Goal: Task Accomplishment & Management: Use online tool/utility

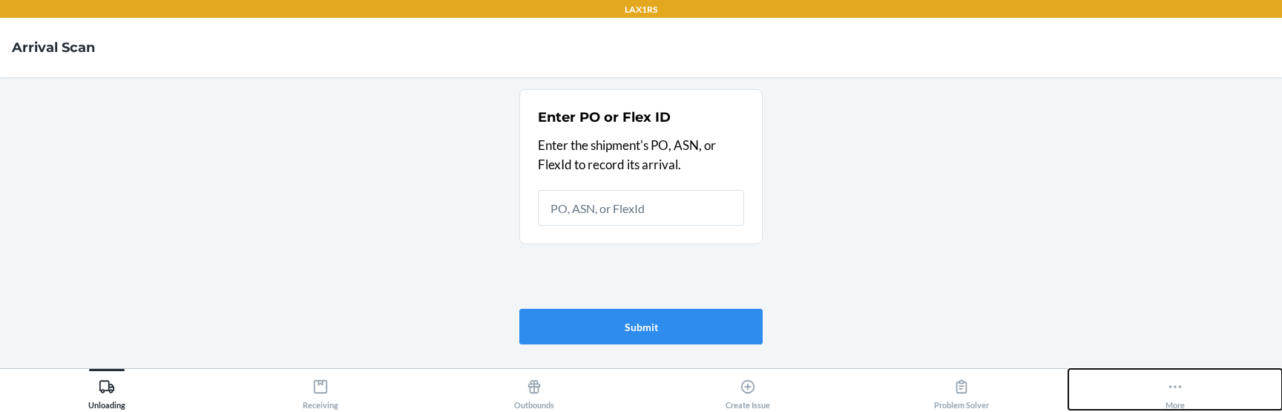
click at [1184, 380] on button "More" at bounding box center [1175, 389] width 214 height 41
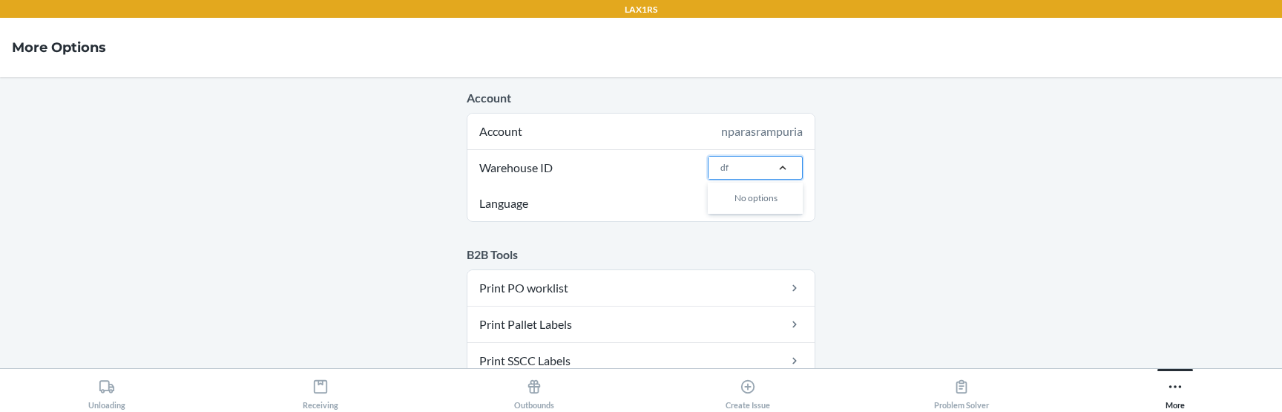
type input "dfw"
click at [739, 236] on div "DFW1TMP" at bounding box center [759, 228] width 80 height 28
click at [736, 174] on input "dfw" at bounding box center [728, 167] width 16 height 13
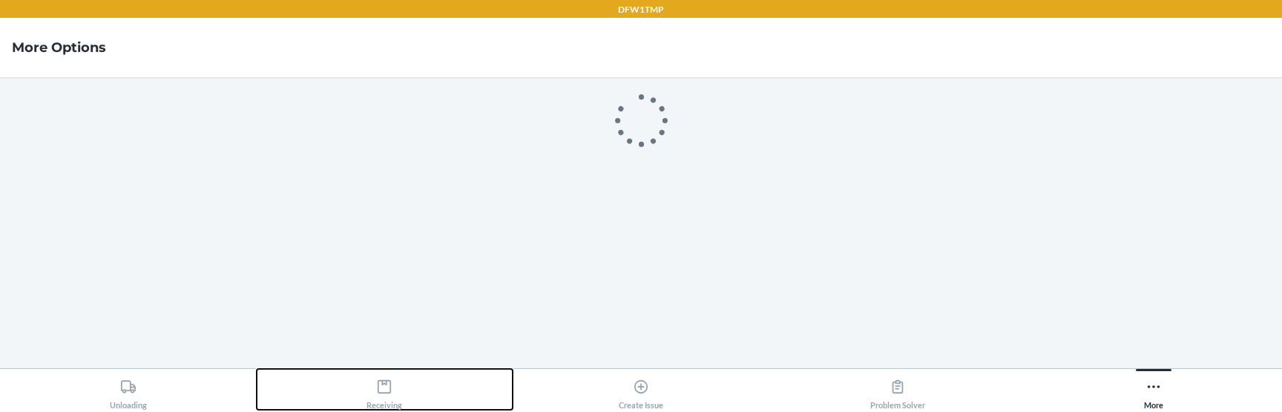
click at [376, 383] on icon at bounding box center [384, 386] width 16 height 16
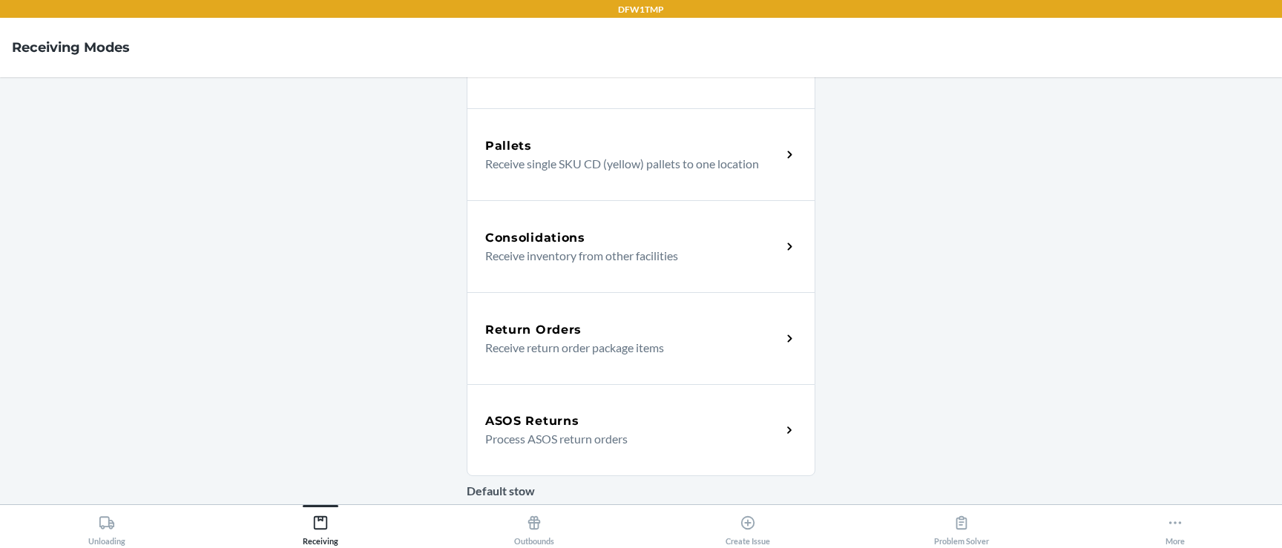
click at [533, 415] on h5 "ASOS Returns" at bounding box center [531, 421] width 93 height 18
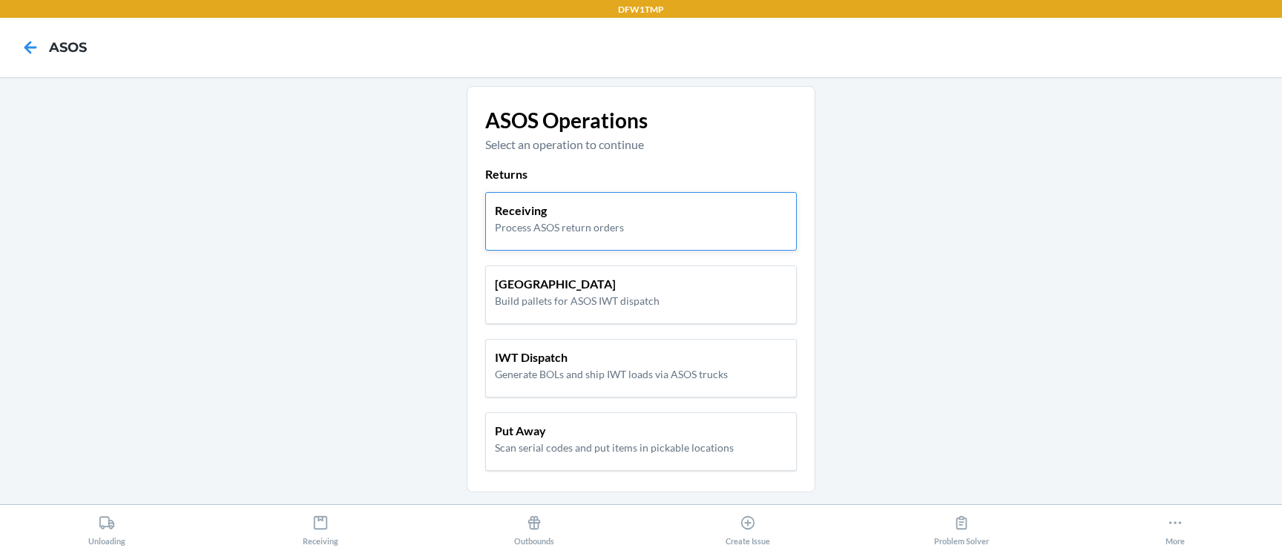
click at [596, 229] on p "Process ASOS return orders" at bounding box center [559, 228] width 129 height 16
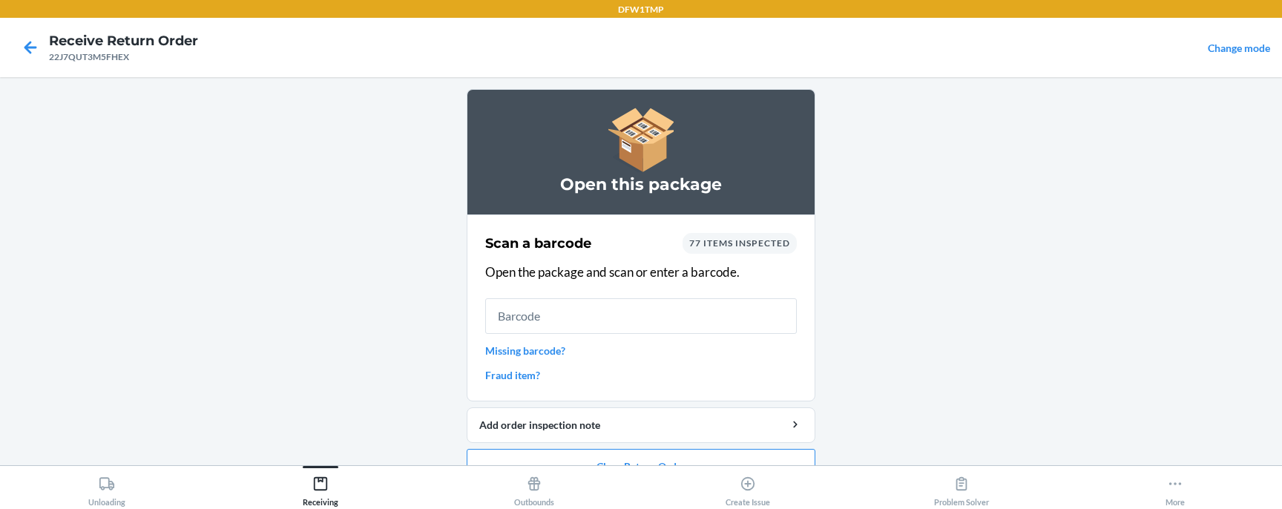
scroll to position [30, 0]
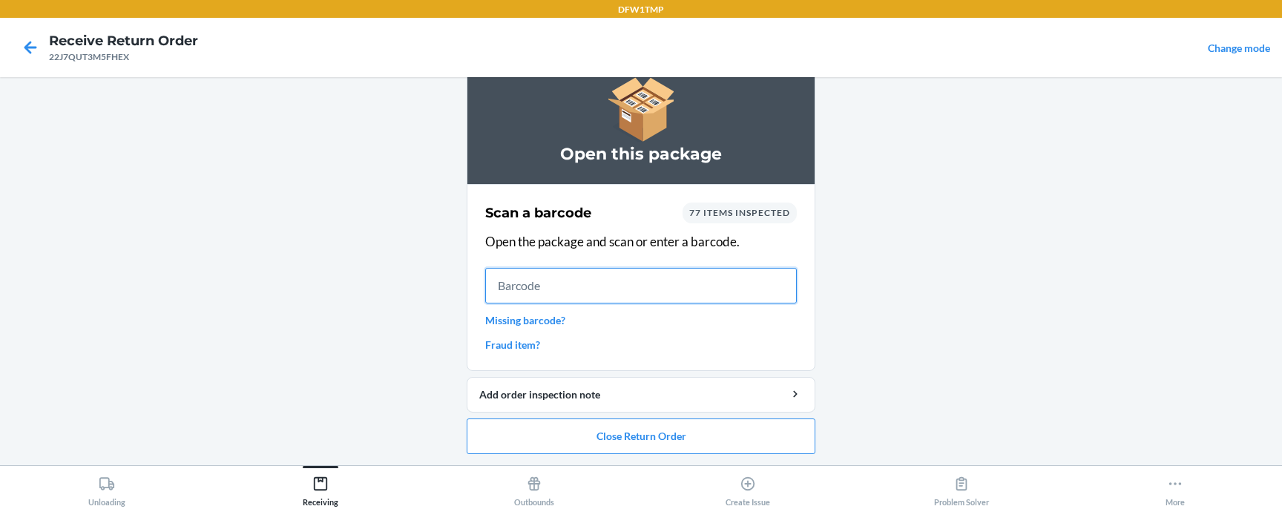
click at [651, 283] on input "text" at bounding box center [640, 286] width 311 height 36
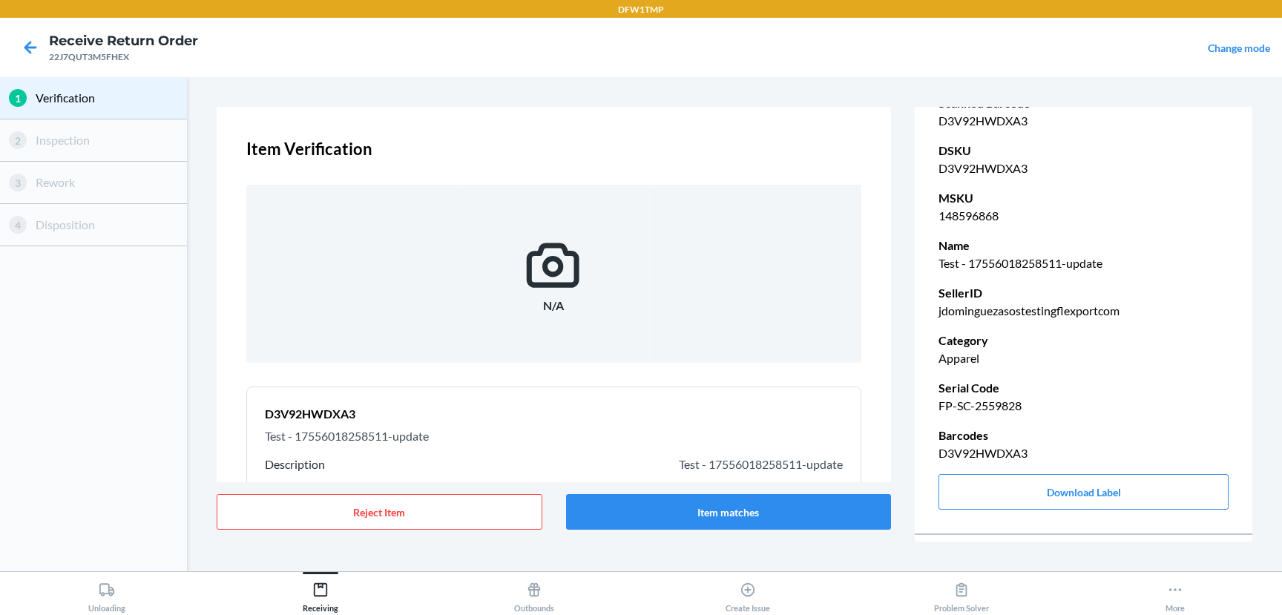
scroll to position [94, 0]
click at [831, 520] on button "Item matches" at bounding box center [729, 512] width 326 height 36
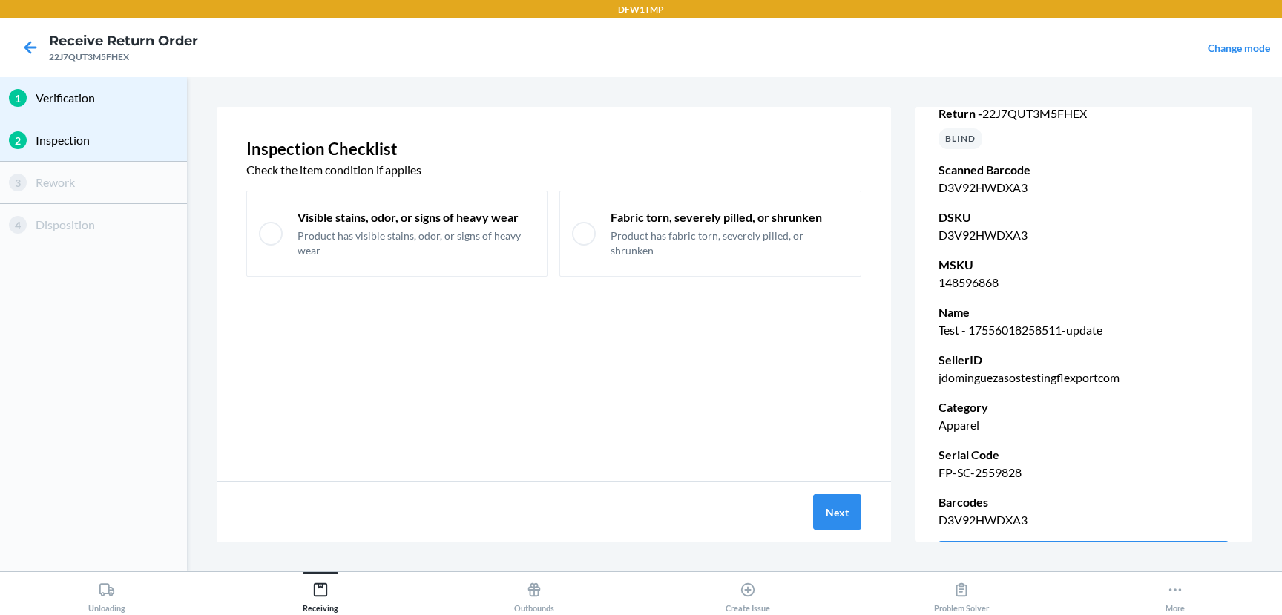
scroll to position [30, 0]
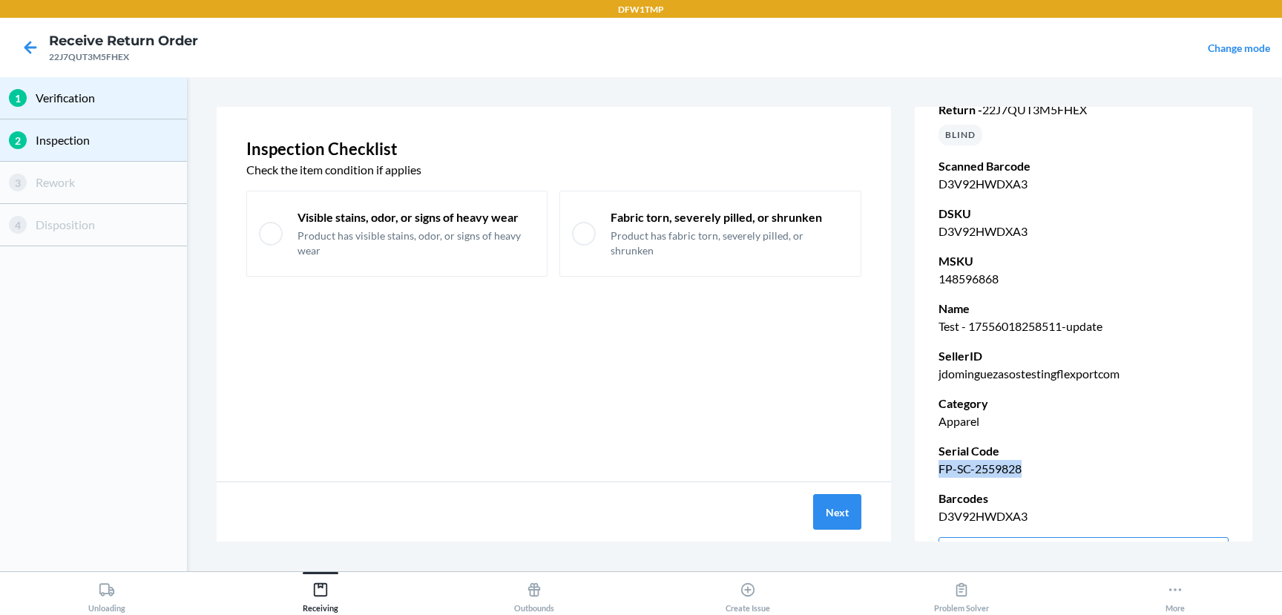
drag, startPoint x: 937, startPoint y: 467, endPoint x: 1034, endPoint y: 468, distance: 96.4
click at [1035, 468] on div "Return - 22J7QUT3M5FHEX BLIND Scanned Barcode D3V92HWDXA3 DSKU D3V92HWDXA3 MSKU…" at bounding box center [1082, 336] width 337 height 531
copy p "FP-SC-2559828"
click at [697, 246] on p "Product has fabric torn, severely pilled, or shrunken" at bounding box center [729, 242] width 238 height 29
checkbox input "true"
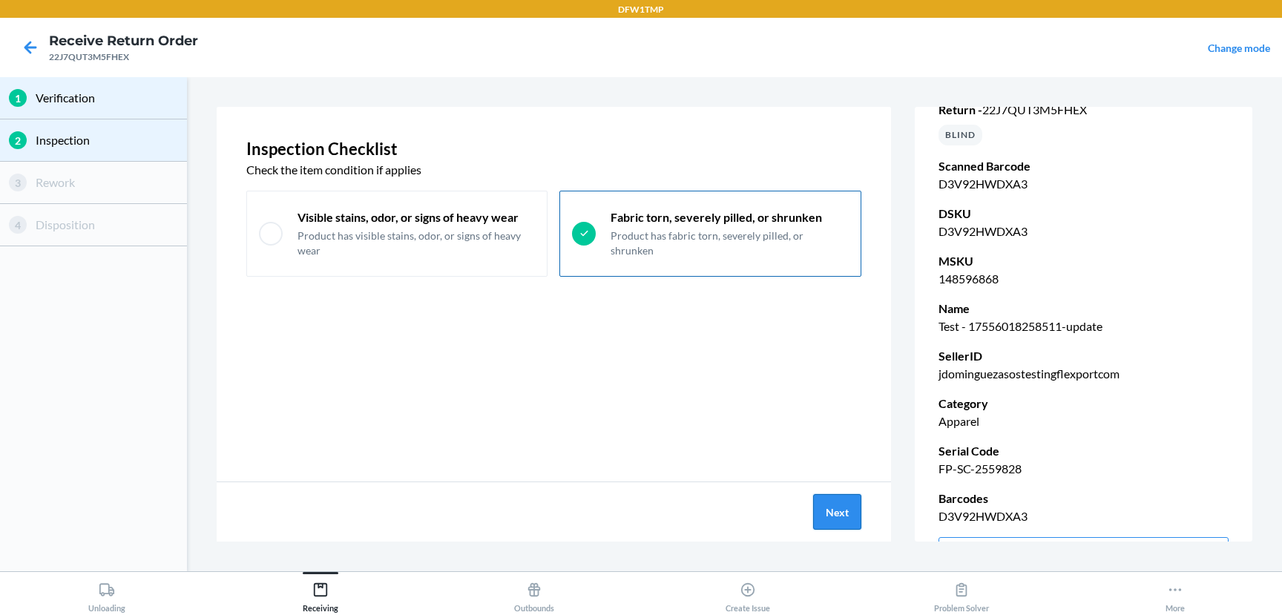
click at [834, 513] on button "Next" at bounding box center [837, 512] width 48 height 36
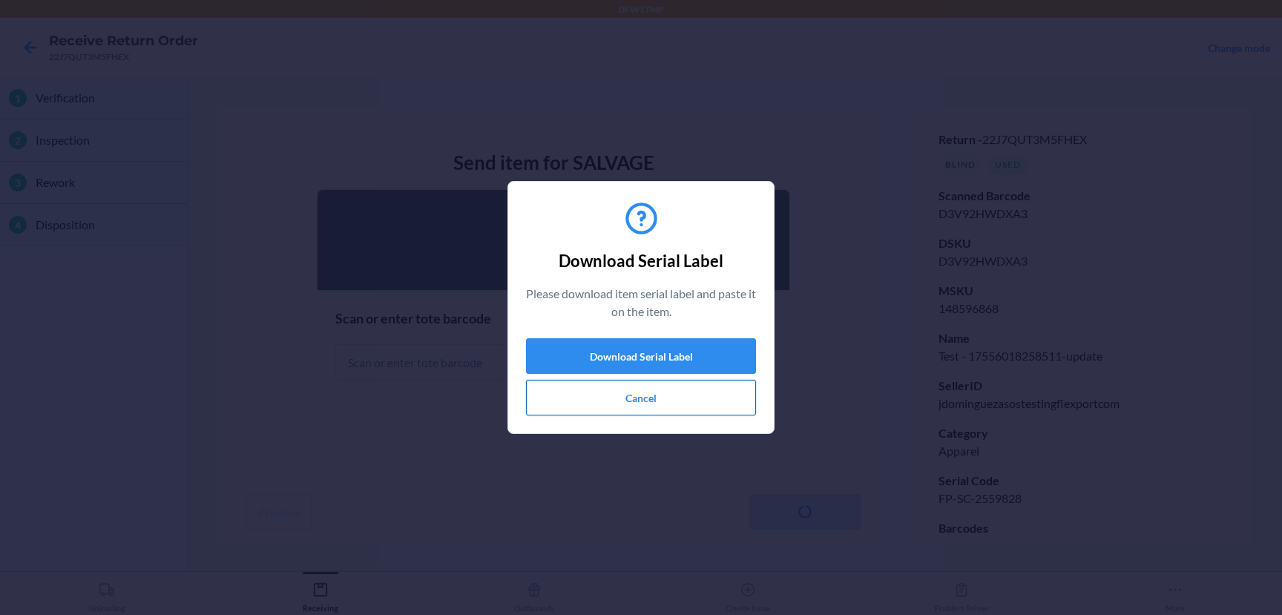
click at [695, 400] on button "Cancel" at bounding box center [641, 398] width 230 height 36
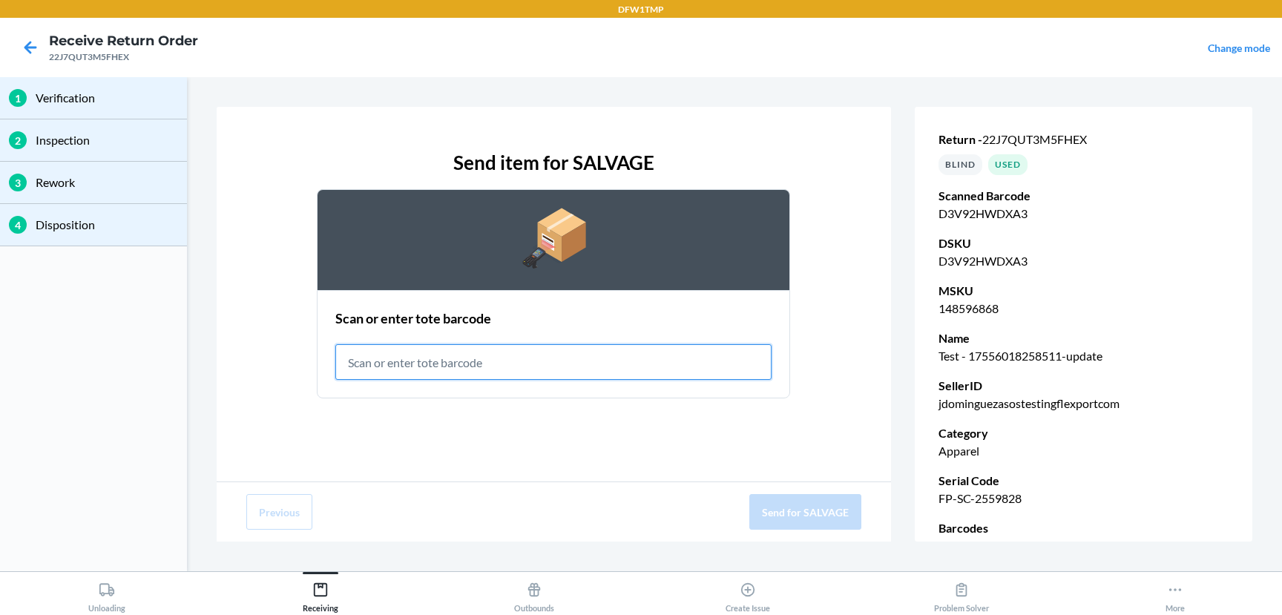
click at [654, 366] on input "text" at bounding box center [553, 362] width 436 height 36
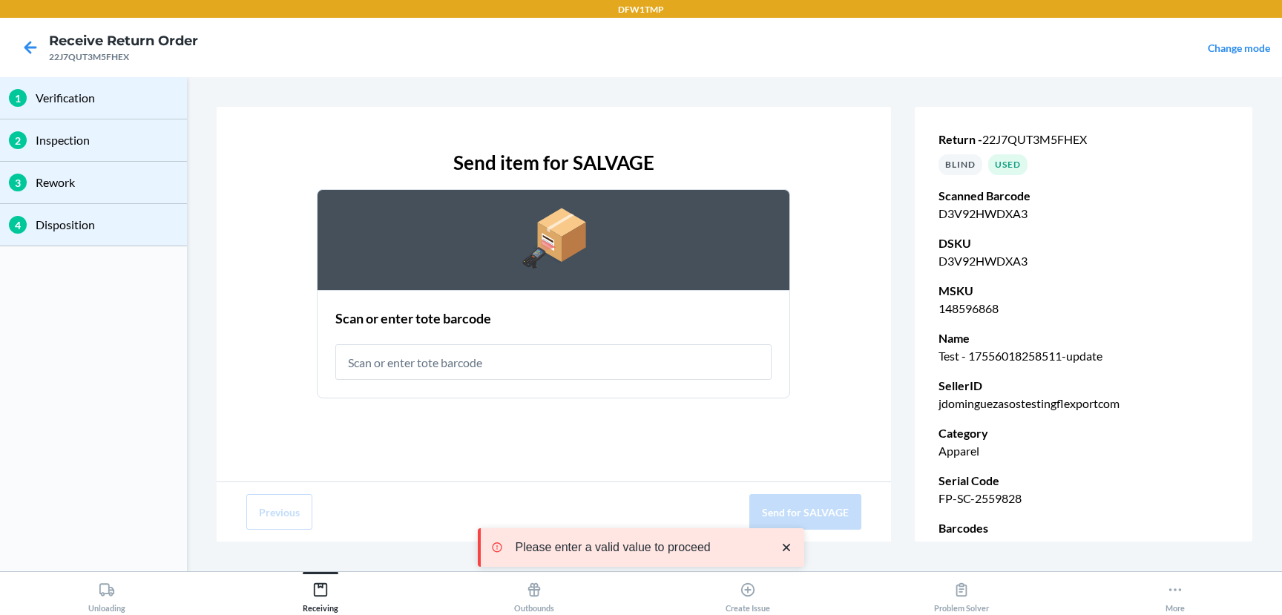
click at [785, 548] on icon "close toast" at bounding box center [785, 547] width 7 height 7
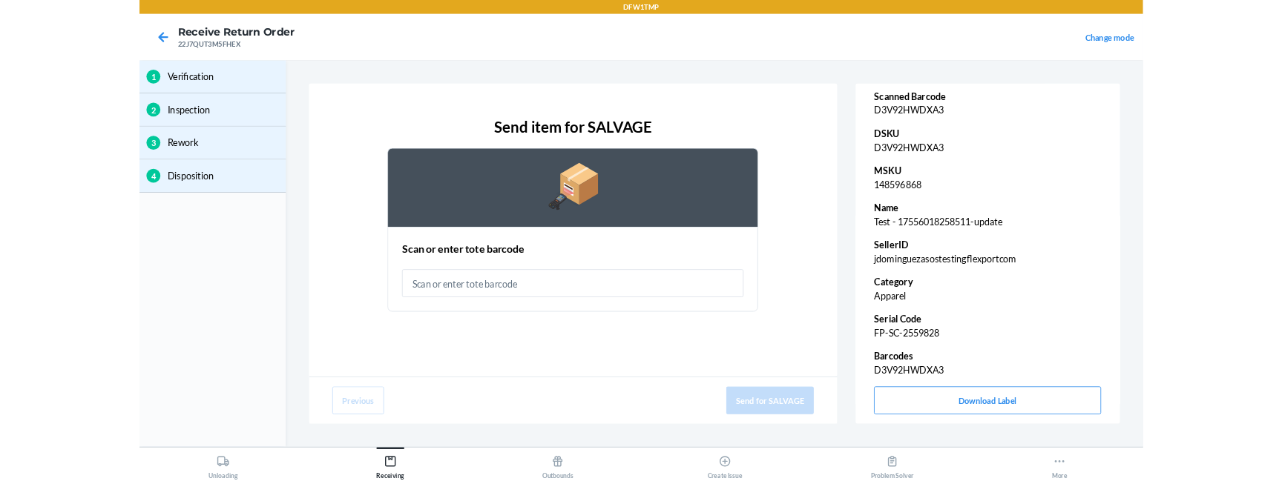
scroll to position [73, 0]
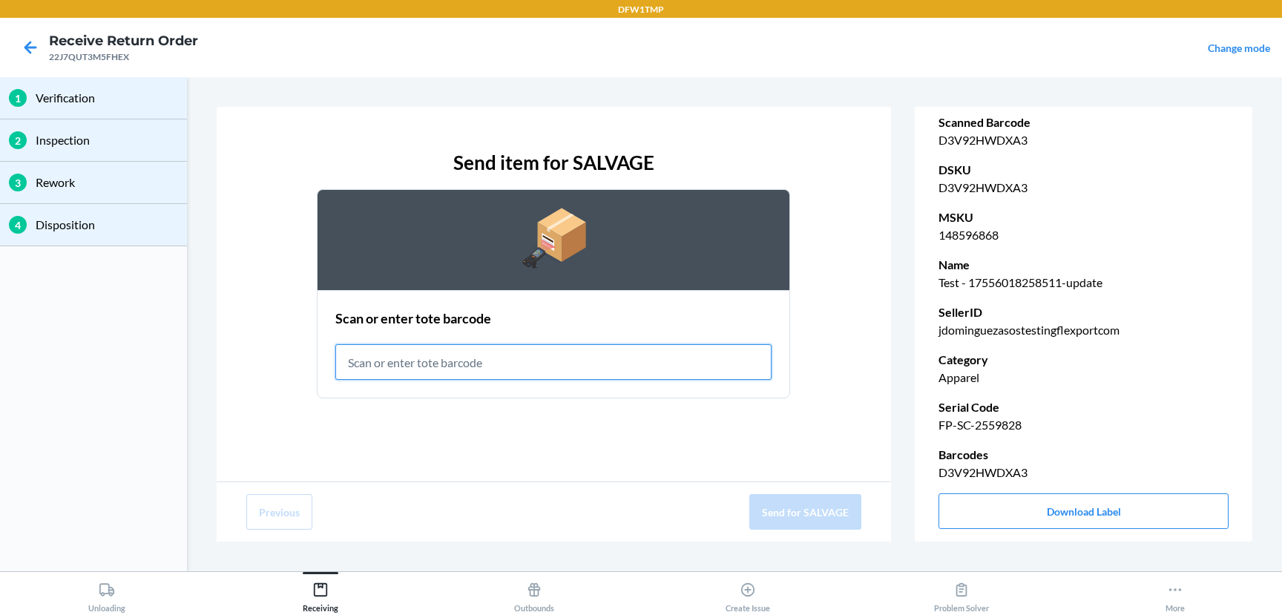
click at [505, 359] on input "text" at bounding box center [553, 362] width 436 height 36
paste input "RET-PRE-RESTOCK-1"
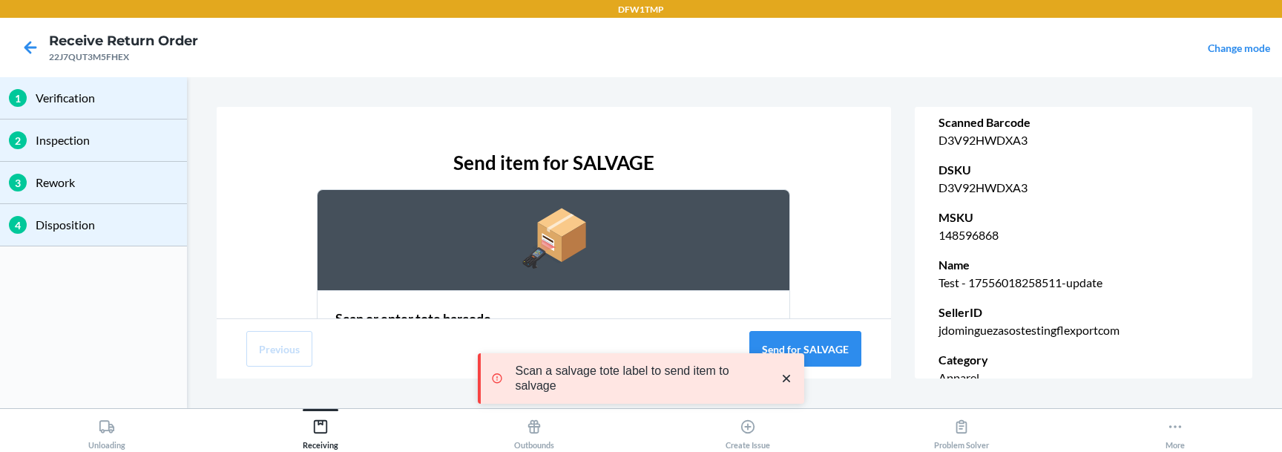
click at [788, 377] on icon "close toast" at bounding box center [786, 378] width 15 height 15
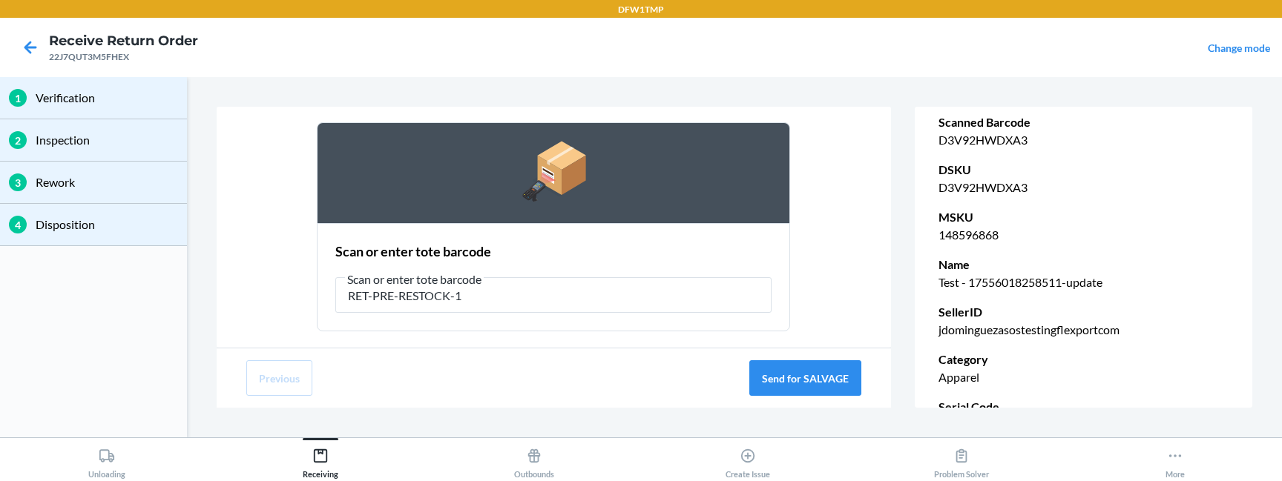
scroll to position [92, 0]
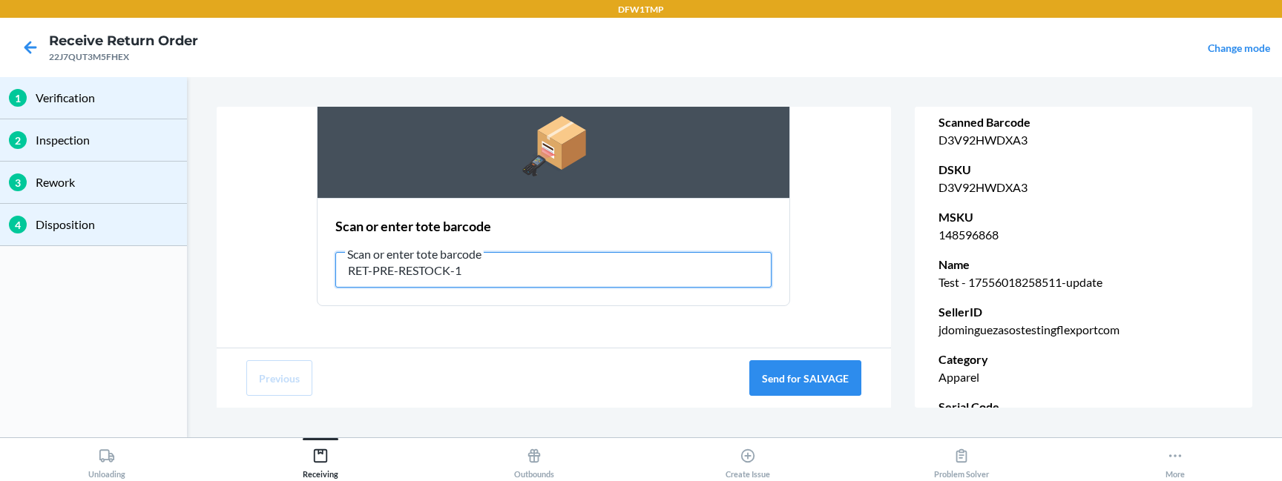
click at [616, 270] on input "RET-PRE-RESTOCK-1" at bounding box center [553, 270] width 436 height 36
paste input "SLV-000"
type input "RET-SLV-0001"
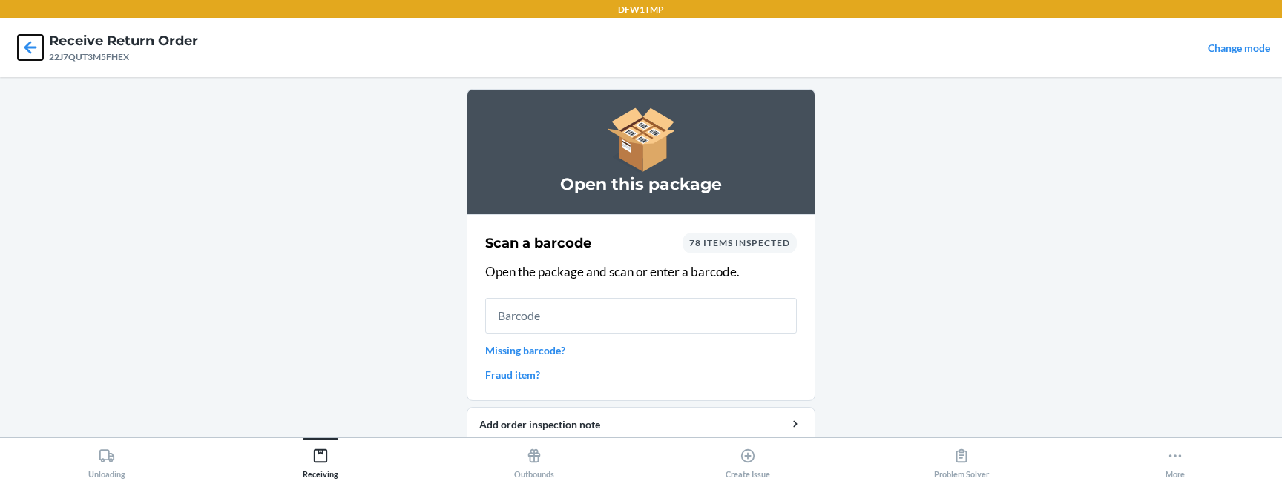
click at [35, 44] on icon at bounding box center [30, 47] width 25 height 25
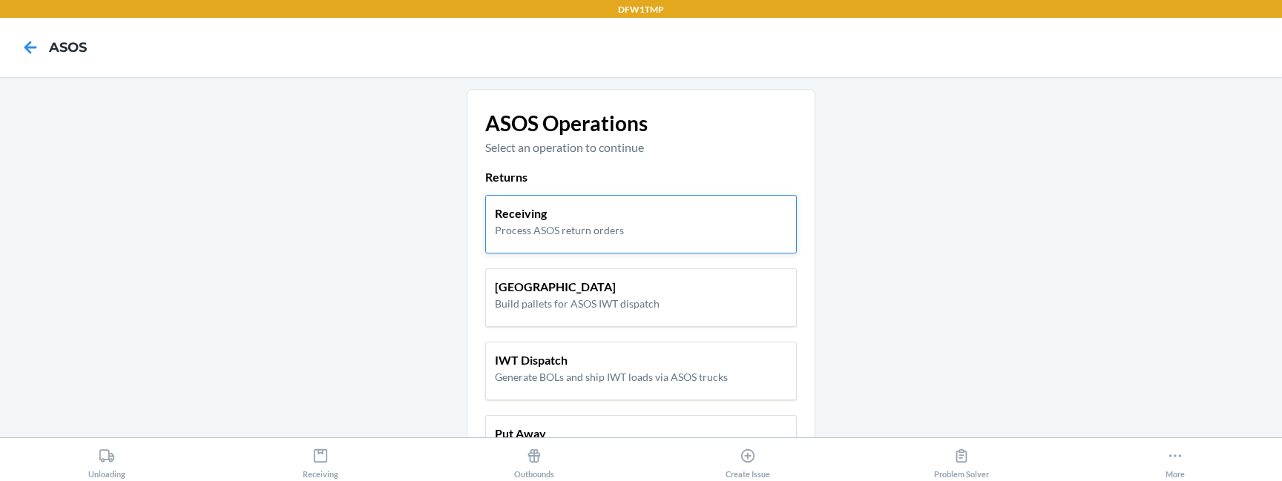
click at [567, 246] on div "Receiving Process ASOS return orders" at bounding box center [640, 224] width 311 height 59
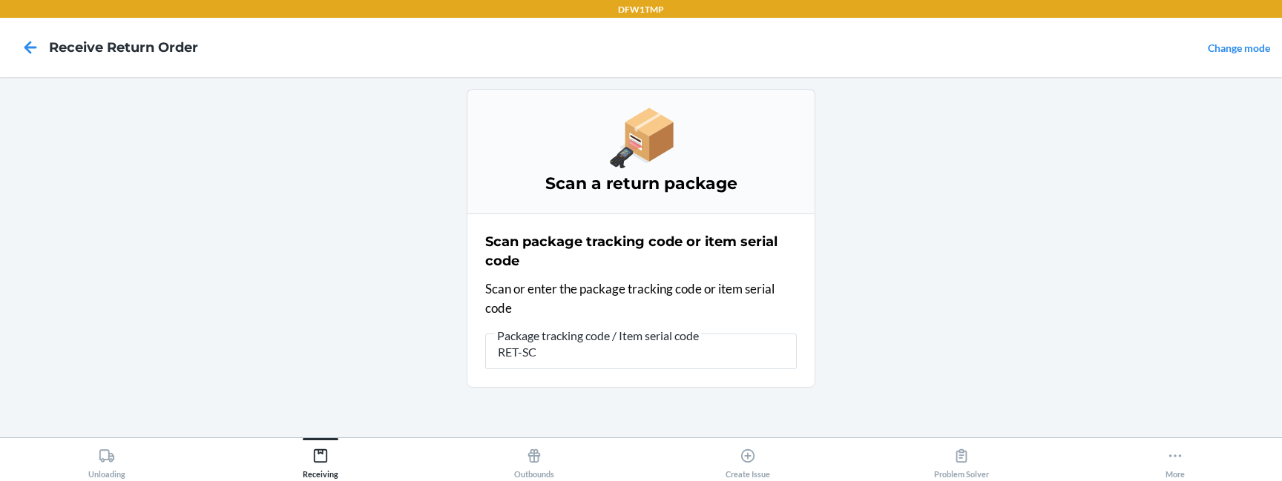
type input "RET-SC-"
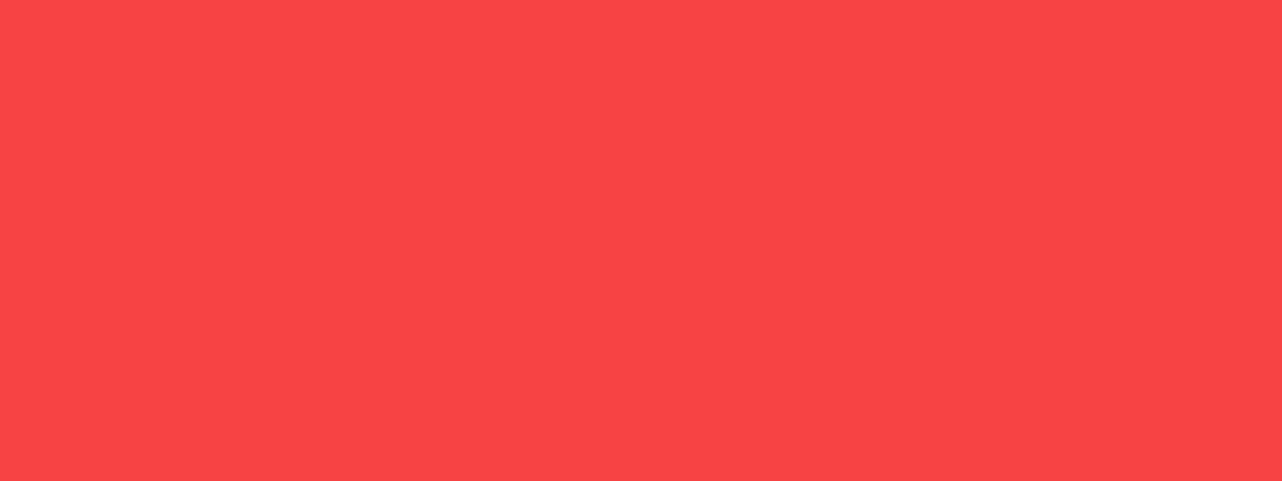
click at [680, 329] on button "Scan next package" at bounding box center [641, 331] width 230 height 36
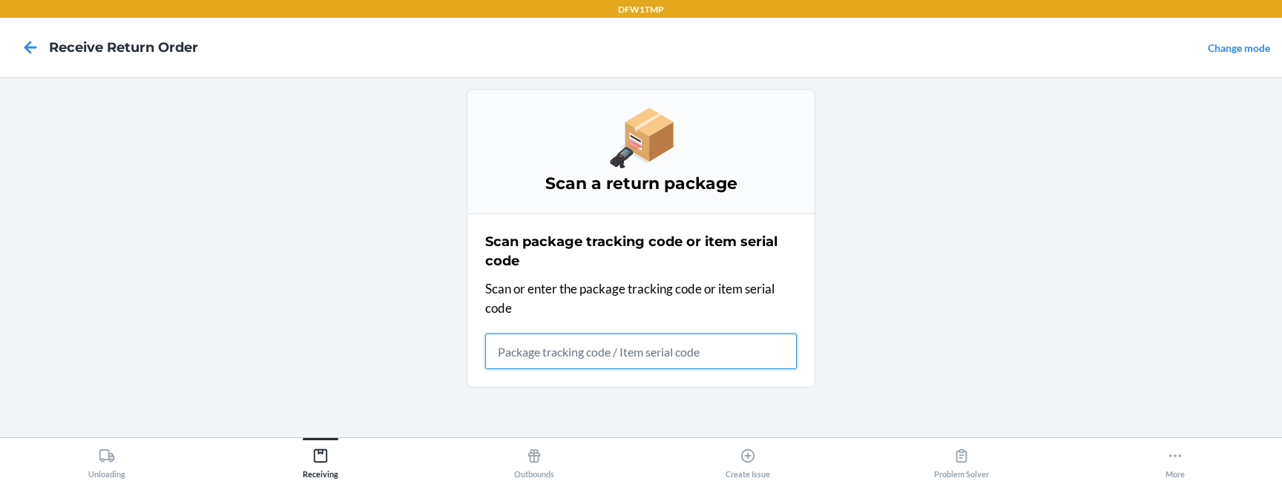
click at [573, 344] on input "text" at bounding box center [640, 352] width 311 height 36
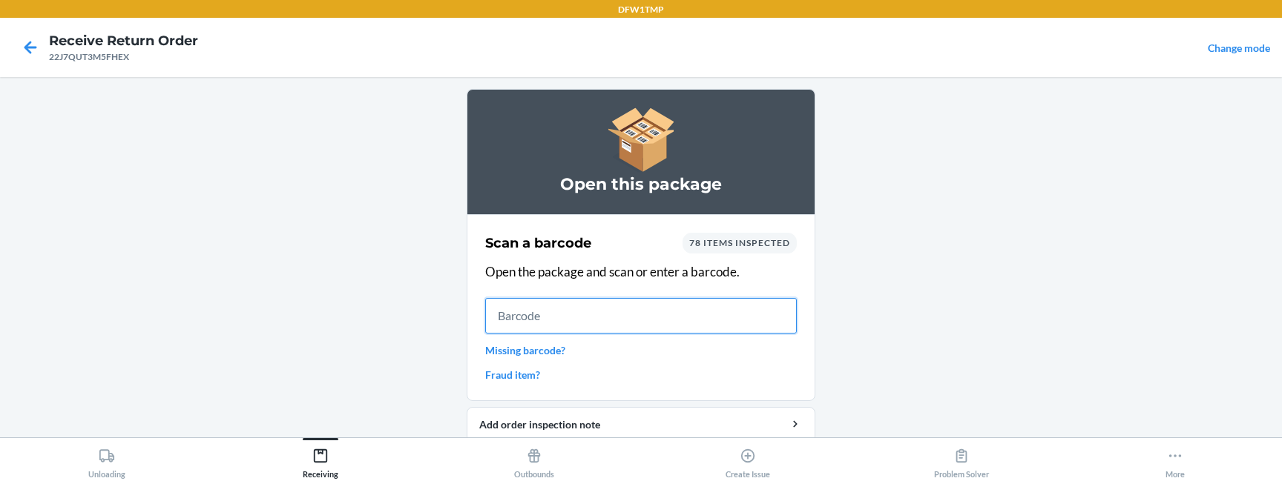
click at [618, 318] on input "text" at bounding box center [640, 316] width 311 height 36
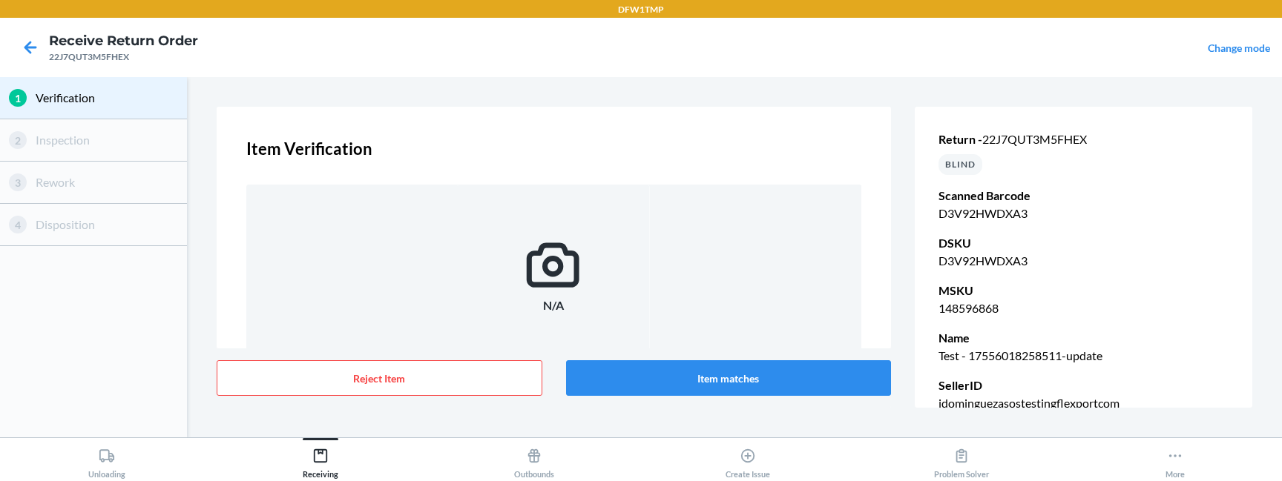
click at [632, 10] on p "DFW1TMP" at bounding box center [641, 9] width 46 height 13
click at [734, 380] on button "Item matches" at bounding box center [729, 378] width 326 height 36
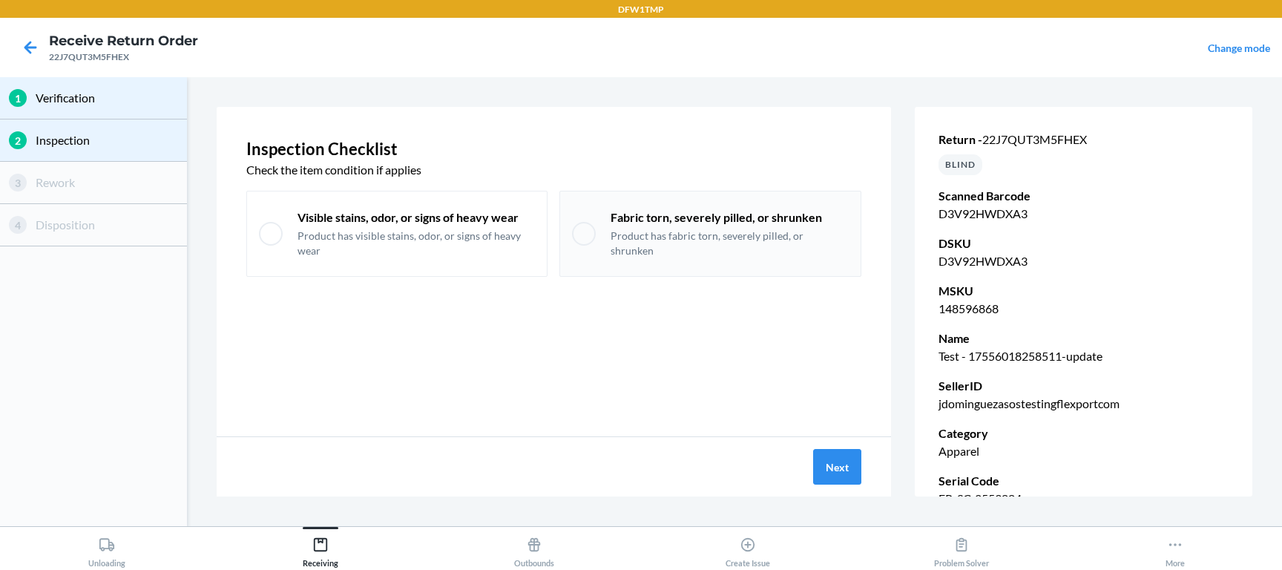
click at [657, 237] on p "Product has fabric torn, severely pilled, or shrunken" at bounding box center [729, 242] width 238 height 29
checkbox input "true"
click at [853, 478] on button "Next" at bounding box center [837, 467] width 48 height 36
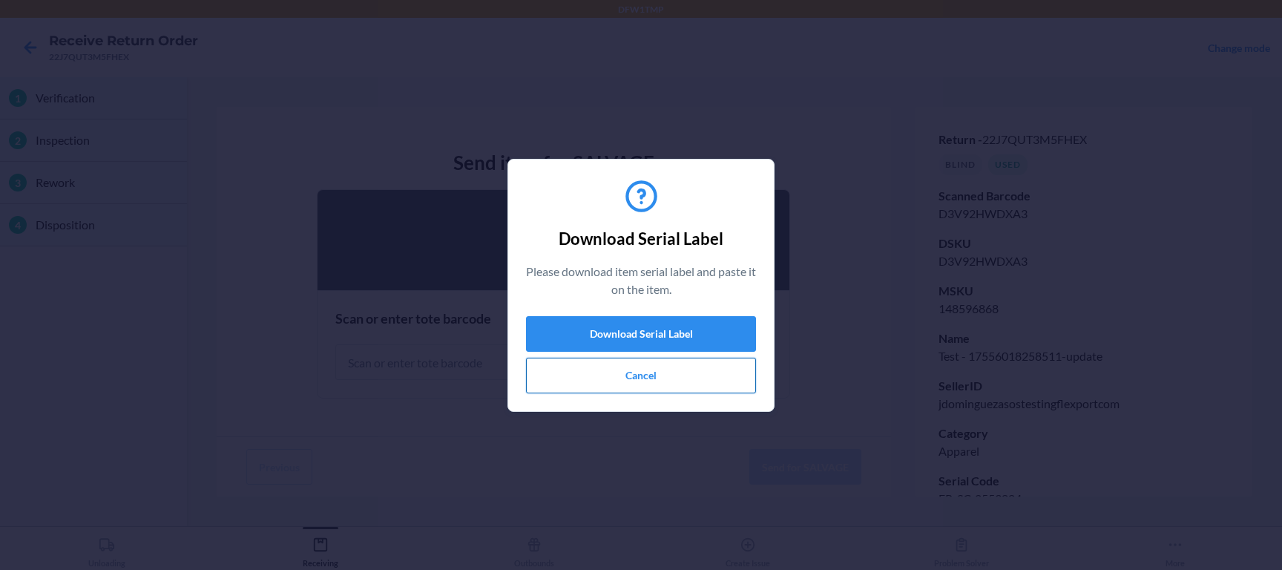
click at [699, 373] on button "Cancel" at bounding box center [641, 375] width 230 height 36
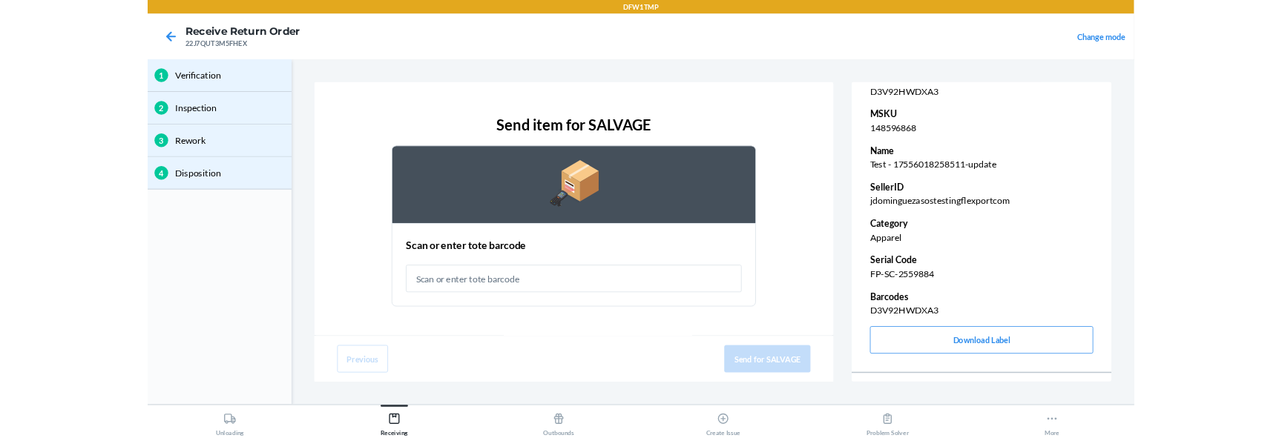
scroll to position [146, 0]
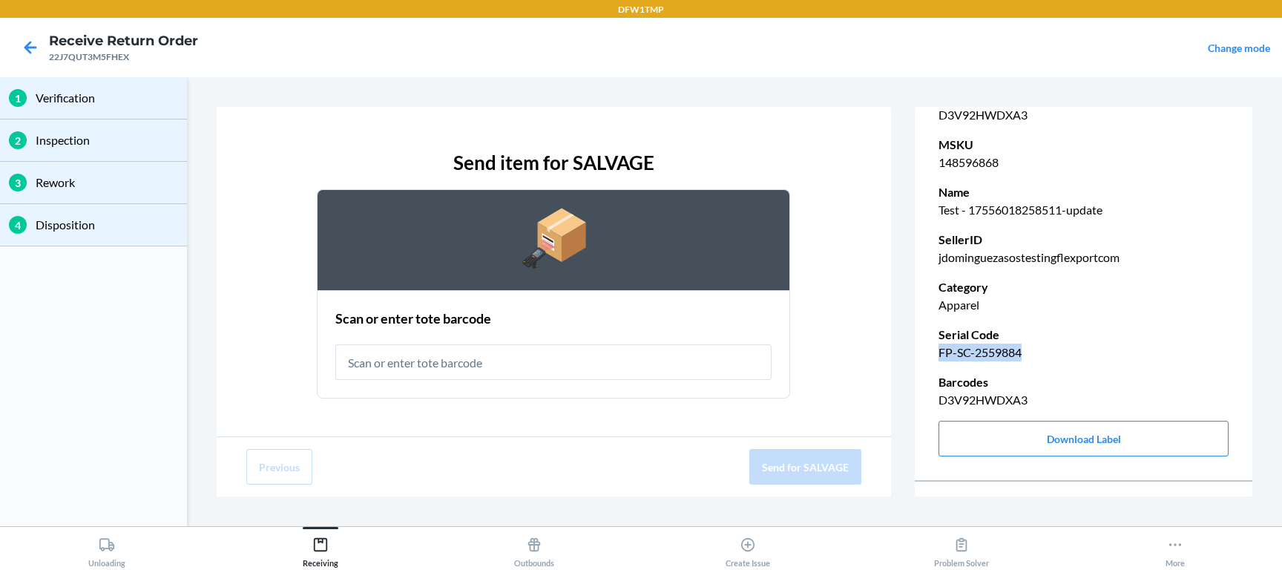
drag, startPoint x: 938, startPoint y: 353, endPoint x: 1027, endPoint y: 355, distance: 89.0
click at [1028, 355] on p "FP-SC-2559884" at bounding box center [1083, 352] width 290 height 18
copy p "FP-SC-2559884"
click at [529, 357] on input "text" at bounding box center [553, 362] width 436 height 36
paste input "RET-SLV-0001"
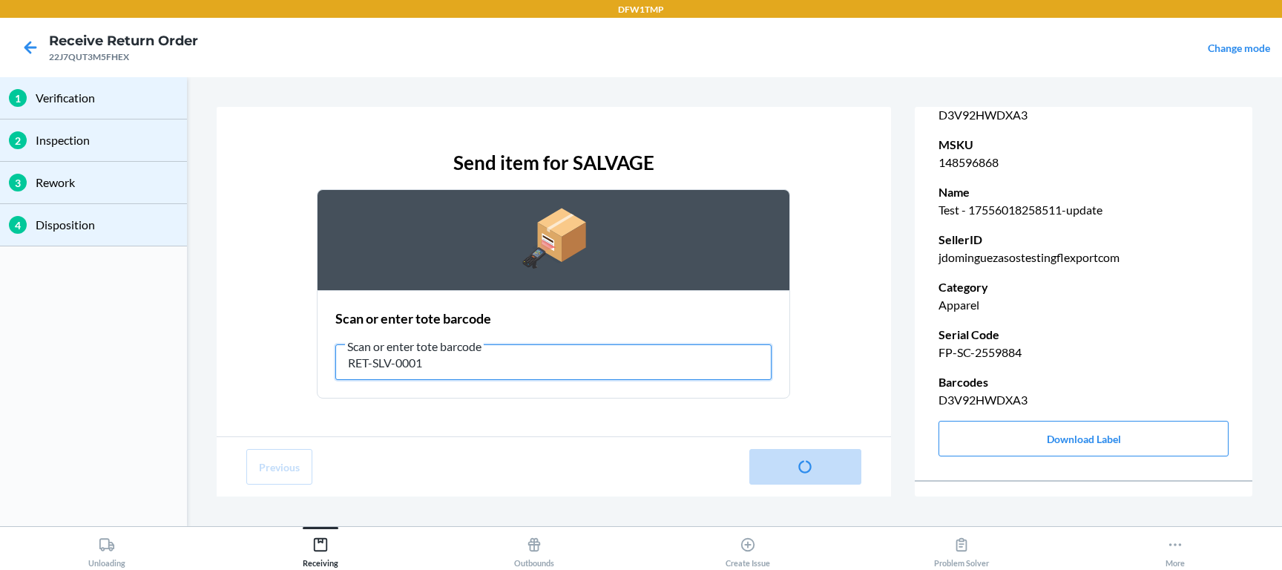
type input "RET-SLV-0001"
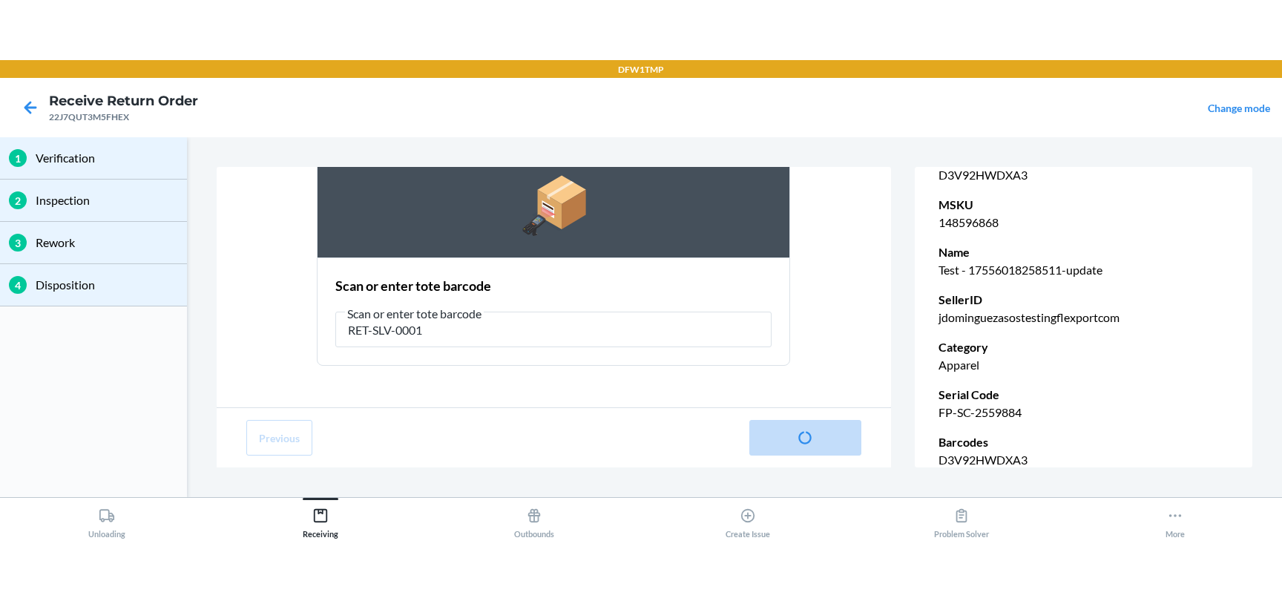
scroll to position [92, 0]
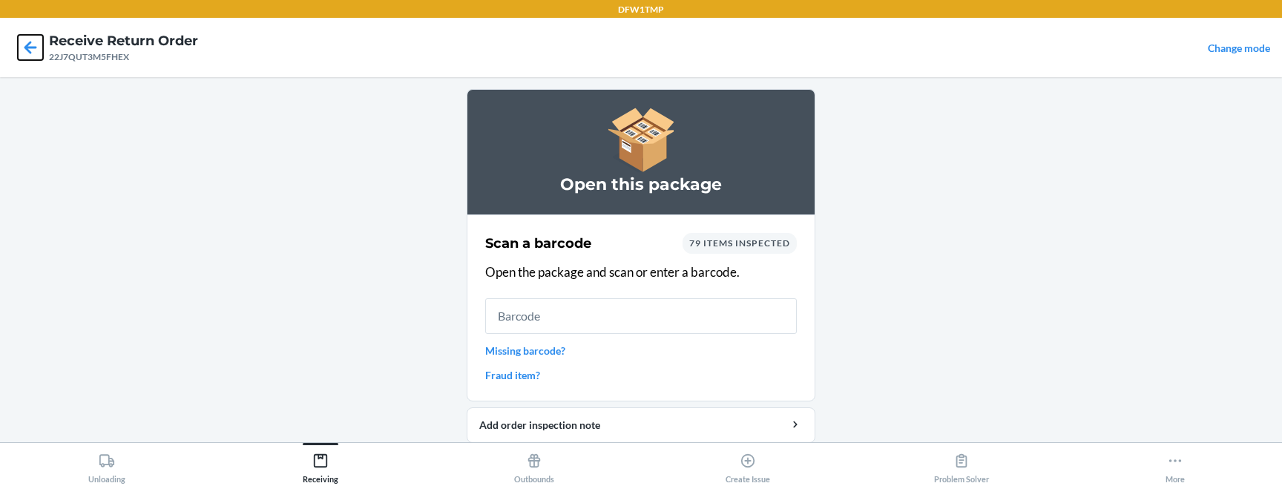
click at [33, 47] on icon at bounding box center [30, 47] width 13 height 13
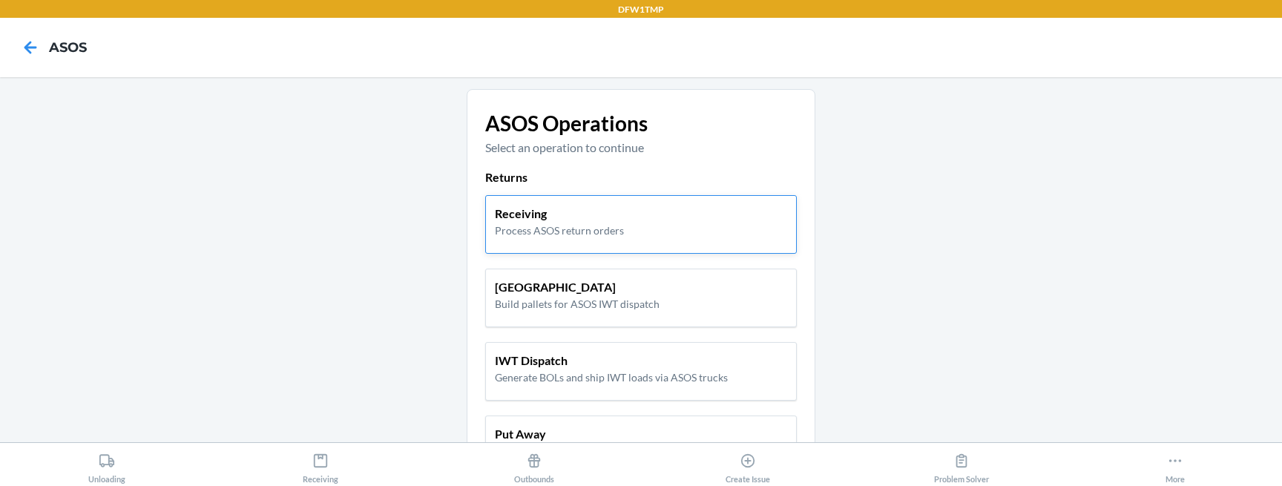
click at [588, 222] on p "Process ASOS return orders" at bounding box center [559, 230] width 129 height 16
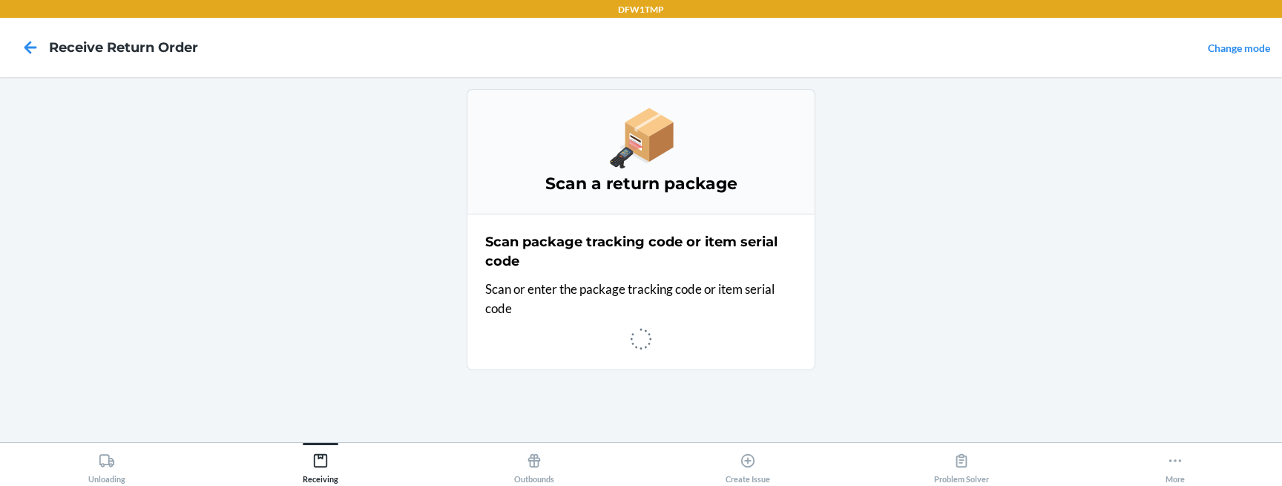
click at [412, 404] on main "Scan a return package Scan package tracking code or item serial code Scan or en…" at bounding box center [641, 259] width 1282 height 365
click at [363, 418] on main "Scan a return package Scan package tracking code or item serial code Scan or en…" at bounding box center [641, 259] width 1282 height 365
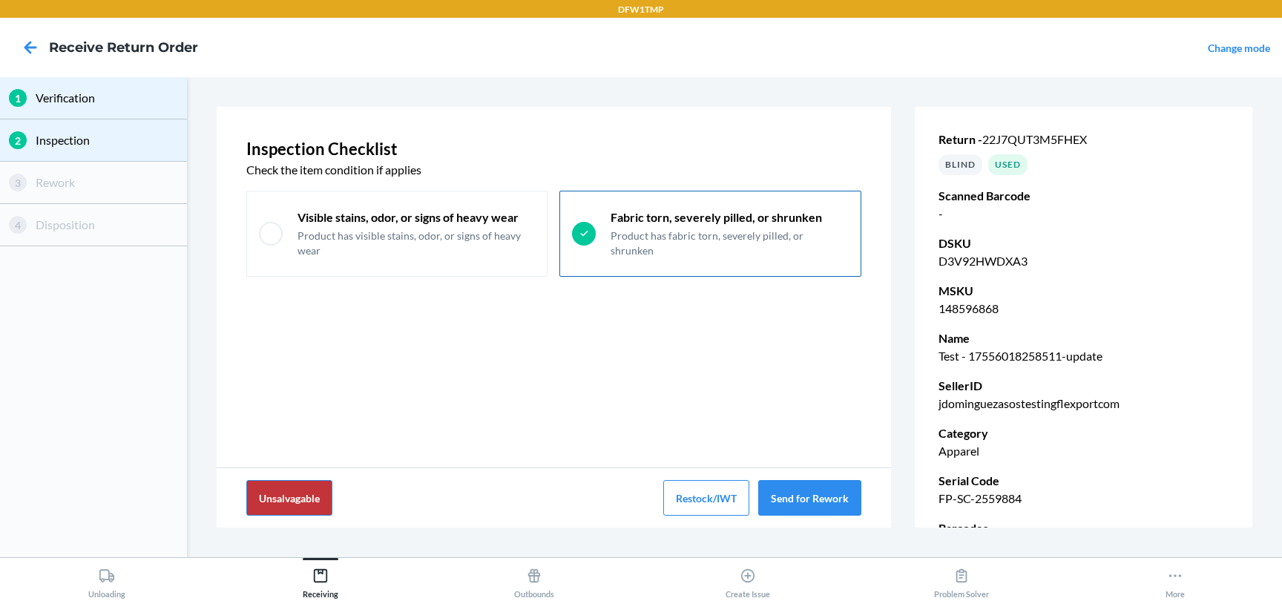
click at [515, 541] on section "Inspection Checklist Check the item condition if applies Visible stains, odor, …" at bounding box center [734, 317] width 1083 height 468
click at [771, 492] on button "Send for Rework" at bounding box center [809, 498] width 103 height 36
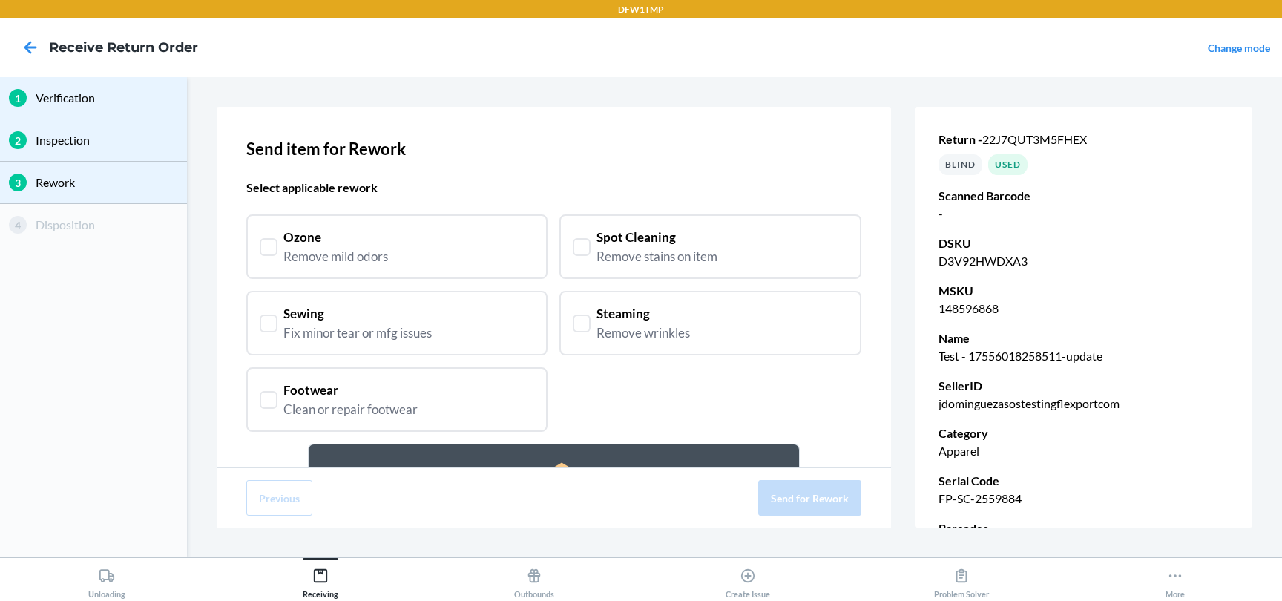
click at [482, 257] on div "Ozone Remove mild odors" at bounding box center [397, 247] width 275 height 38
click at [589, 257] on div "Spot Cleaning Remove stains on item" at bounding box center [710, 247] width 275 height 38
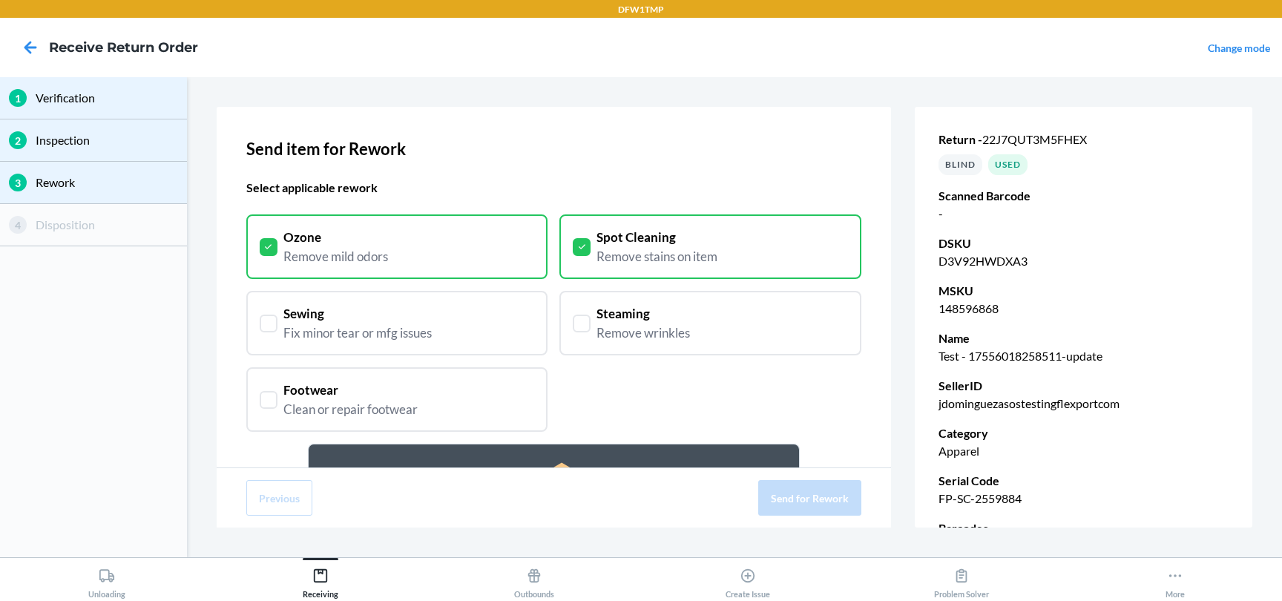
click at [496, 319] on div "Sewing Fix minor tear or mfg issues" at bounding box center [397, 323] width 275 height 38
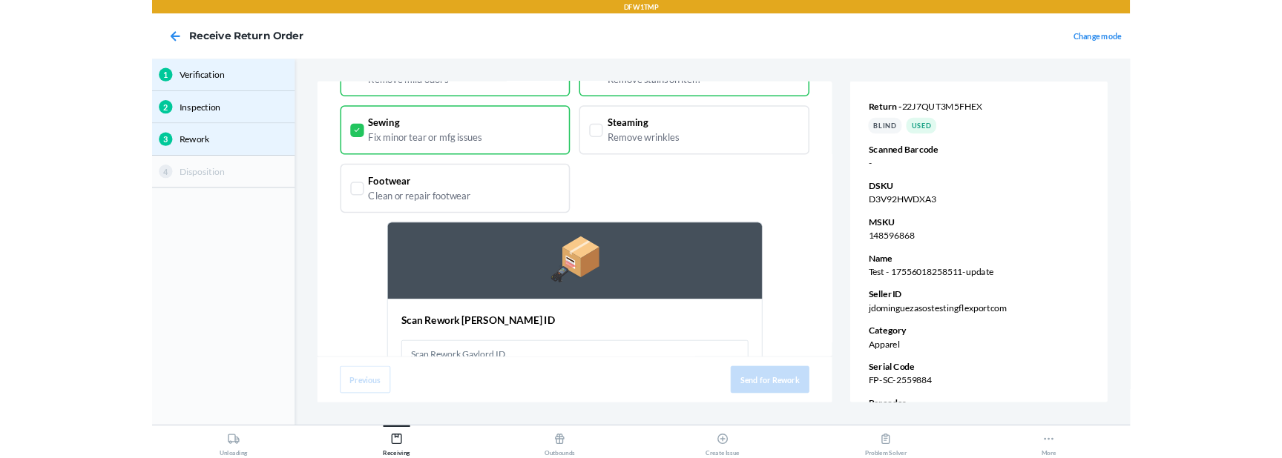
scroll to position [240, 0]
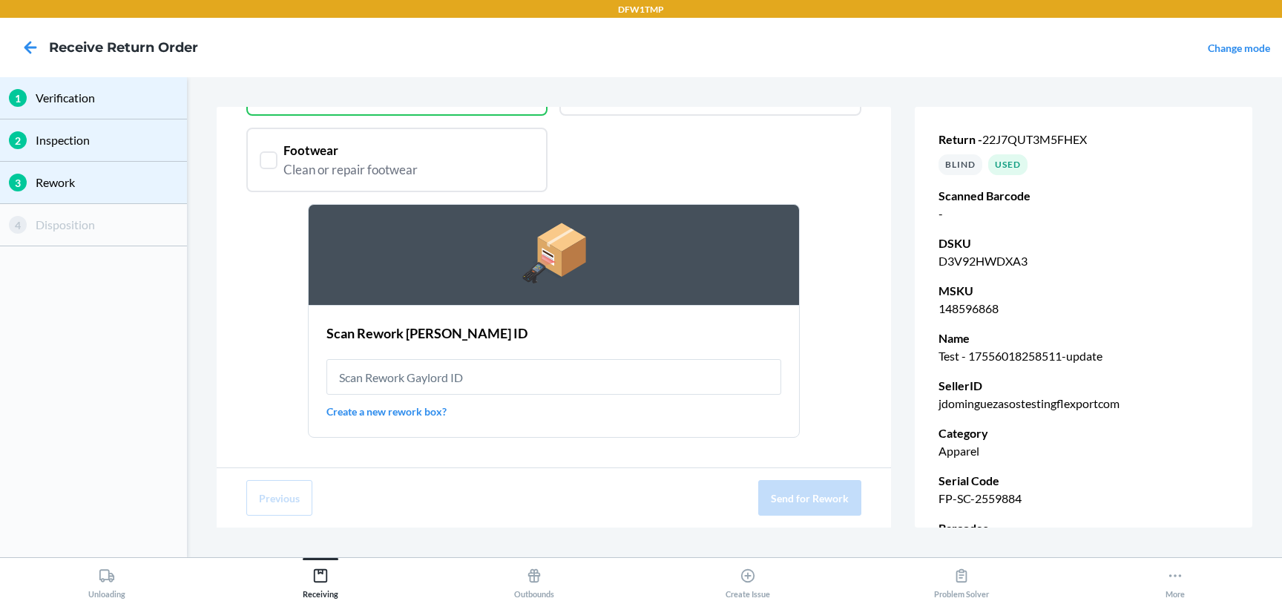
click at [429, 413] on link "Create a new rework box?" at bounding box center [553, 411] width 455 height 16
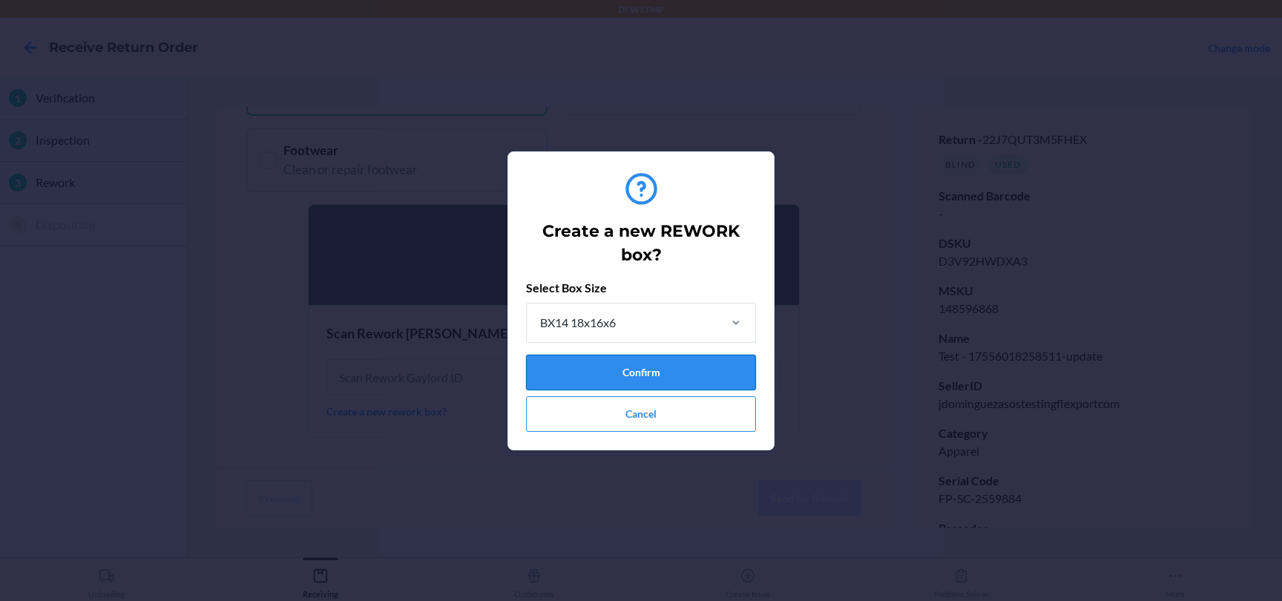
click at [579, 389] on button "Confirm" at bounding box center [641, 373] width 230 height 36
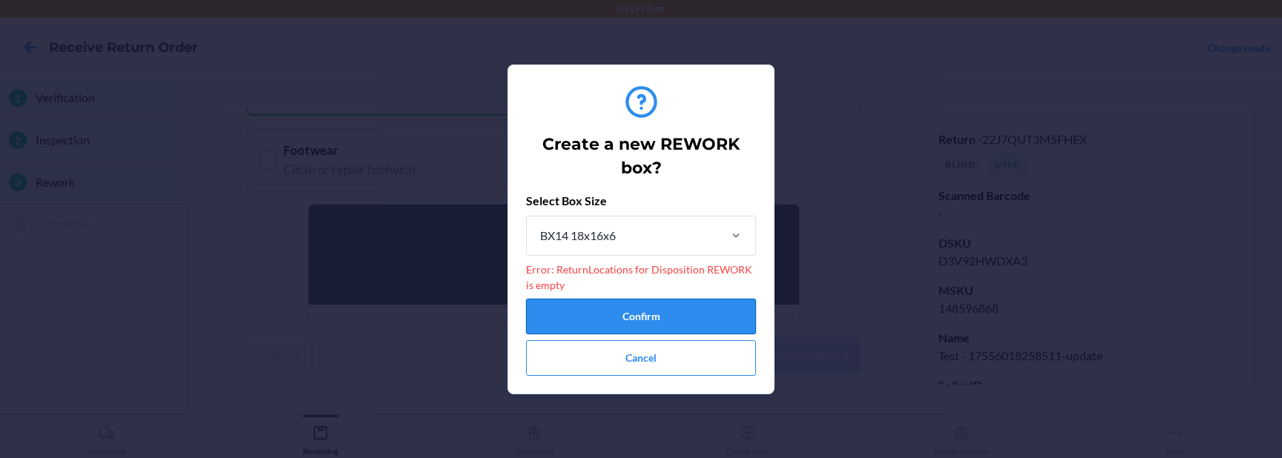
click at [685, 314] on button "Confirm" at bounding box center [641, 317] width 230 height 36
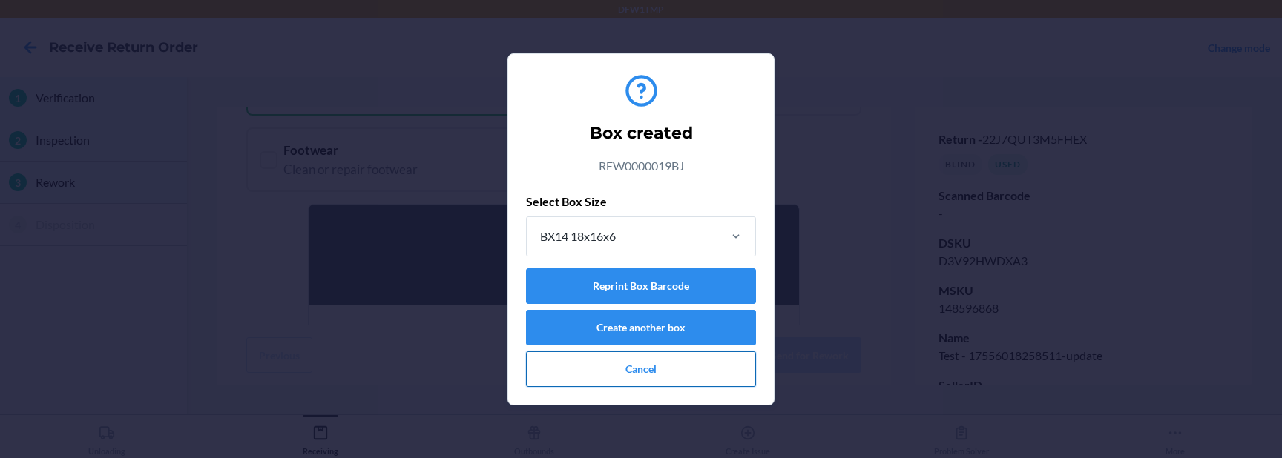
click at [676, 375] on button "Cancel" at bounding box center [641, 370] width 230 height 36
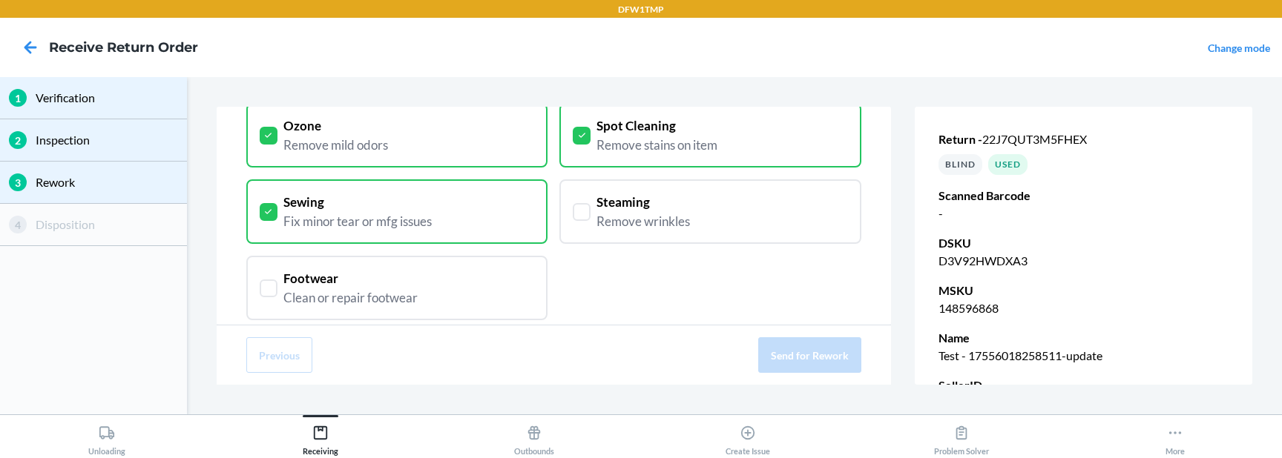
scroll to position [104, 0]
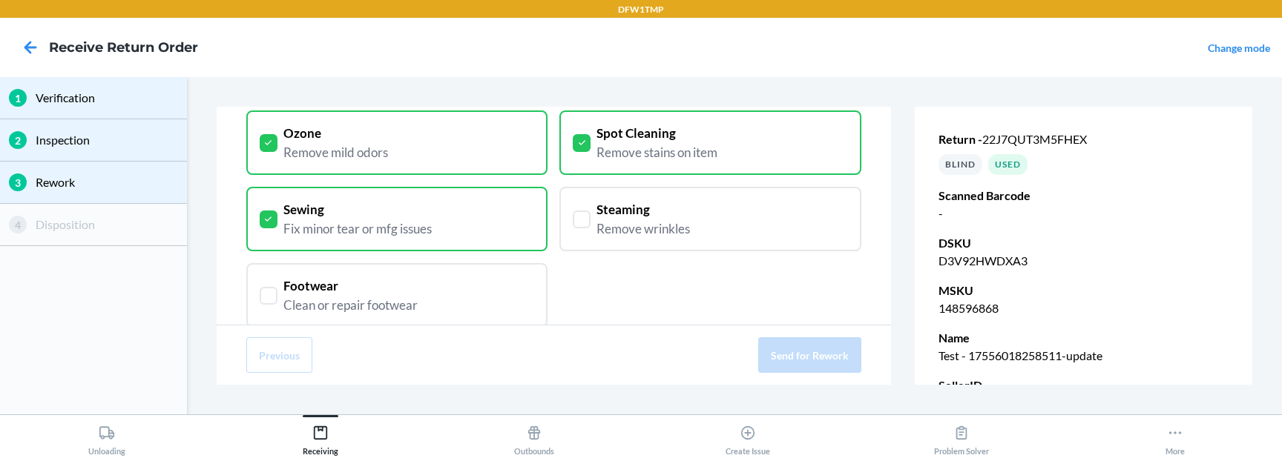
click at [593, 222] on div "Steaming Remove wrinkles" at bounding box center [710, 219] width 275 height 38
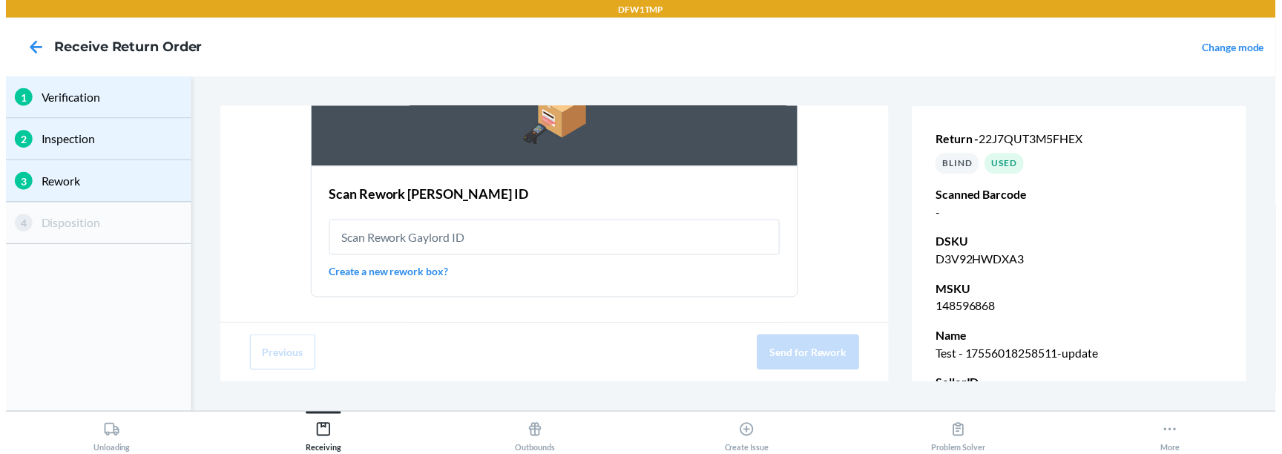
scroll to position [382, 0]
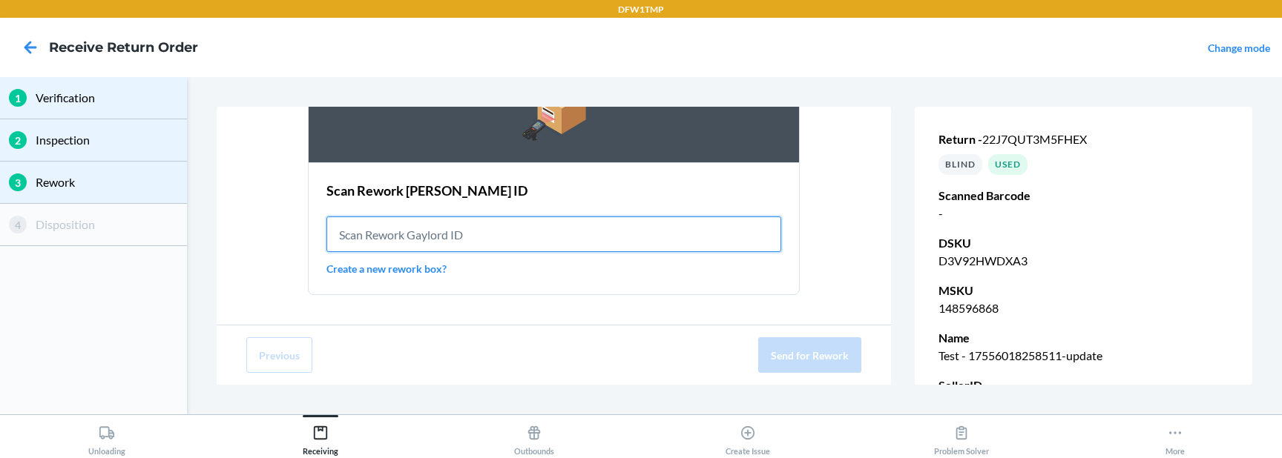
click at [547, 232] on input "text" at bounding box center [553, 235] width 455 height 36
paste input "REW0000019BJ"
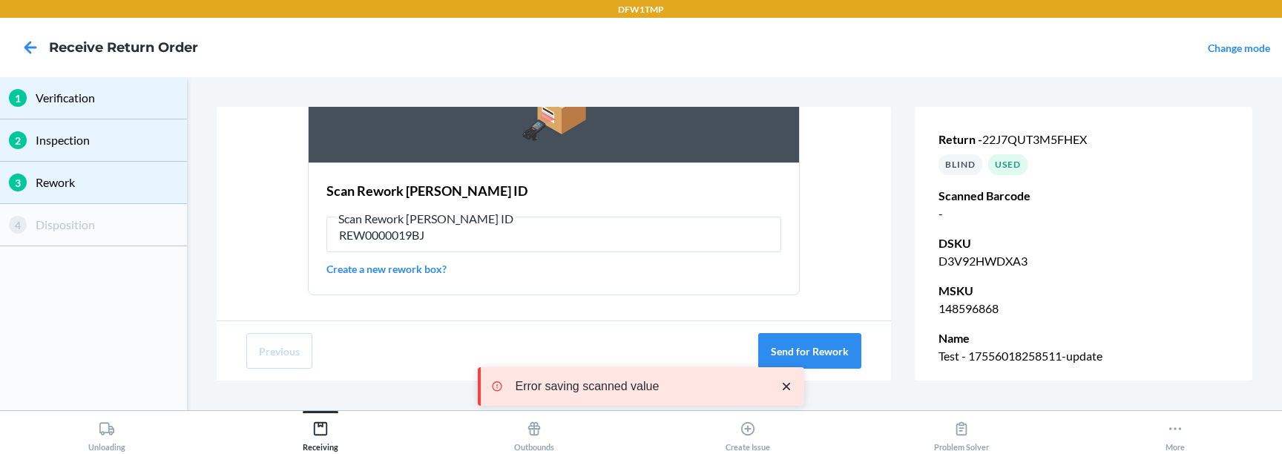
click at [786, 380] on icon "close toast" at bounding box center [786, 386] width 15 height 15
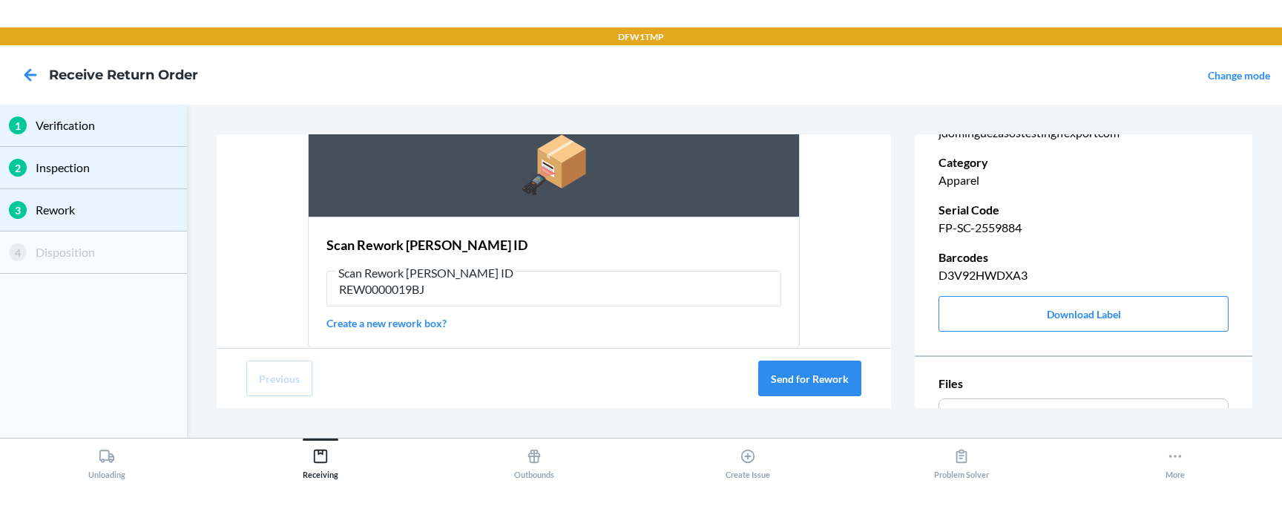
scroll to position [386, 0]
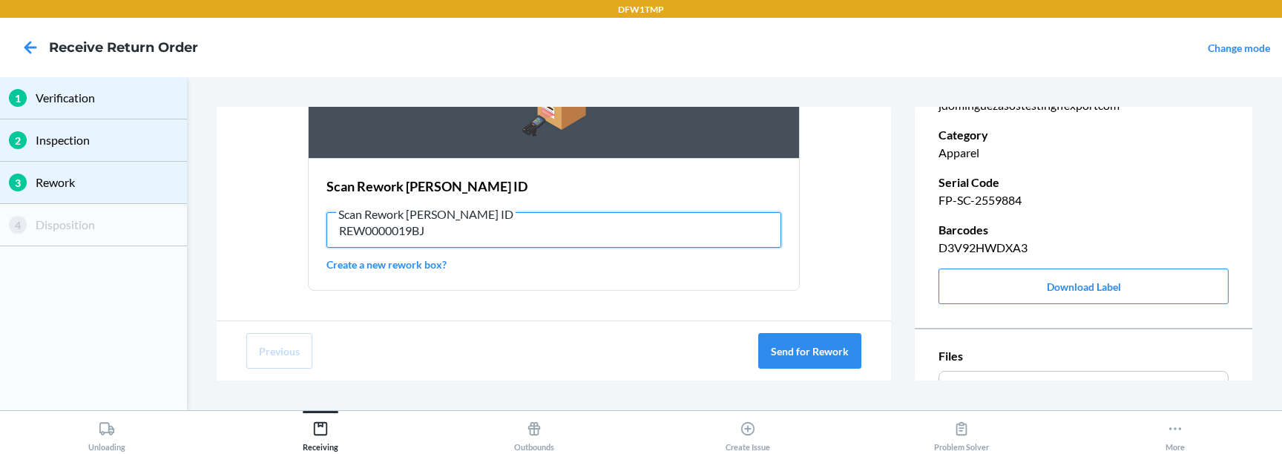
drag, startPoint x: 414, startPoint y: 232, endPoint x: 436, endPoint y: 229, distance: 22.4
click at [436, 229] on input "REW0000019BJ" at bounding box center [553, 230] width 455 height 36
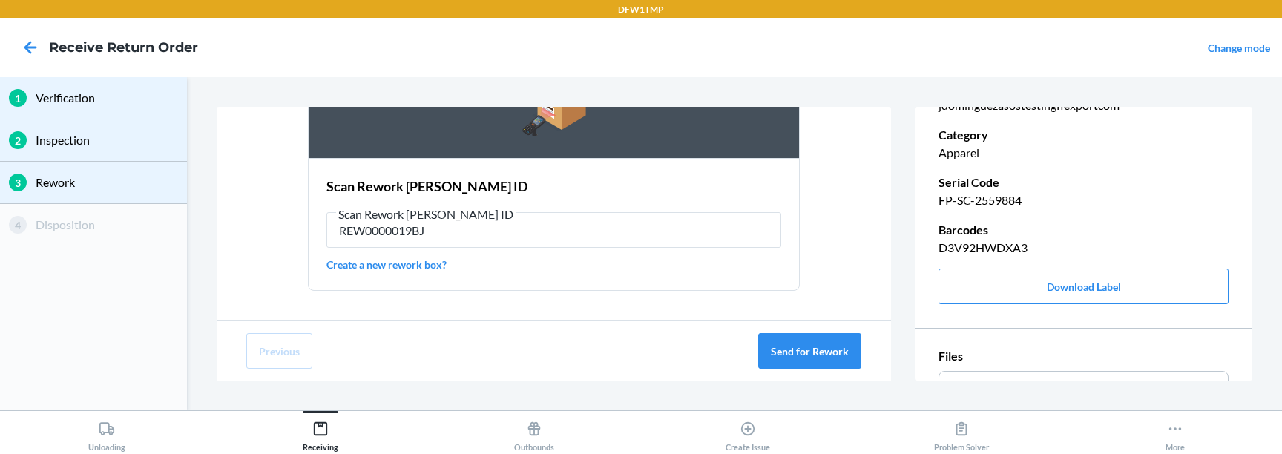
click at [891, 221] on div "Send item for Rework Select applicable rework Ozone Remove mild odors Spot Clea…" at bounding box center [734, 244] width 1035 height 274
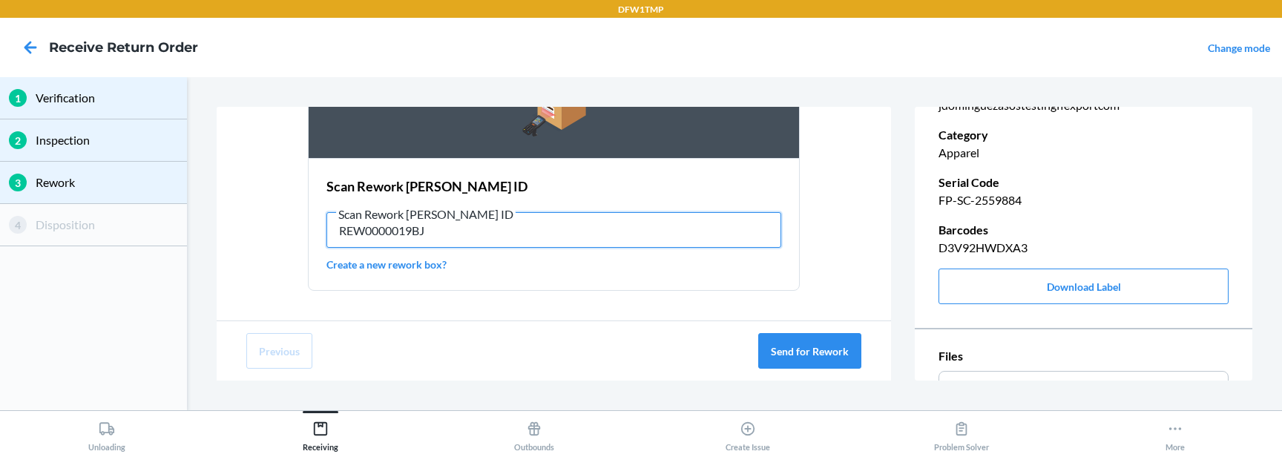
click at [482, 230] on input "REW0000019BJ" at bounding box center [553, 230] width 455 height 36
paste input "T-PA-0001"
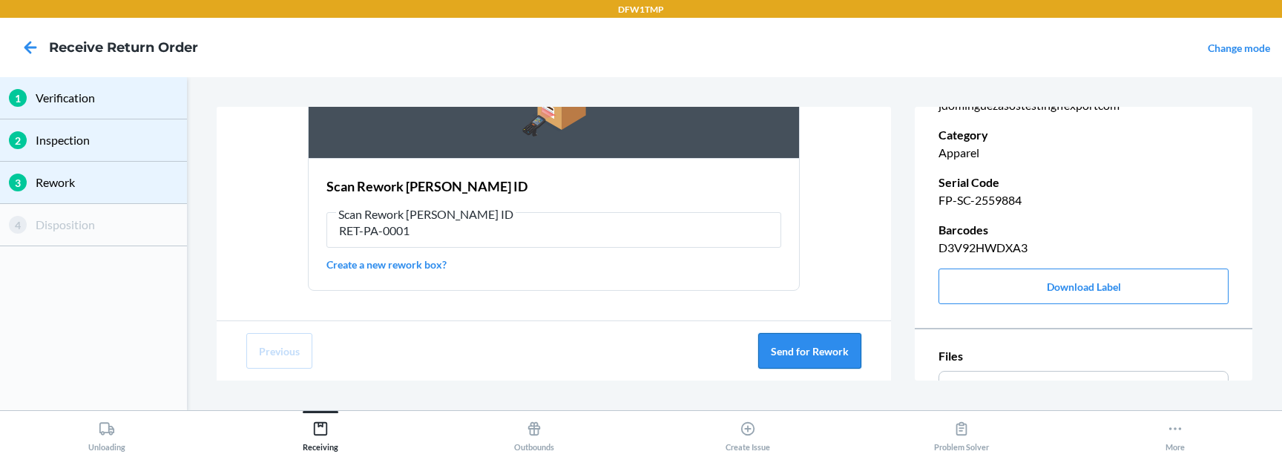
click at [770, 347] on button "Send for Rework" at bounding box center [809, 351] width 103 height 36
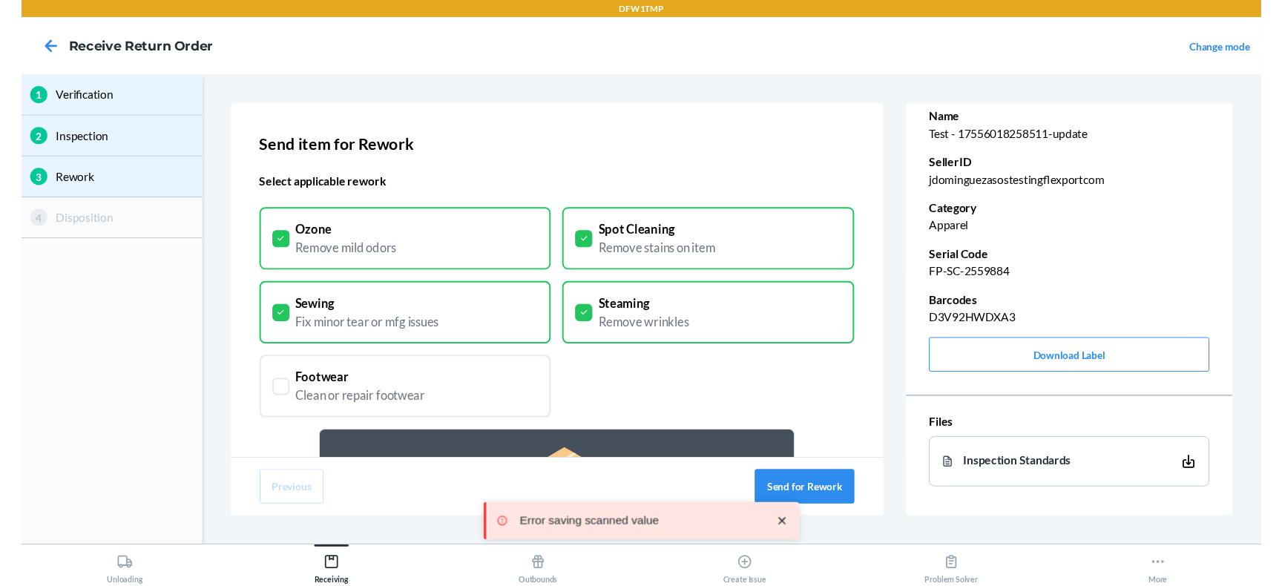
scroll to position [234, 0]
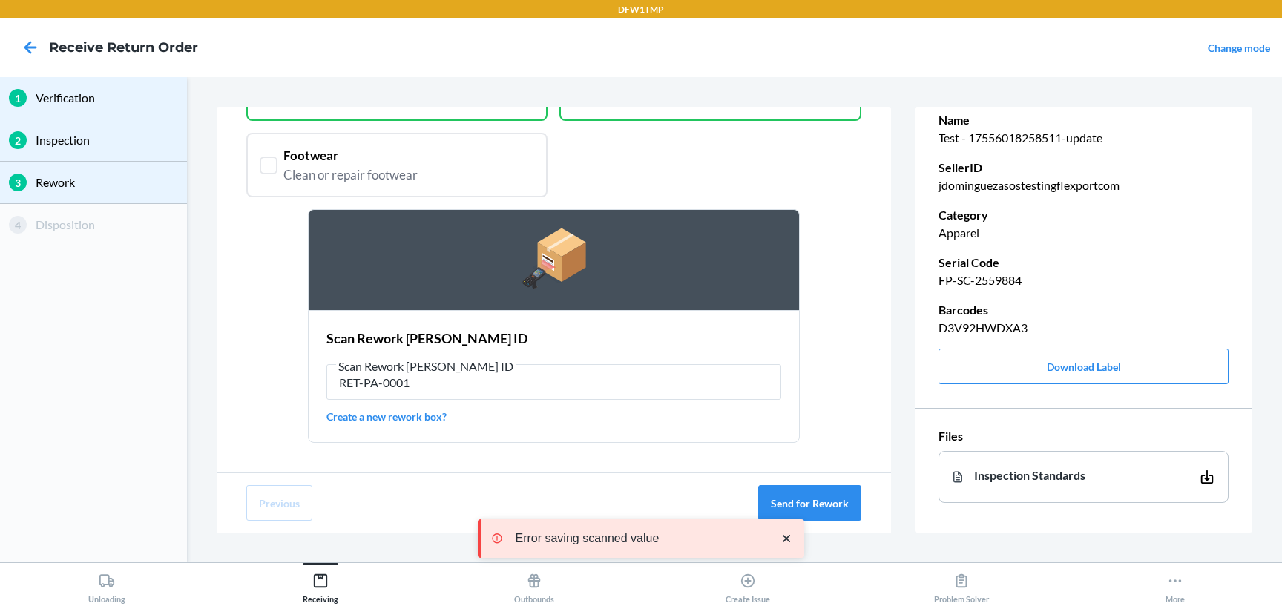
click at [783, 541] on icon "close toast" at bounding box center [785, 538] width 7 height 7
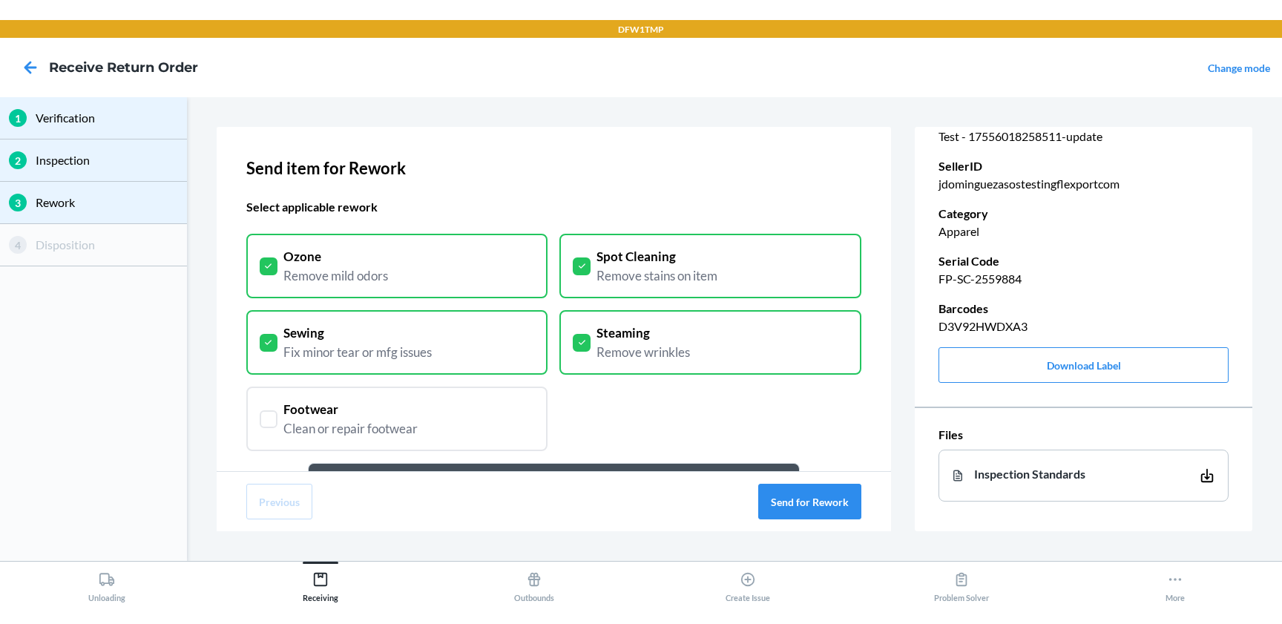
scroll to position [0, 0]
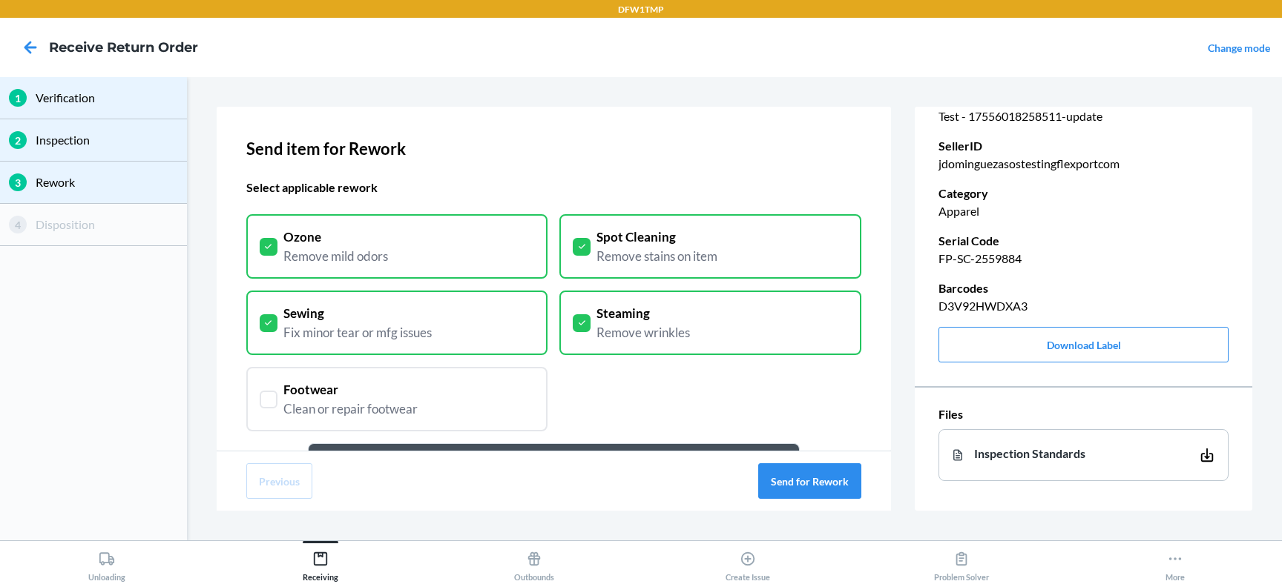
click at [914, 330] on div "Send item for Rework Select applicable rework Ozone Remove mild odors Spot Clea…" at bounding box center [734, 309] width 1035 height 404
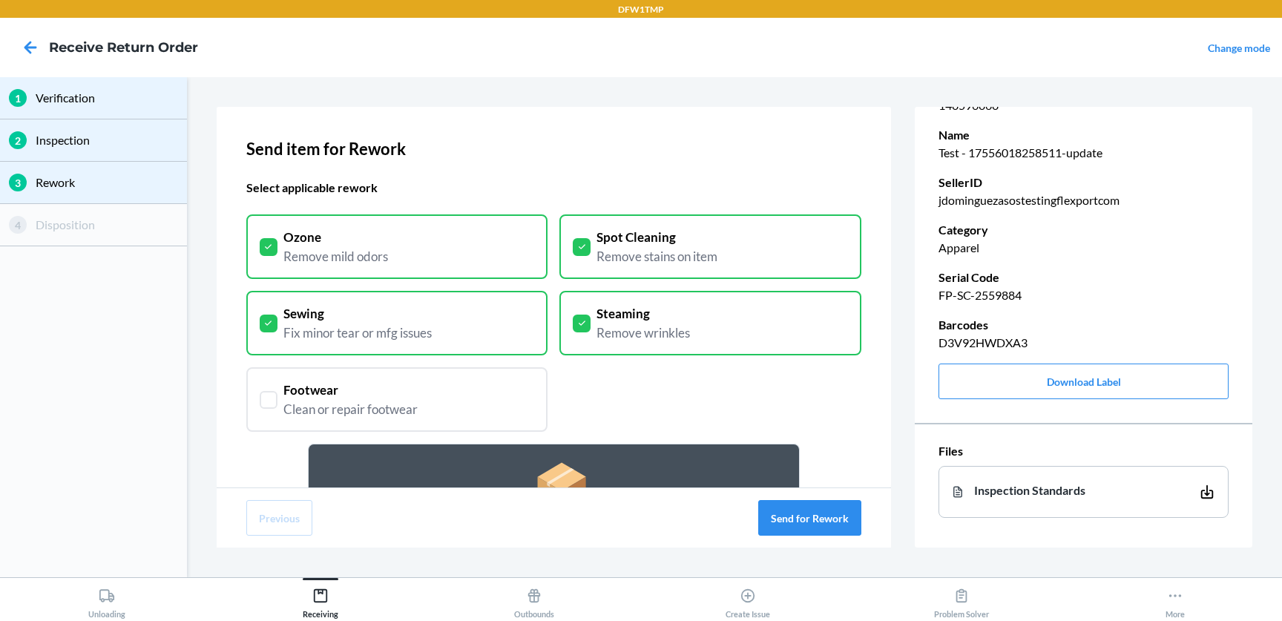
click at [898, 460] on div "Send item for Rework Select applicable rework Ozone Remove mild odors Spot Clea…" at bounding box center [734, 327] width 1035 height 441
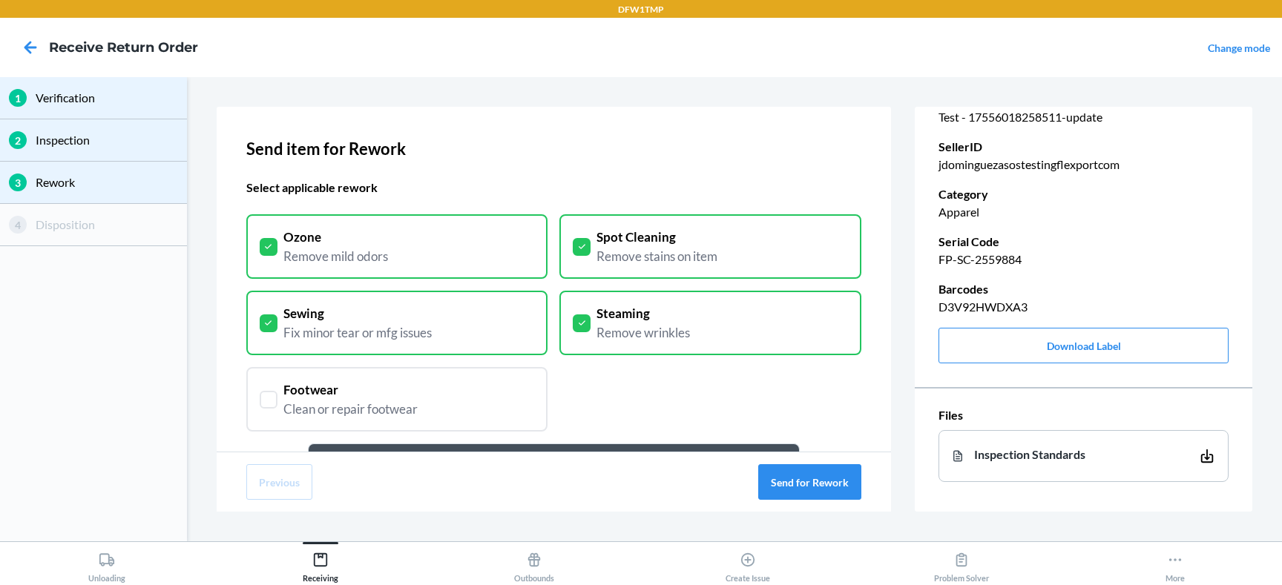
scroll to position [255, 0]
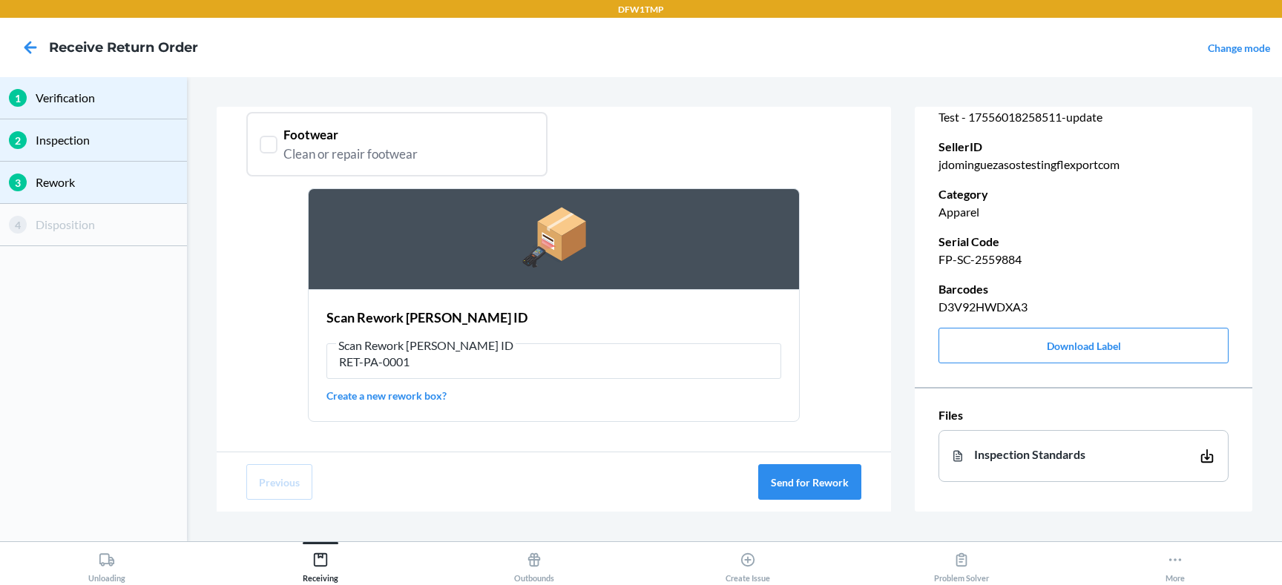
click at [553, 499] on div "Previous Send for Rework" at bounding box center [554, 481] width 675 height 59
click at [429, 389] on link "Create a new rework box?" at bounding box center [553, 396] width 455 height 16
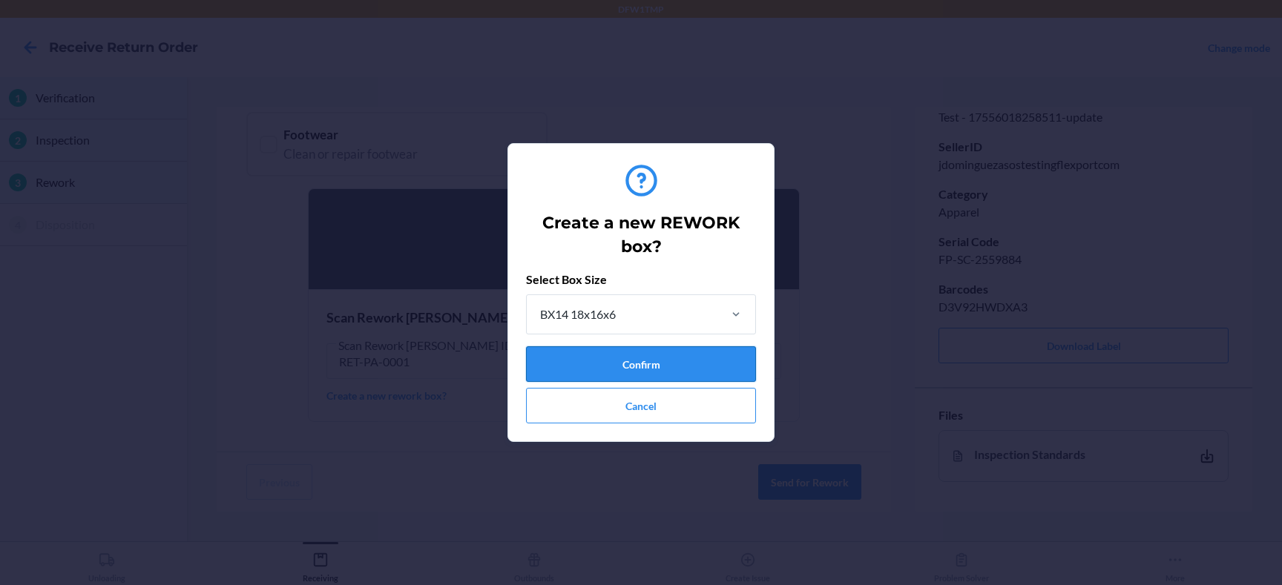
click at [543, 372] on button "Confirm" at bounding box center [641, 364] width 230 height 36
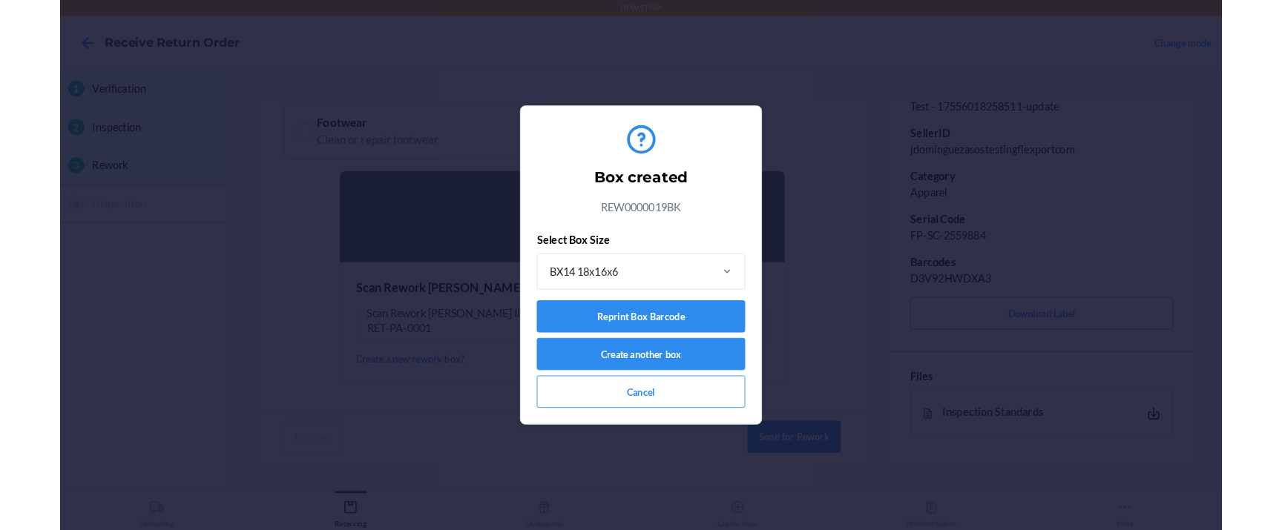
scroll to position [274, 0]
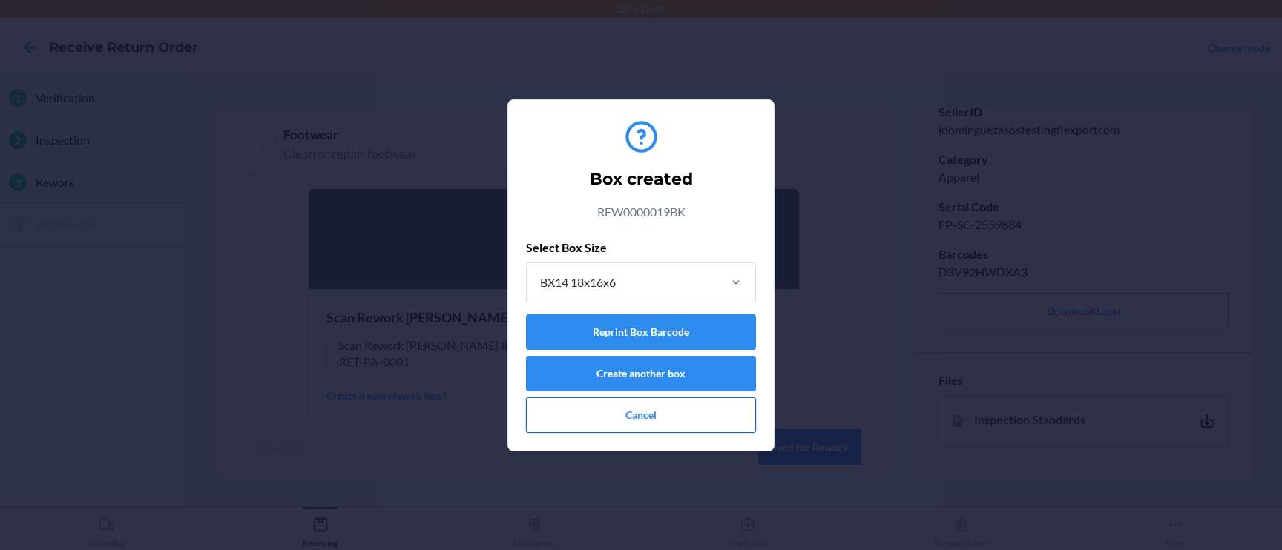
click at [612, 429] on button "Cancel" at bounding box center [641, 416] width 230 height 36
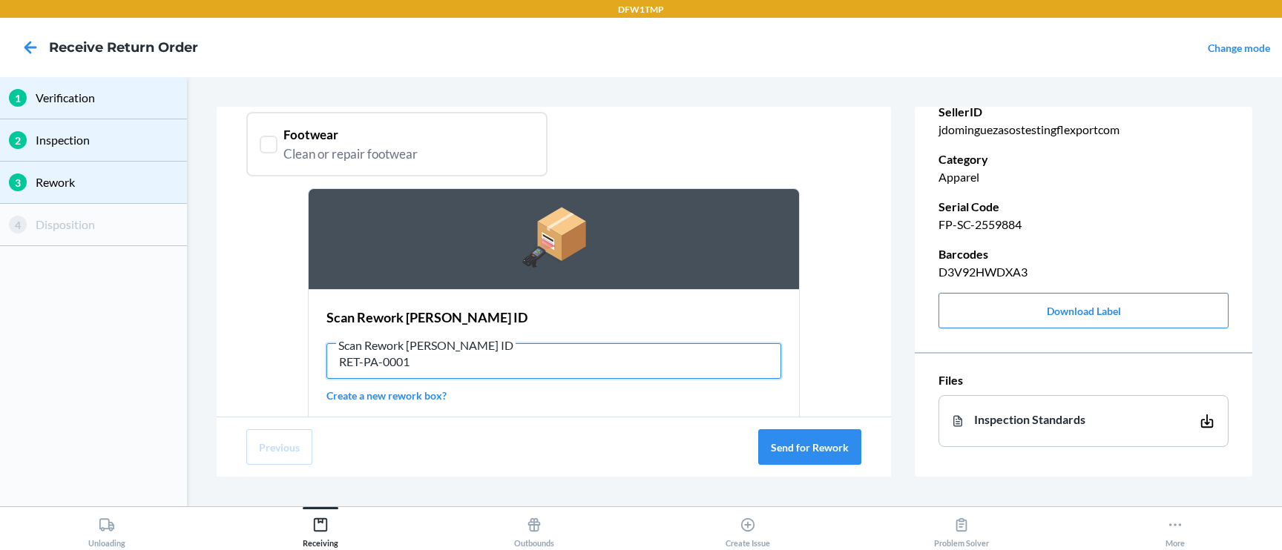
click at [521, 365] on input "RET-PA-0001" at bounding box center [553, 361] width 455 height 36
paste input "W0000019BK"
click at [779, 450] on button "Send for Rework" at bounding box center [809, 447] width 103 height 36
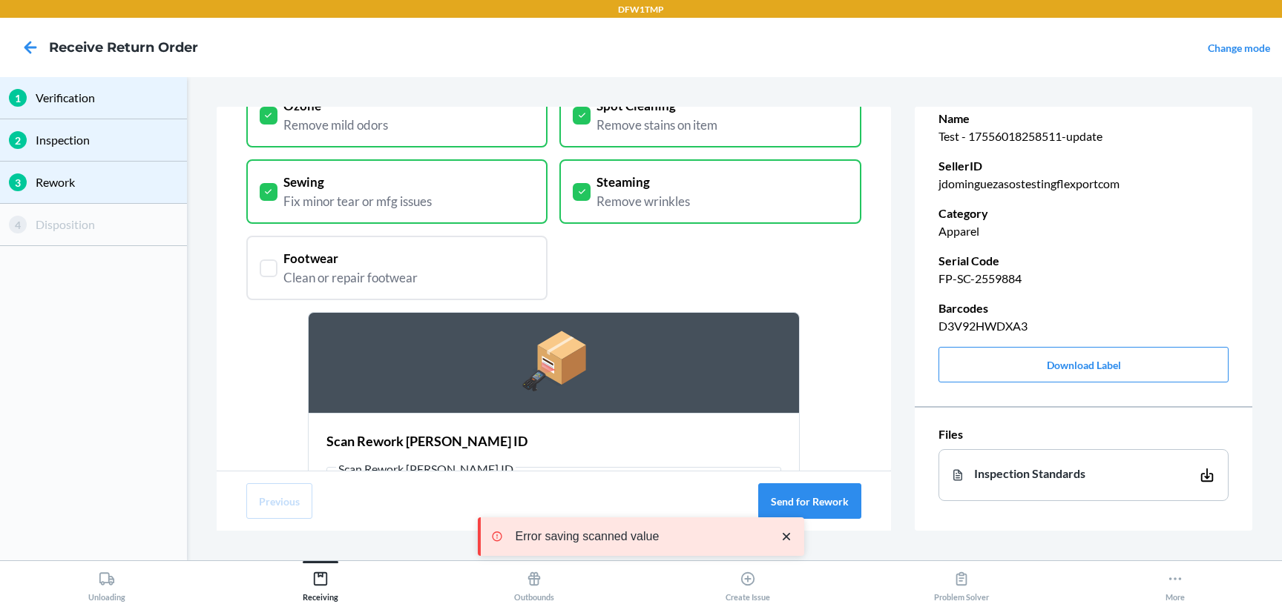
scroll to position [236, 0]
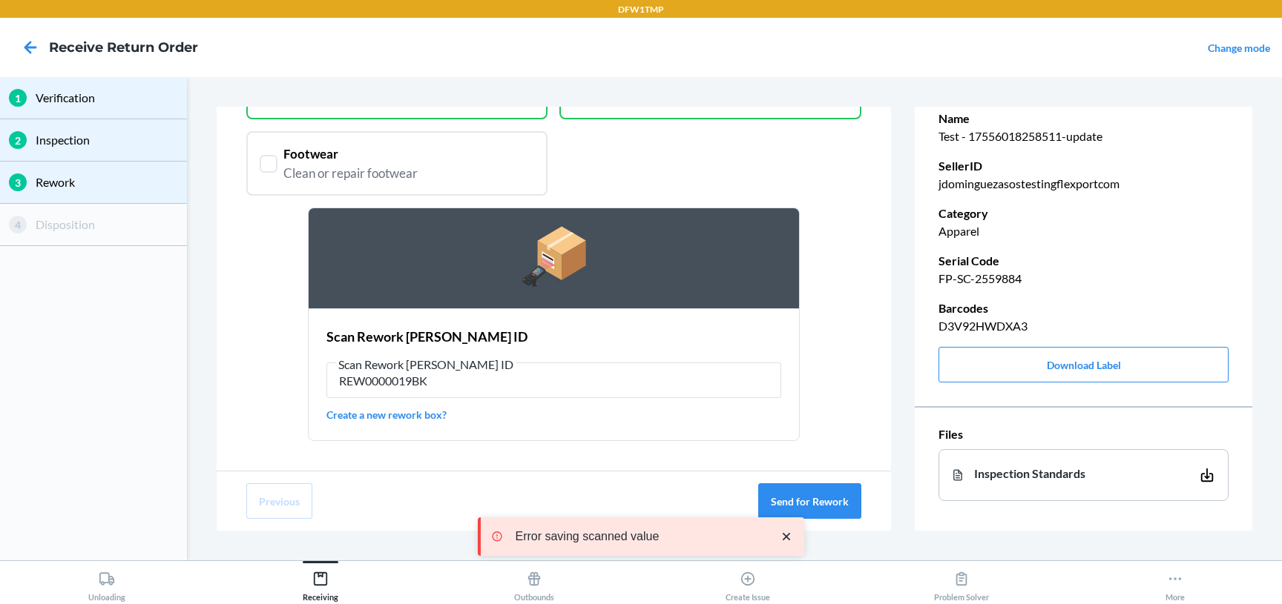
click at [783, 537] on icon "close toast" at bounding box center [786, 537] width 15 height 15
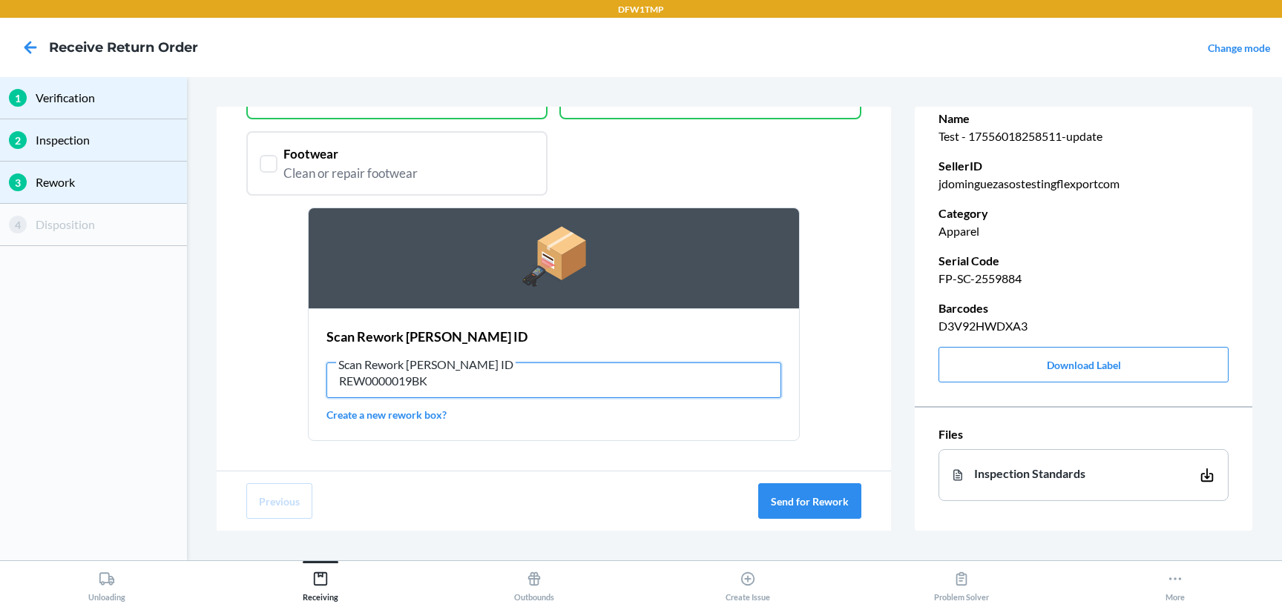
click at [406, 377] on input "REW0000019BK" at bounding box center [553, 381] width 455 height 36
click at [412, 380] on input "REW0000019BK" at bounding box center [553, 381] width 455 height 36
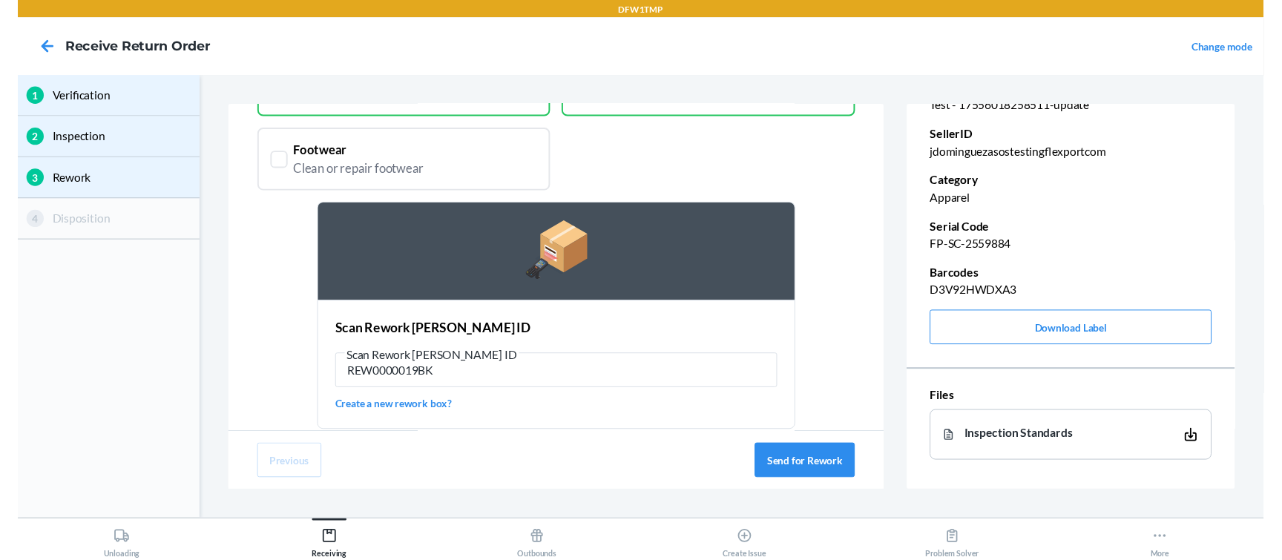
scroll to position [264, 0]
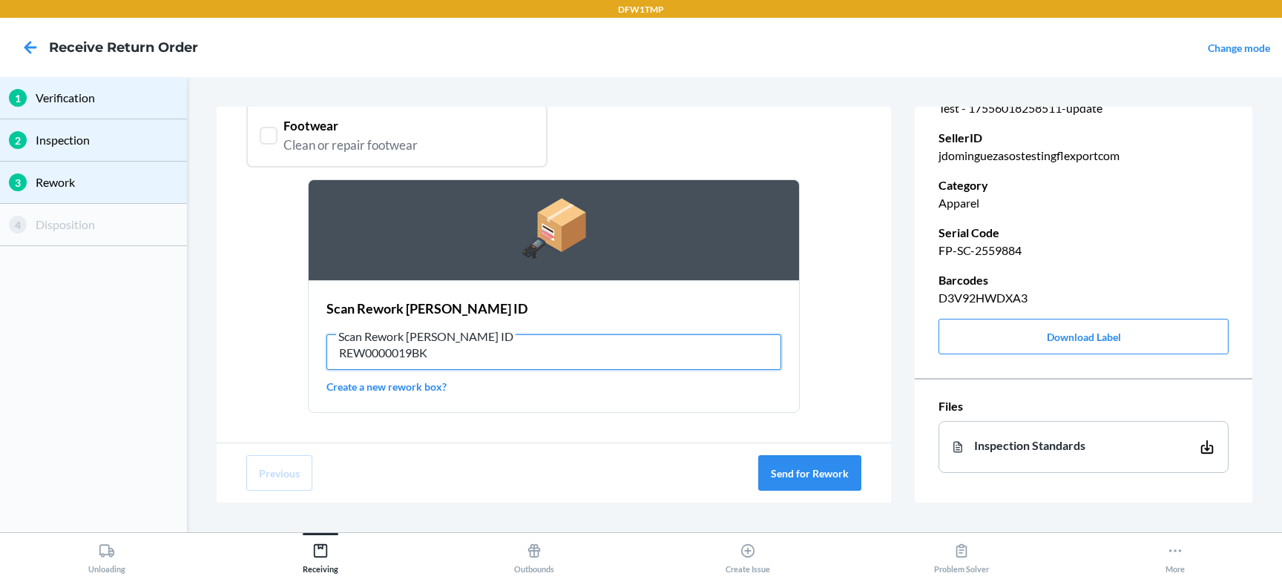
click at [521, 340] on input "REW0000019BK" at bounding box center [553, 352] width 455 height 36
click at [401, 358] on input "REW0000019BK" at bounding box center [553, 352] width 455 height 36
paste input "T-REWORK-DFW-1"
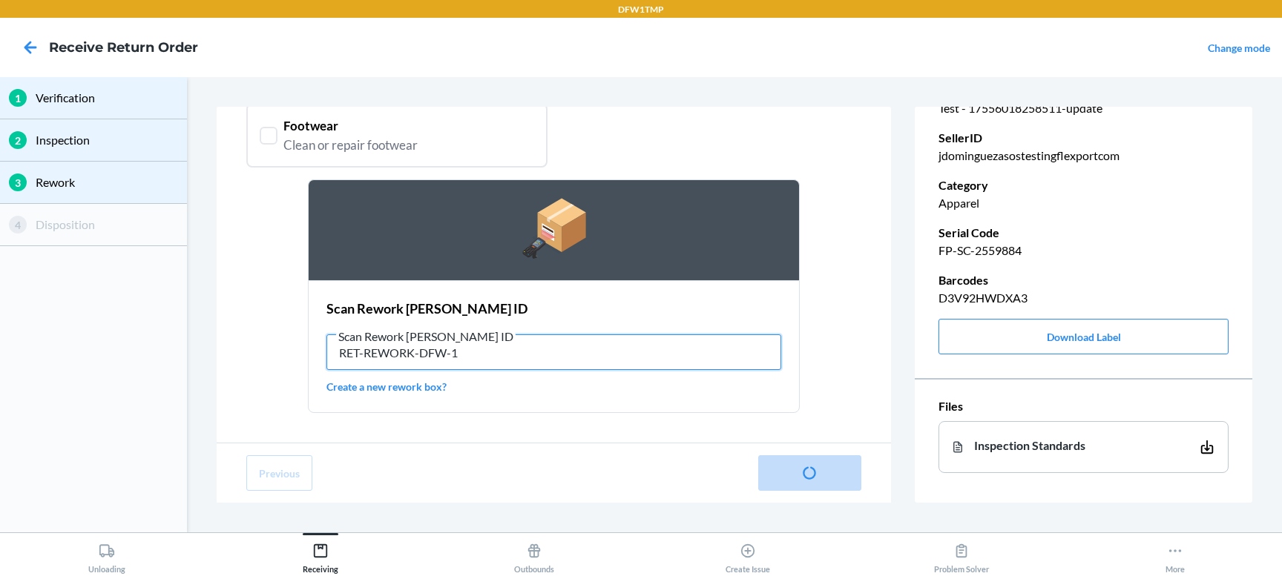
type input "RET-REWORK-DFW-1"
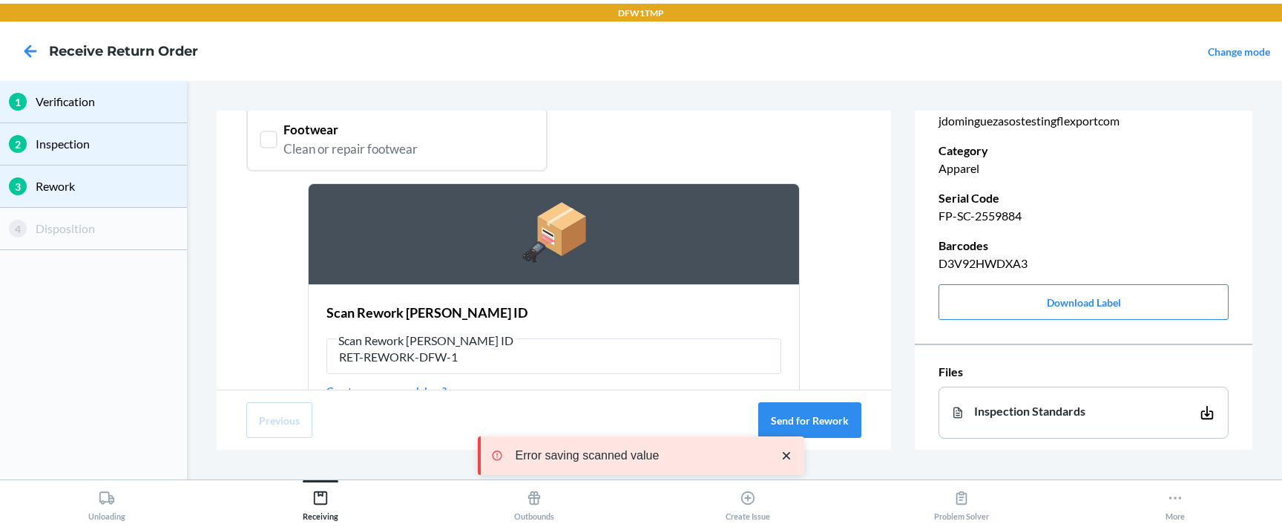
scroll to position [298, 0]
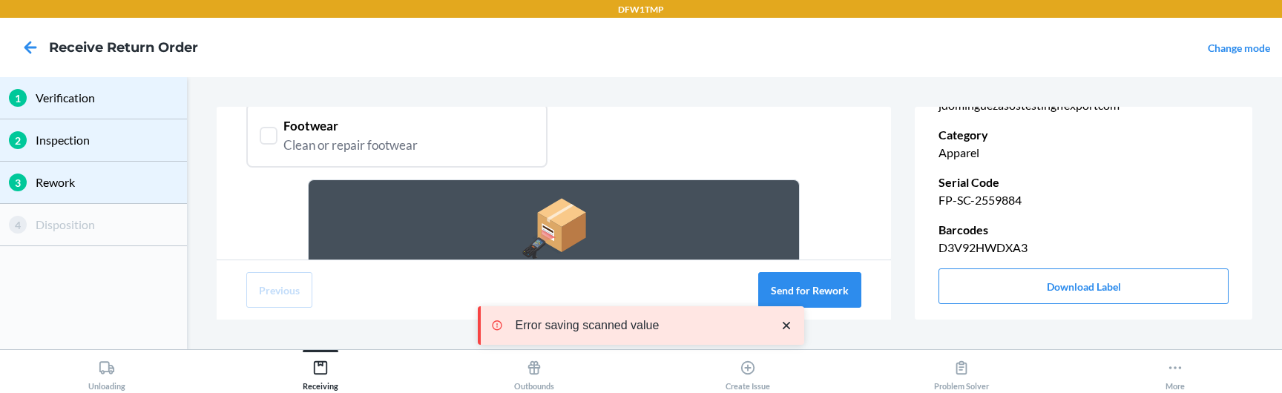
click at [784, 321] on icon "close toast" at bounding box center [786, 325] width 15 height 15
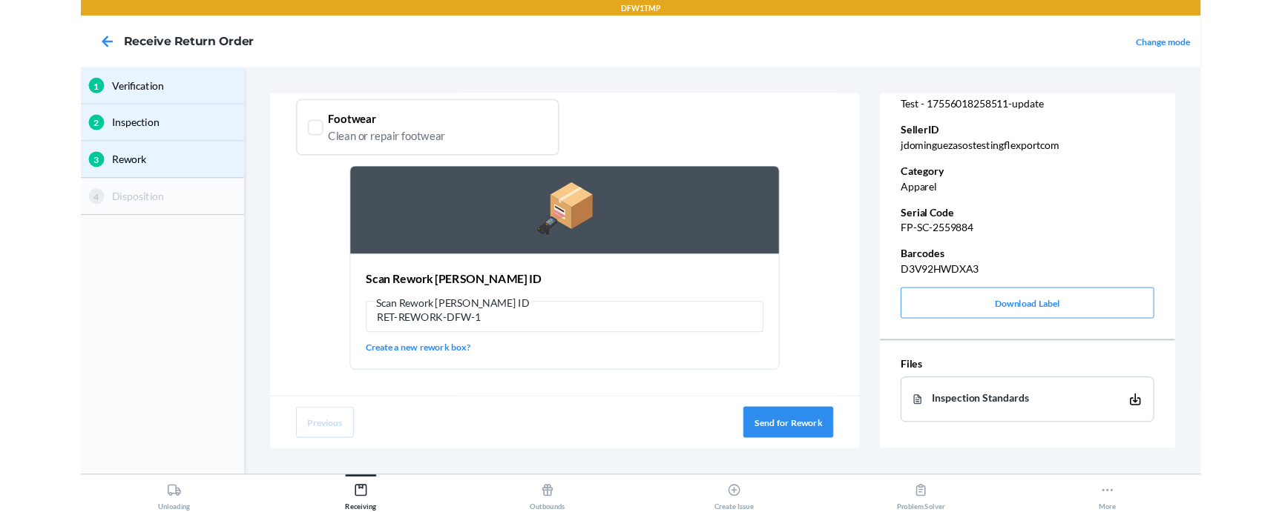
scroll to position [240, 0]
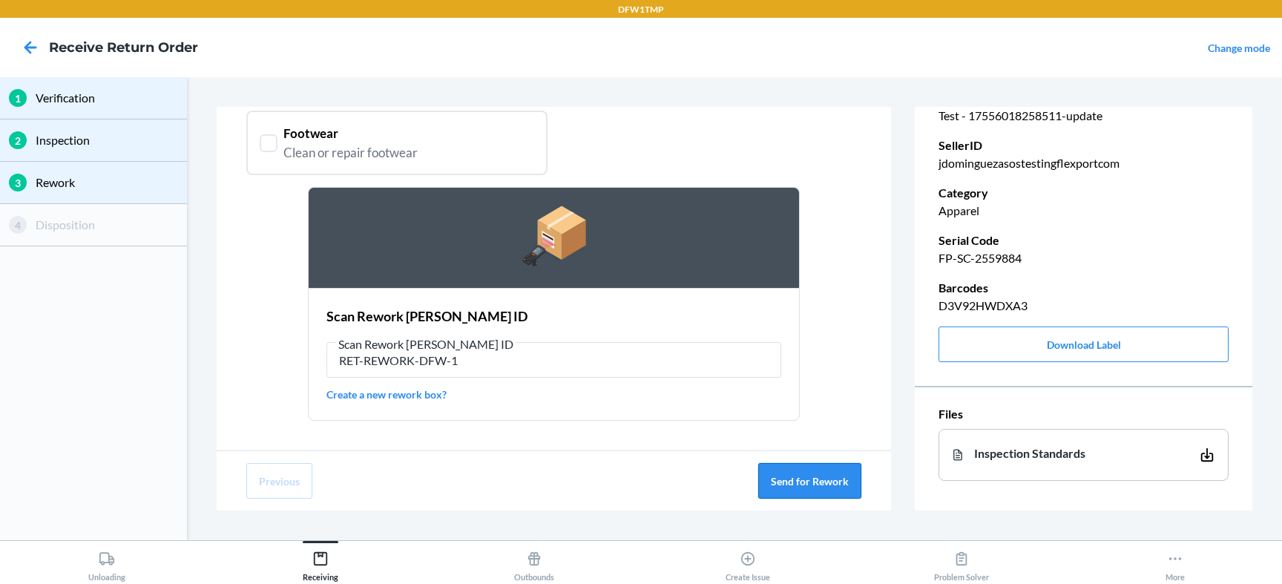
click at [775, 474] on button "Send for Rework" at bounding box center [809, 481] width 103 height 36
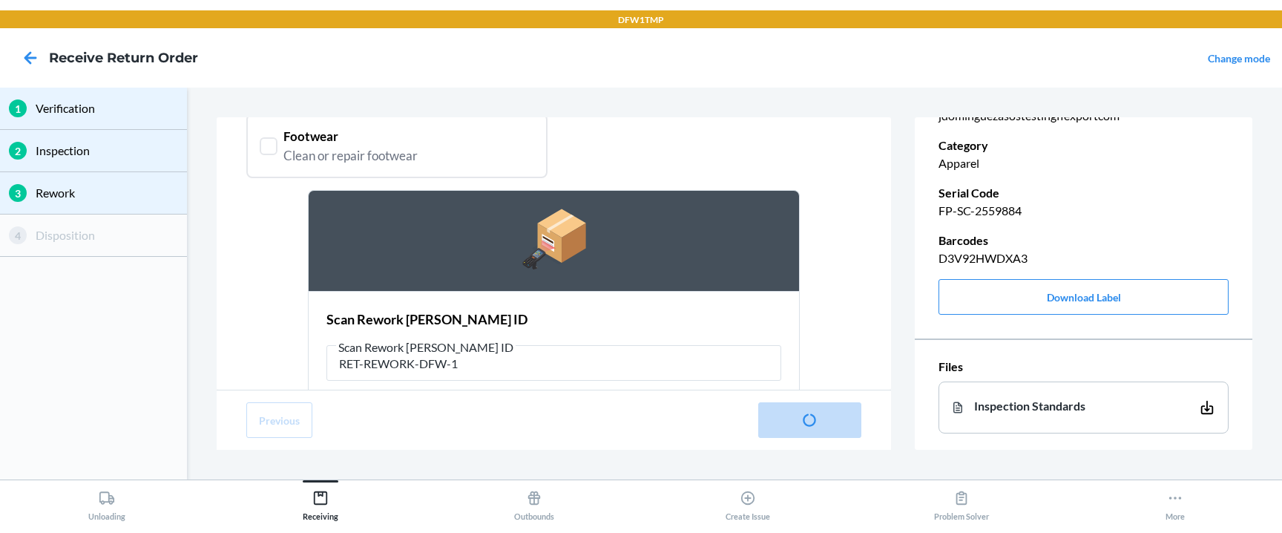
scroll to position [298, 0]
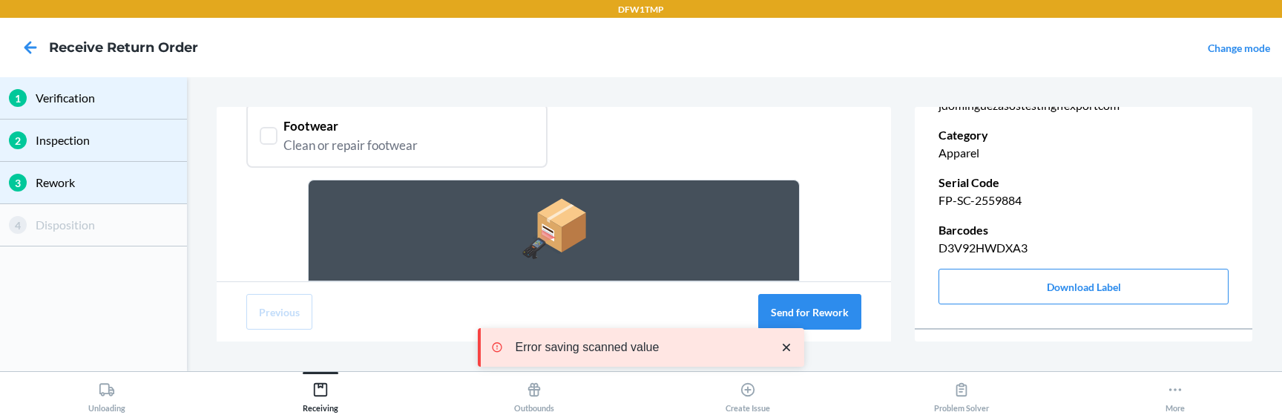
click at [791, 345] on icon "close toast" at bounding box center [786, 347] width 15 height 15
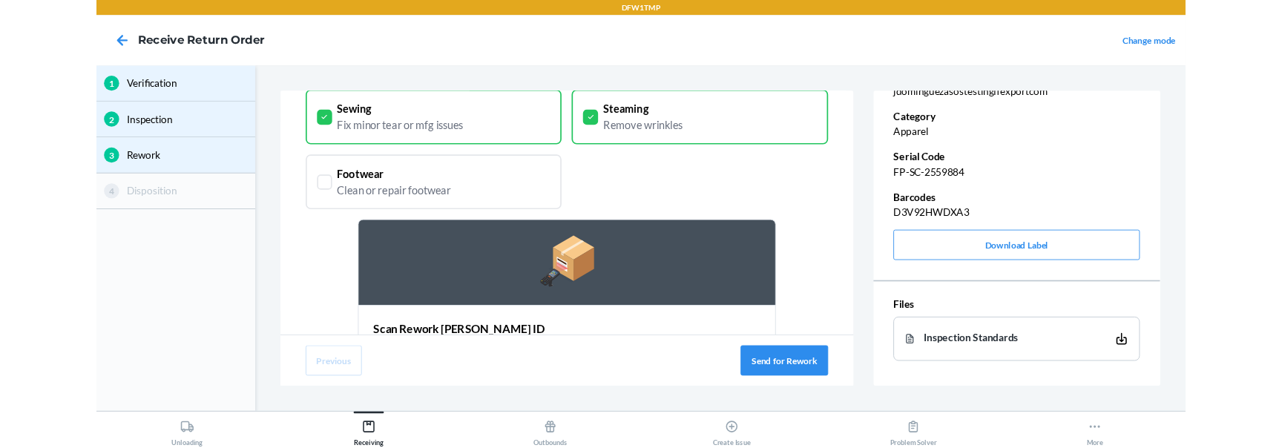
scroll to position [238, 0]
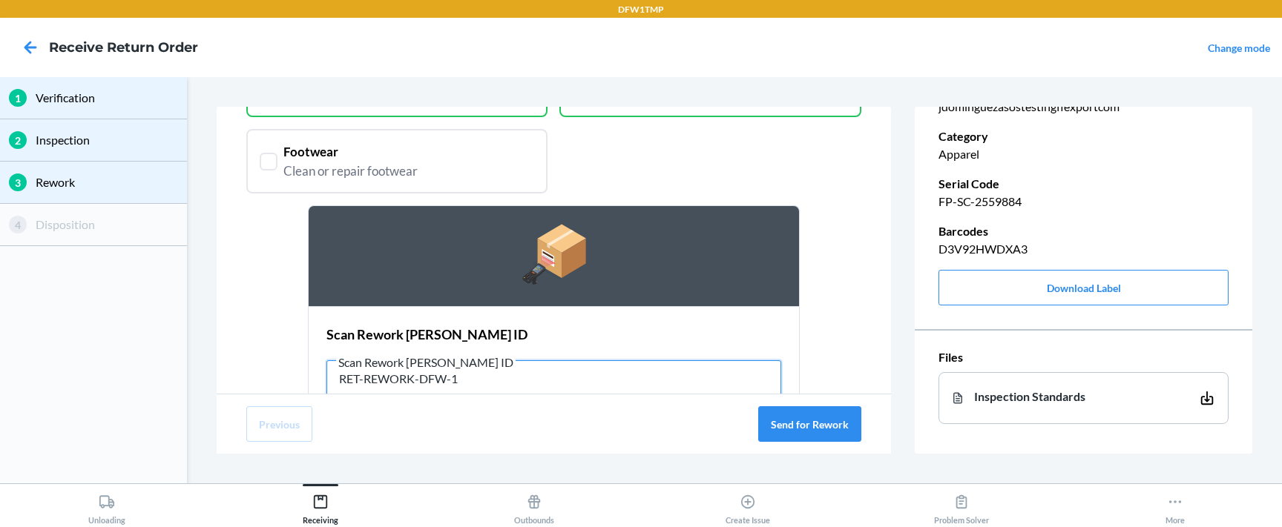
click at [469, 383] on input "RET-REWORK-DFW-1" at bounding box center [553, 378] width 455 height 36
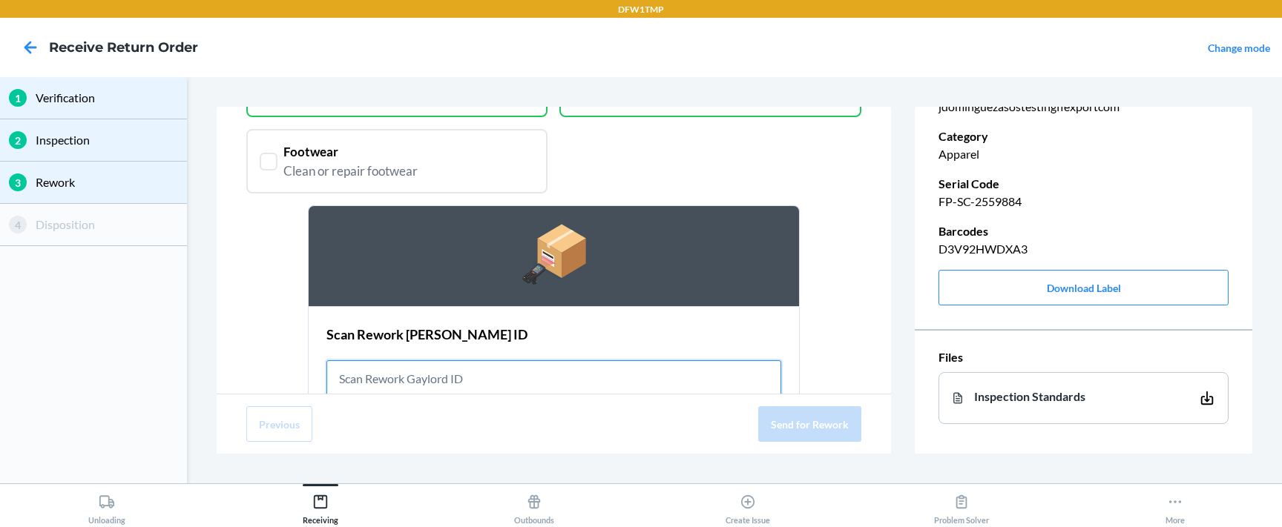
click at [524, 373] on input "text" at bounding box center [553, 378] width 455 height 36
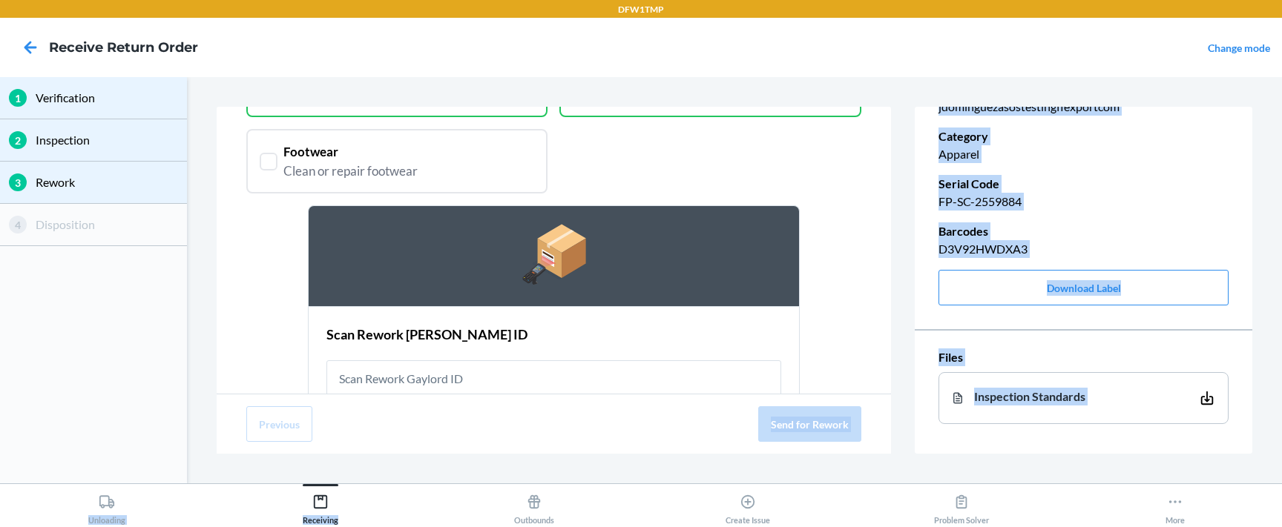
drag, startPoint x: 303, startPoint y: 527, endPoint x: 392, endPoint y: 416, distance: 141.9
click at [392, 416] on div "DFW1TMP Receive Return Order Change mode 1 Verification 2 Inspection 3 Rework 4…" at bounding box center [641, 263] width 1282 height 527
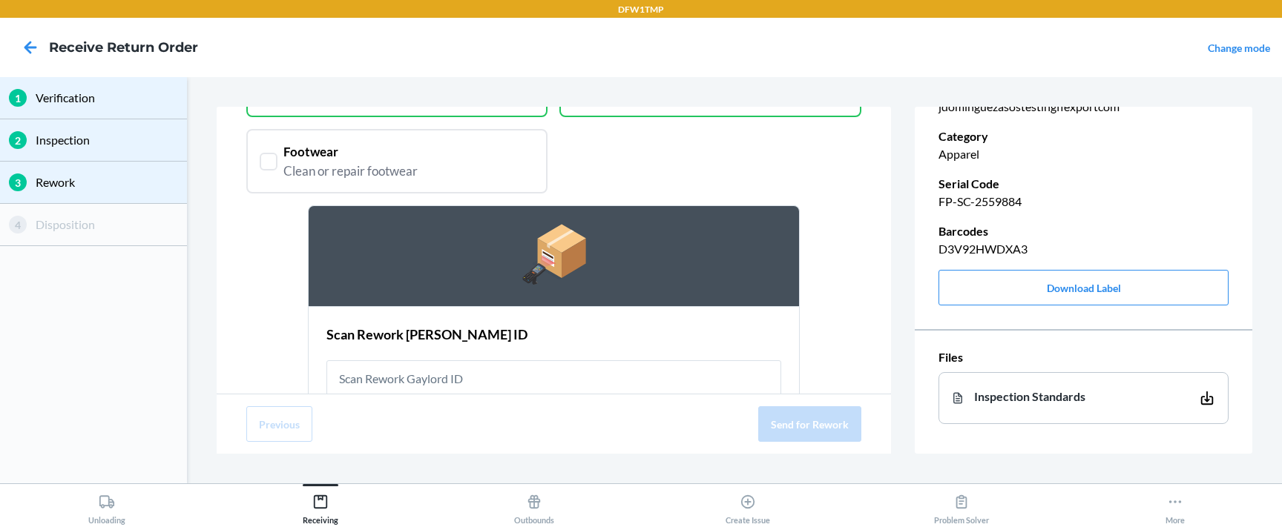
click at [402, 438] on div "Previous Send for Rework" at bounding box center [554, 424] width 675 height 59
click at [218, 527] on div "Unloading Receiving Outbounds Create Issue Problem Solver More" at bounding box center [641, 506] width 1282 height 44
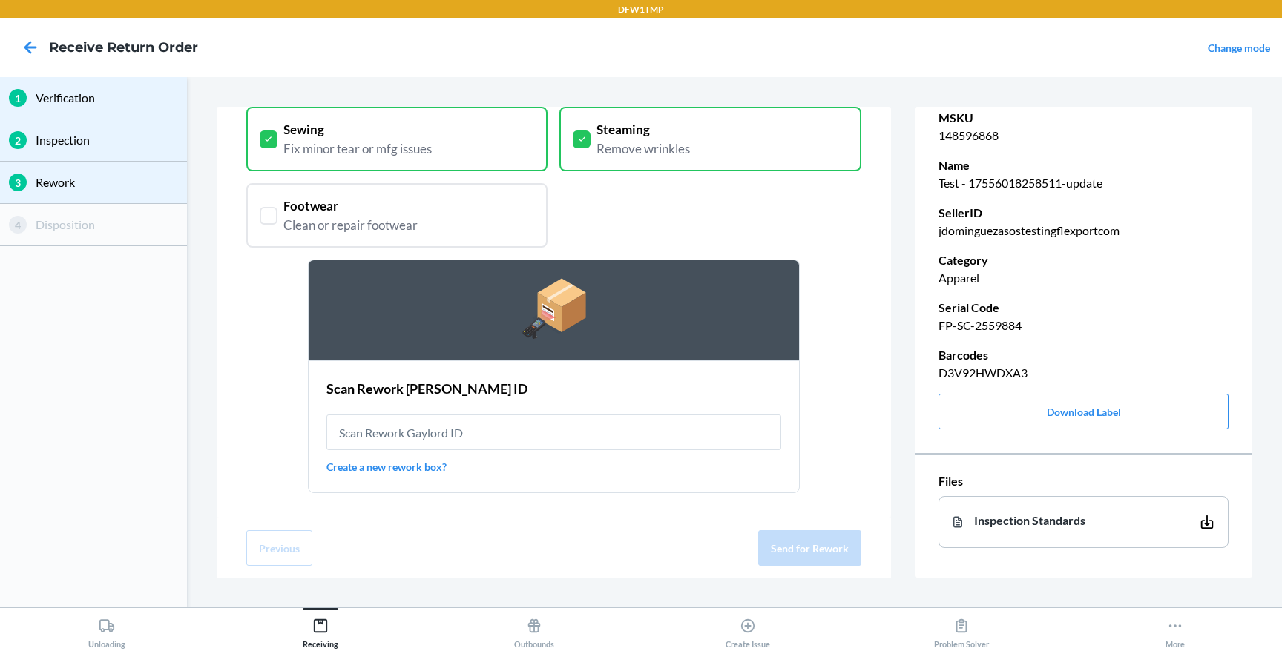
scroll to position [189, 0]
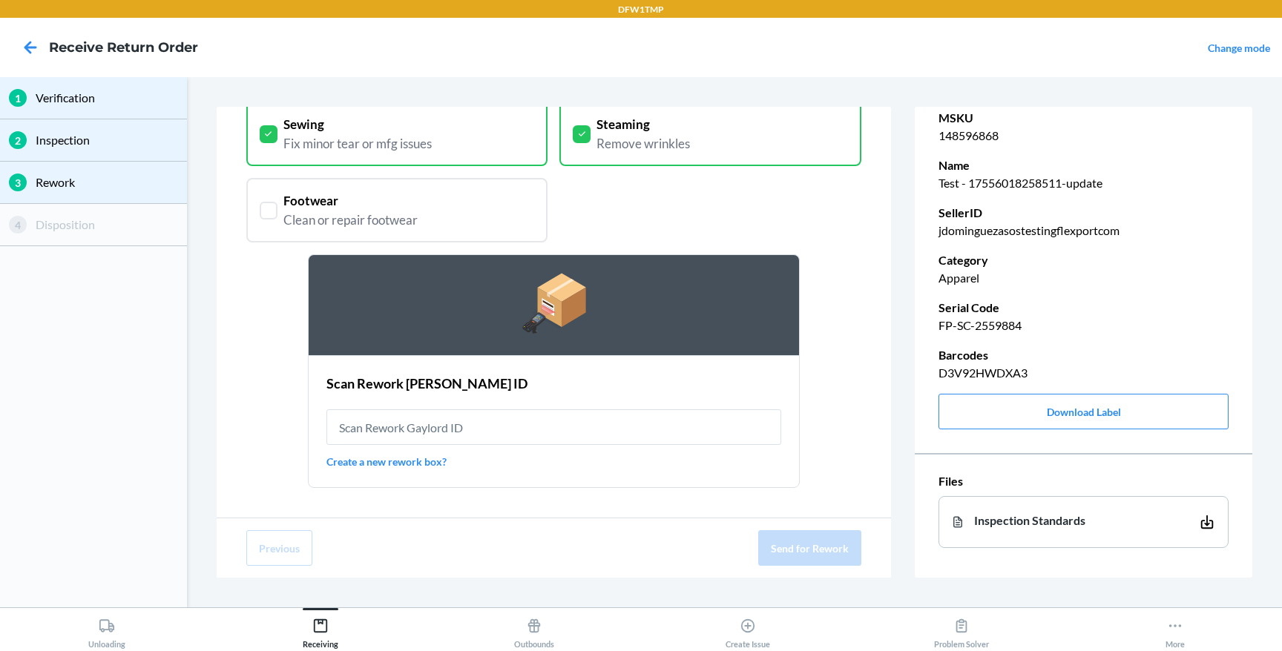
click at [903, 350] on div "Send item for Rework Select applicable rework Ozone Remove mild odors Spot Clea…" at bounding box center [734, 342] width 1035 height 471
click at [911, 382] on div "Send item for Rework Select applicable rework Ozone Remove mild odors Spot Clea…" at bounding box center [734, 342] width 1035 height 471
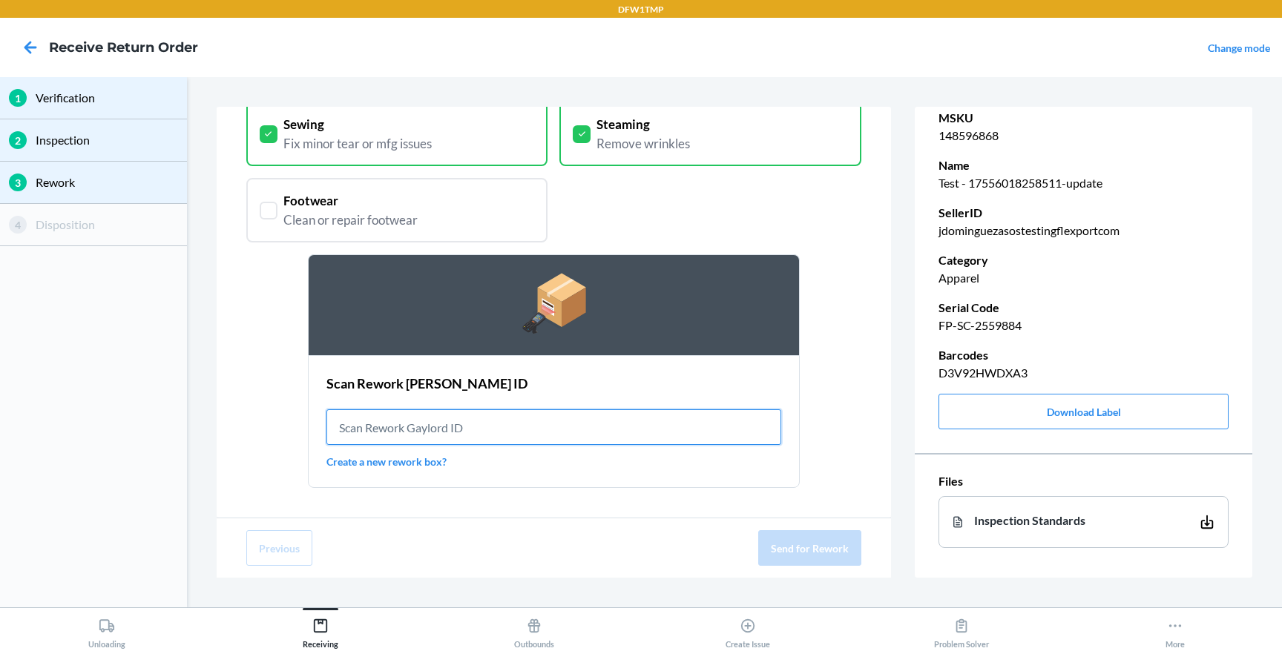
click at [553, 434] on input "text" at bounding box center [553, 427] width 455 height 36
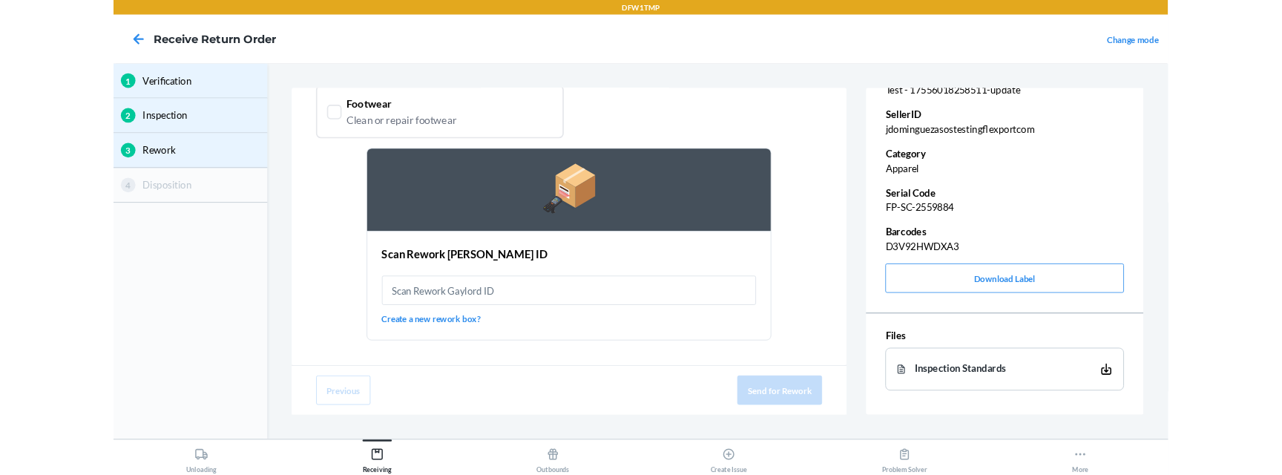
scroll to position [0, 0]
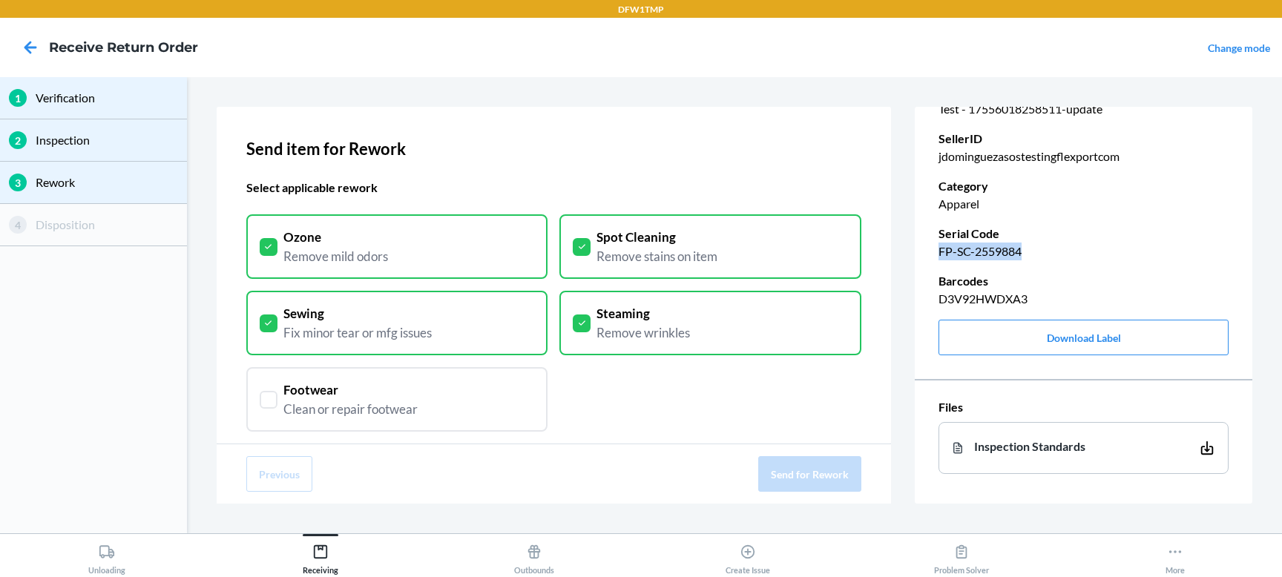
drag, startPoint x: 940, startPoint y: 252, endPoint x: 1031, endPoint y: 252, distance: 91.2
click at [1032, 252] on p "FP-SC-2559884" at bounding box center [1083, 252] width 290 height 18
copy p "FP-SC-2559884"
click at [29, 58] on icon at bounding box center [30, 47] width 25 height 25
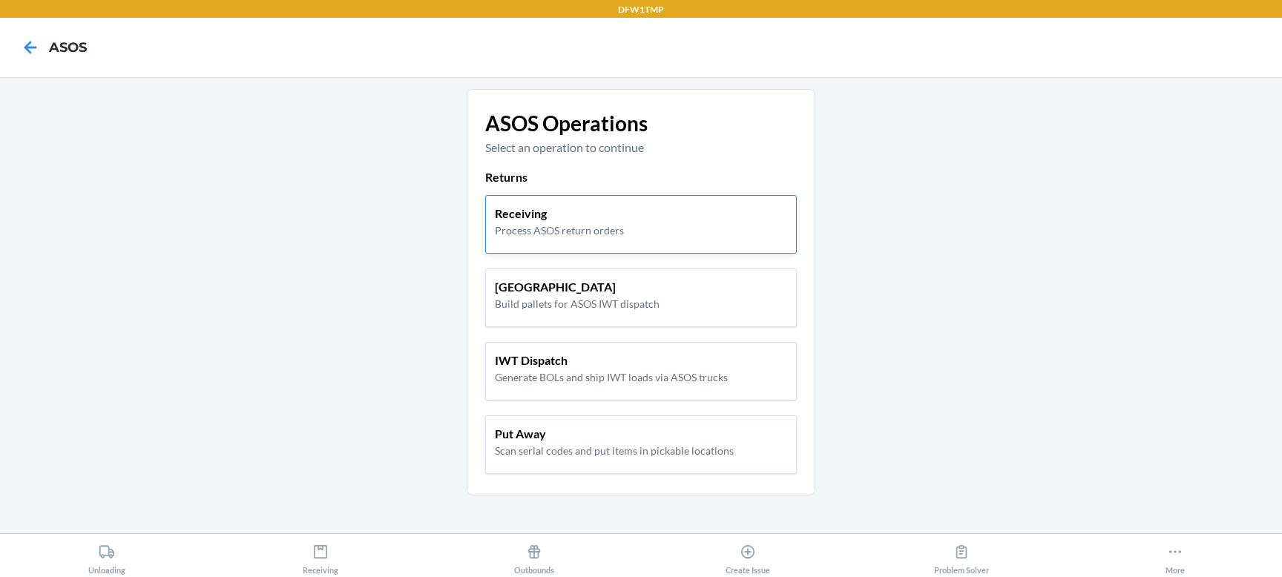
click at [558, 198] on div "Receiving Process ASOS return orders" at bounding box center [640, 224] width 311 height 59
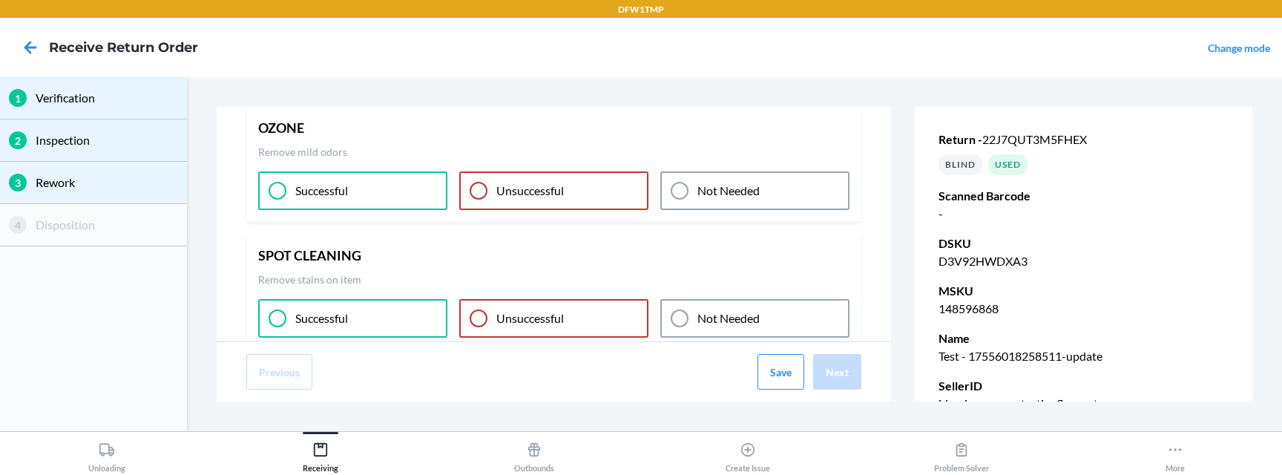
scroll to position [105, 0]
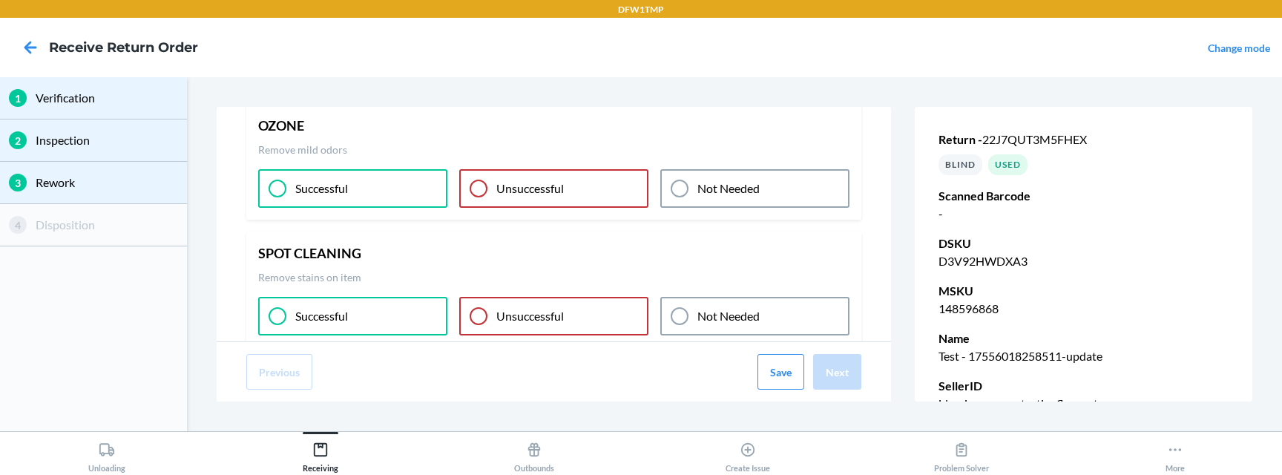
click at [676, 194] on div at bounding box center [679, 188] width 18 height 18
click at [392, 314] on div "Successful" at bounding box center [352, 316] width 189 height 39
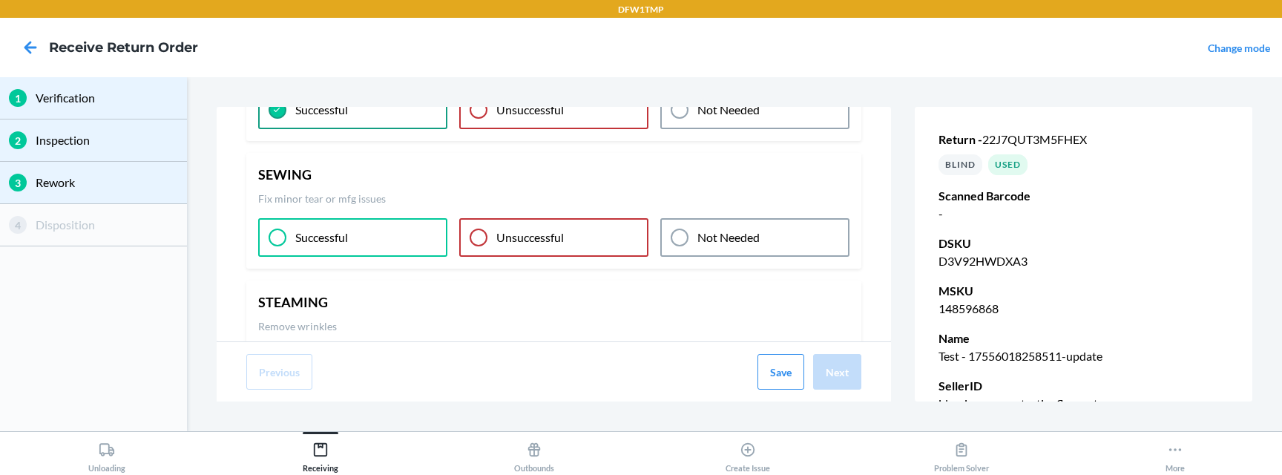
scroll to position [349, 0]
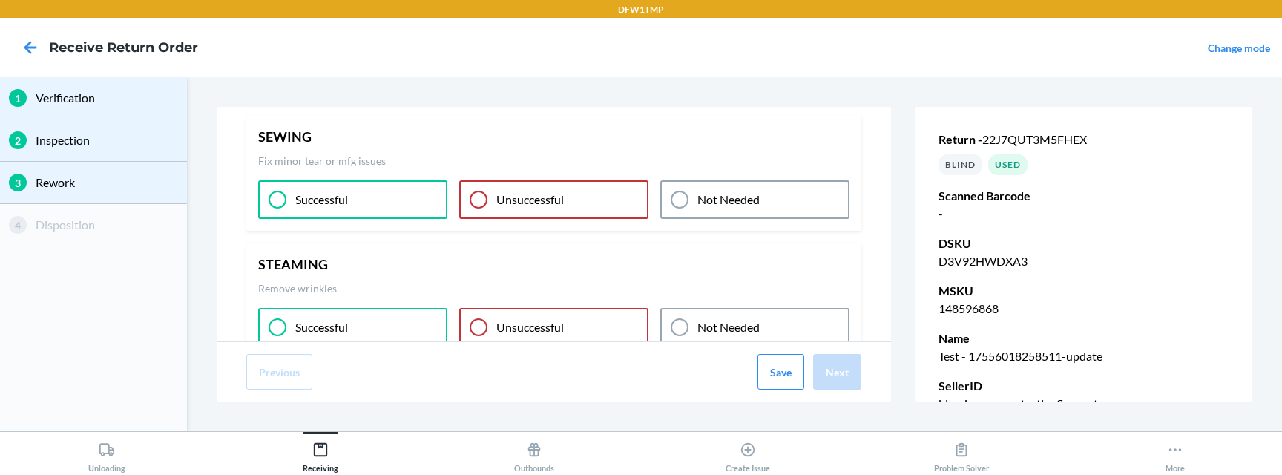
click at [753, 318] on p "Not Needed" at bounding box center [728, 327] width 62 height 18
click at [777, 371] on button "Save" at bounding box center [780, 372] width 47 height 36
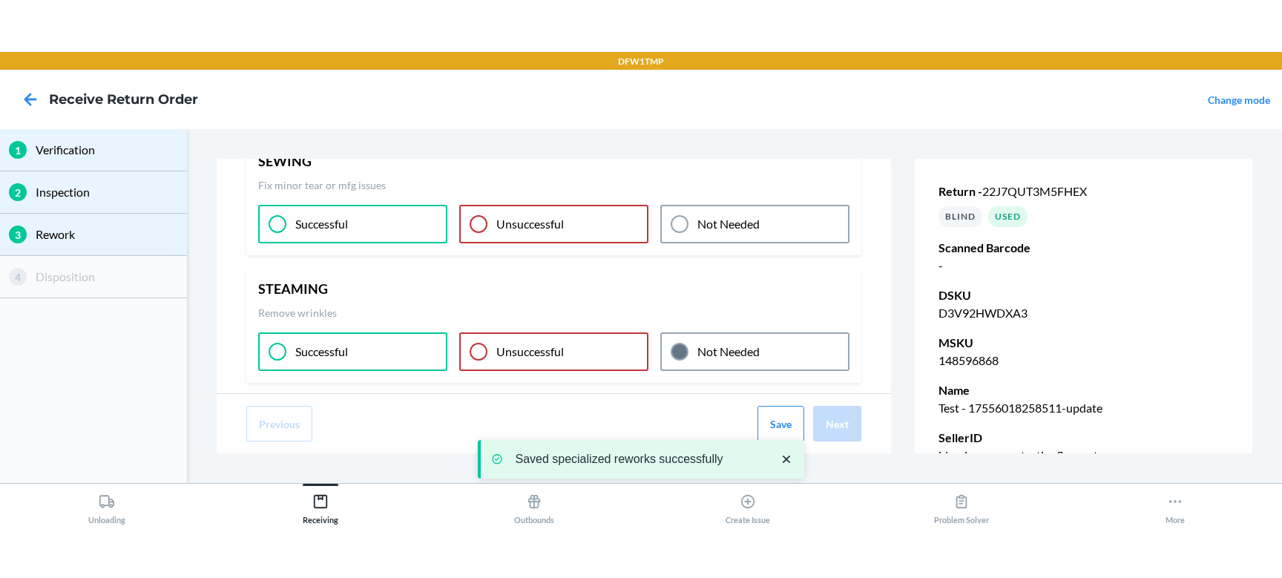
scroll to position [407, 0]
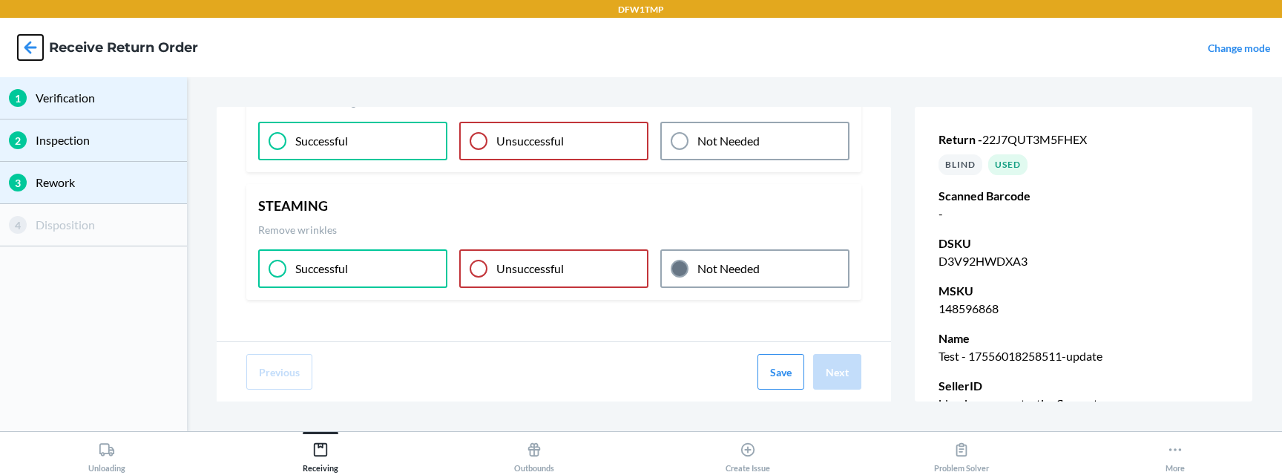
click at [31, 45] on icon at bounding box center [30, 47] width 25 height 25
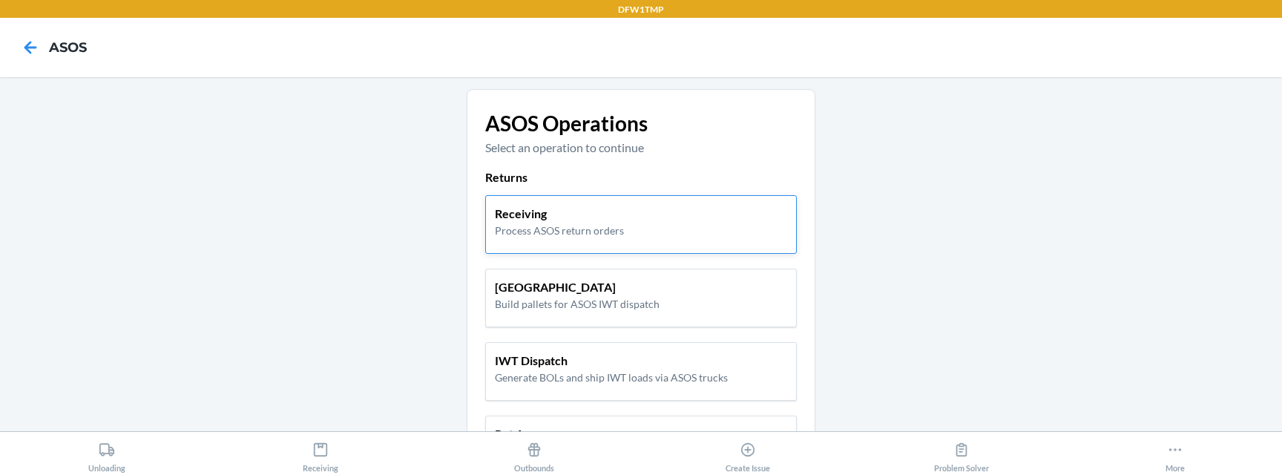
click at [597, 197] on div "Receiving Process ASOS return orders" at bounding box center [640, 224] width 311 height 59
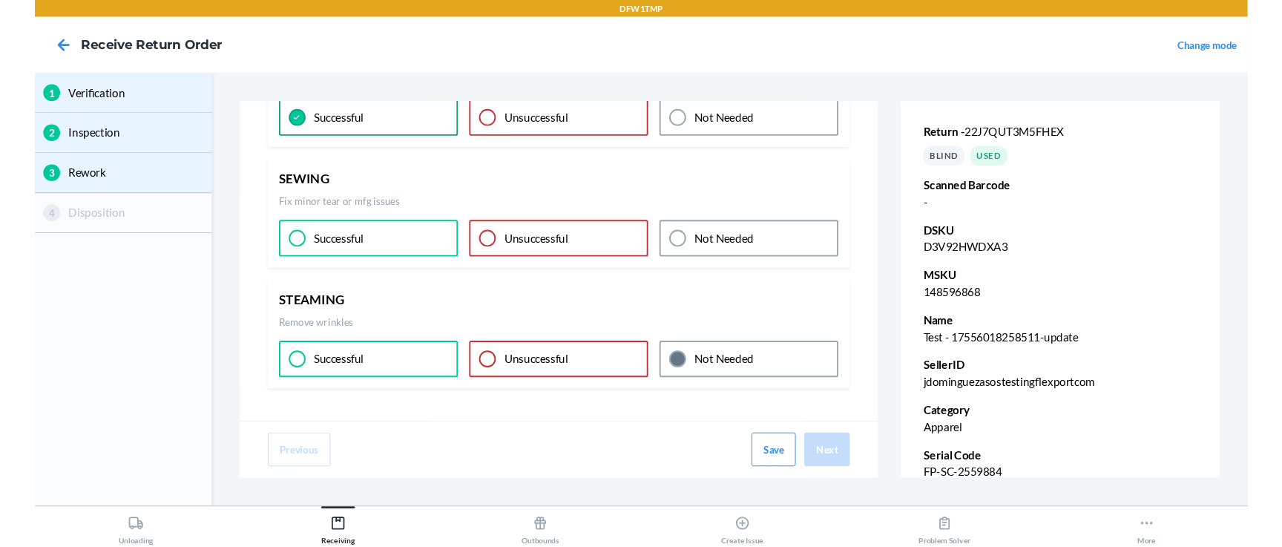
scroll to position [304, 0]
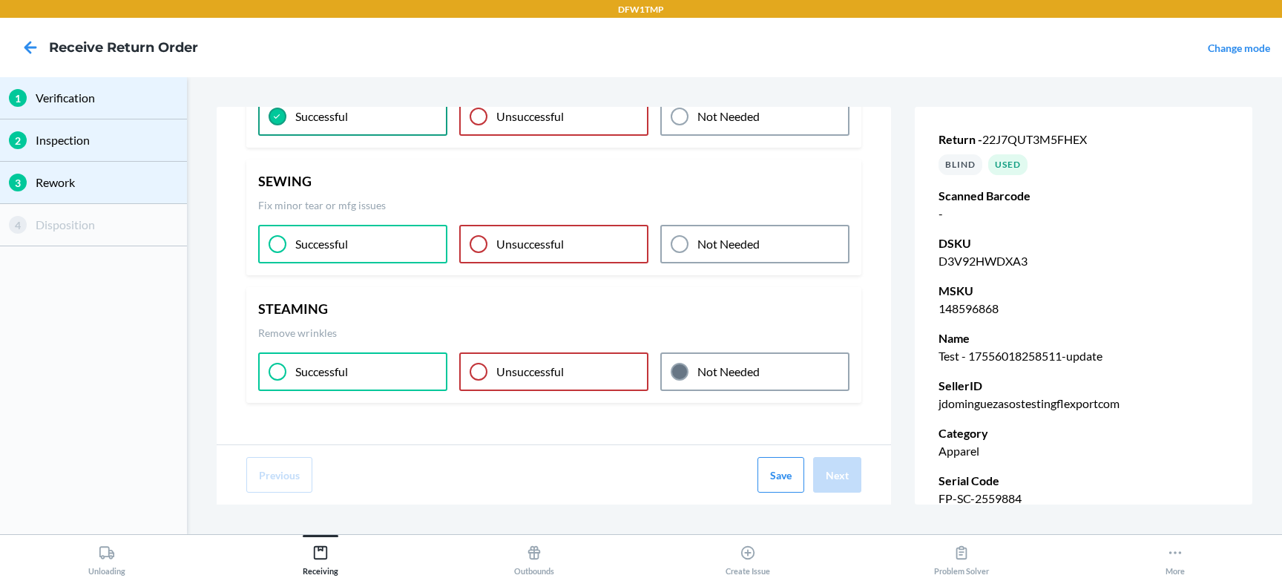
click at [445, 242] on div "Successful" at bounding box center [352, 244] width 189 height 39
click at [856, 475] on button "Next" at bounding box center [837, 475] width 48 height 36
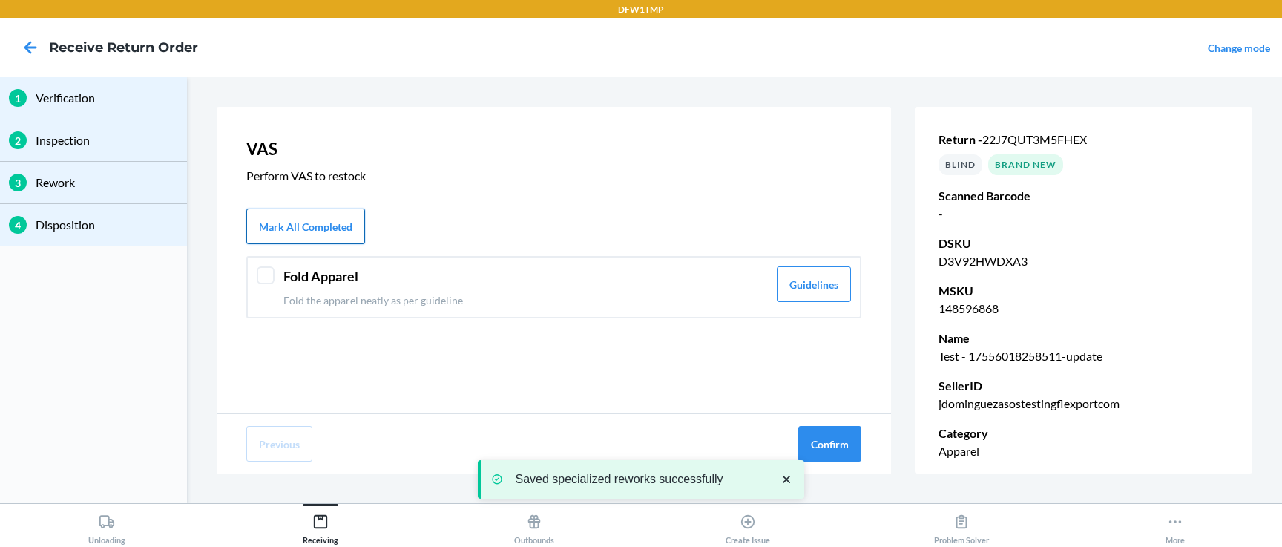
click at [254, 222] on button "Mark All Completed" at bounding box center [305, 226] width 119 height 36
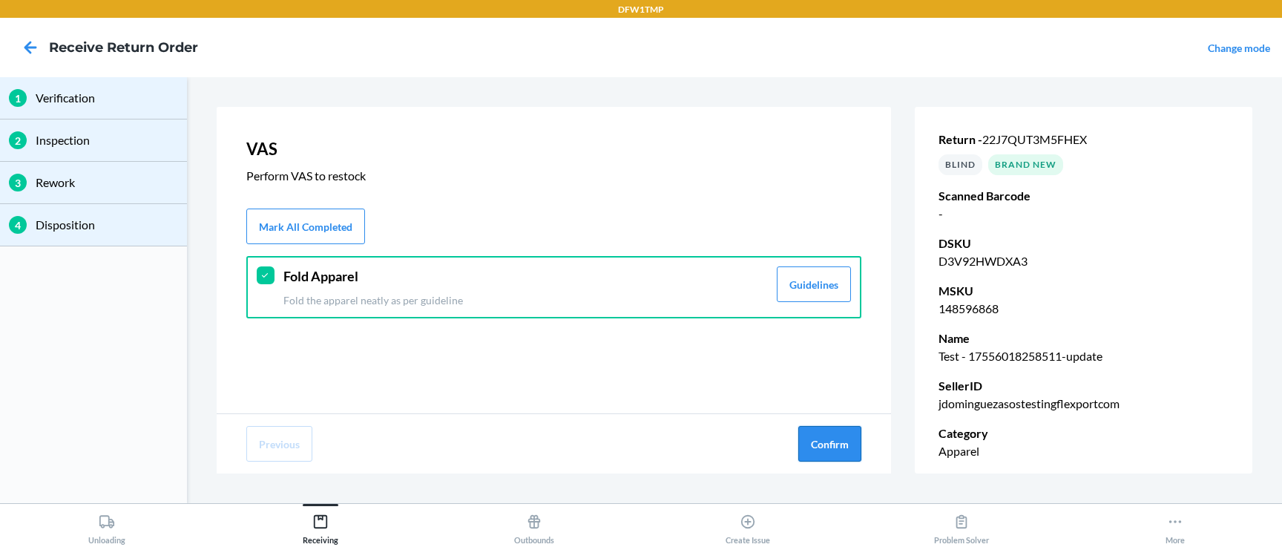
click at [824, 438] on button "Confirm" at bounding box center [829, 444] width 63 height 36
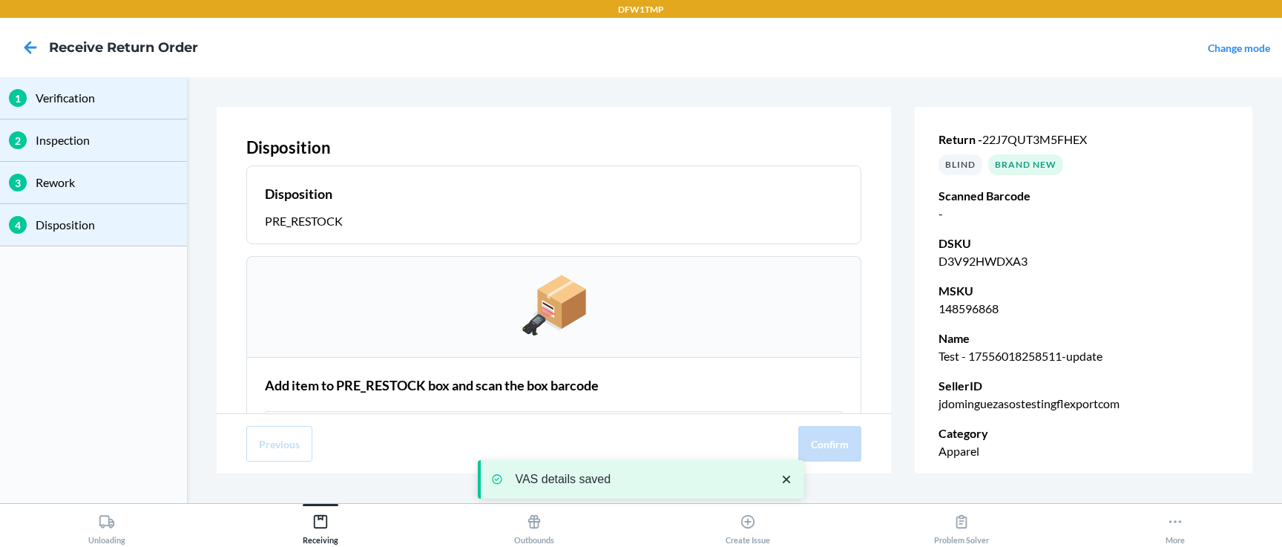
scroll to position [0, 0]
click at [36, 52] on icon at bounding box center [30, 47] width 25 height 25
